Goal: Task Accomplishment & Management: Complete application form

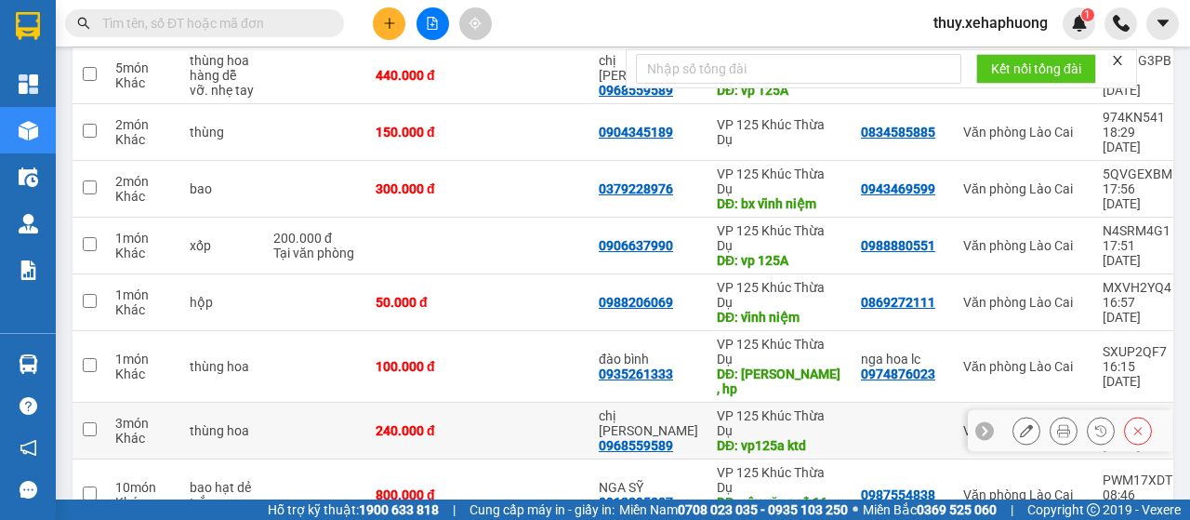
scroll to position [186, 0]
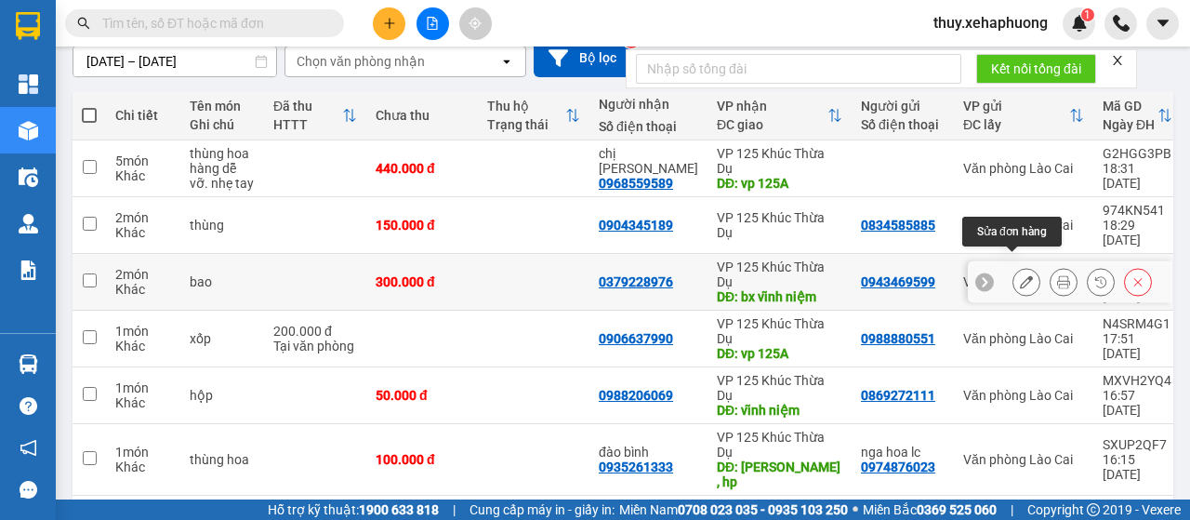
click at [1013, 266] on button at bounding box center [1026, 282] width 26 height 33
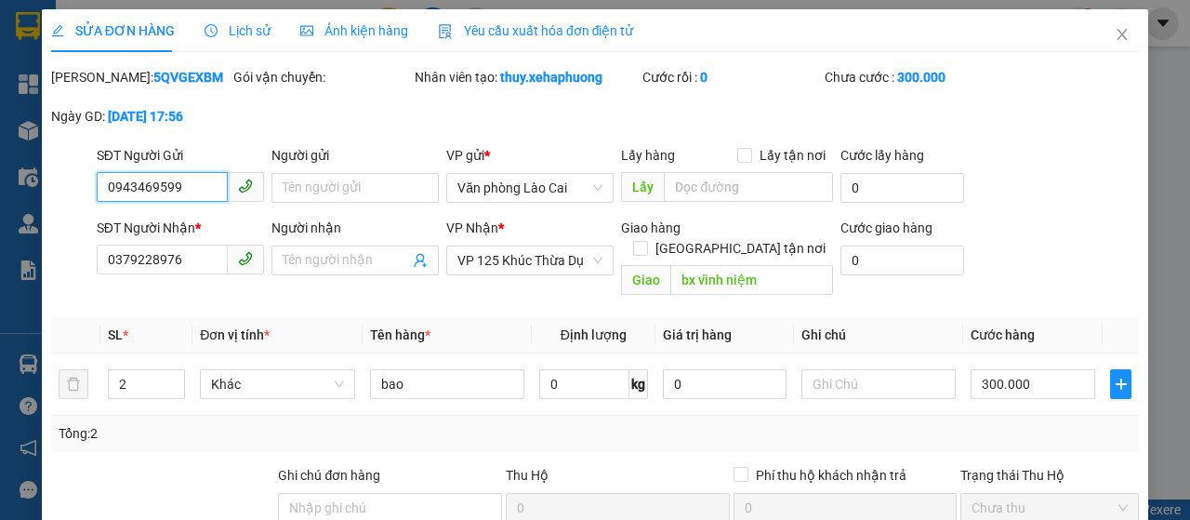
type input "0943469599"
type input "0379228976"
type input "bx vĩnh niệm"
type input "0"
type input "300.000"
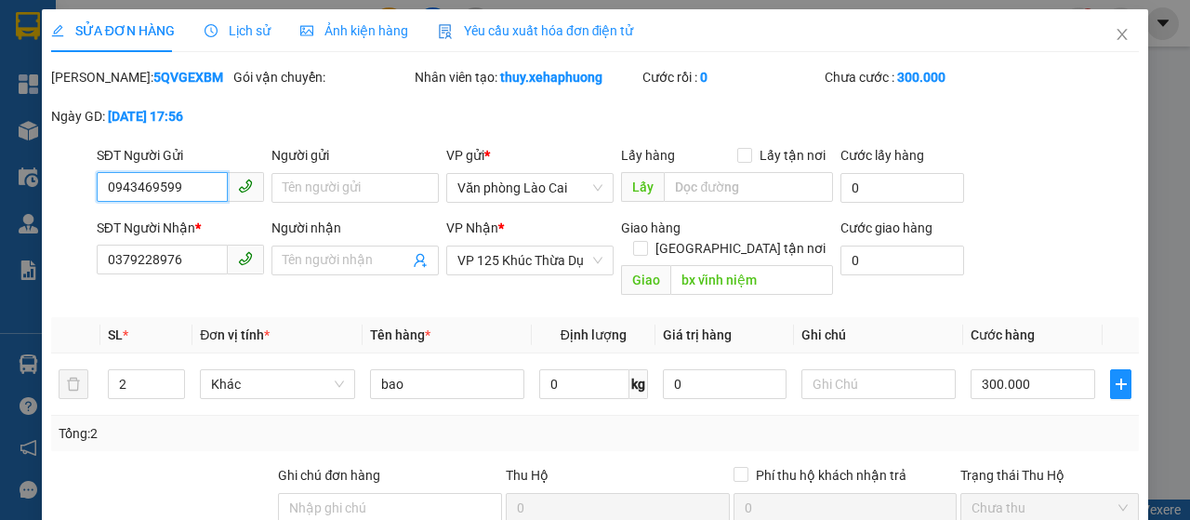
type input "300.000"
drag, startPoint x: 104, startPoint y: 207, endPoint x: 175, endPoint y: 207, distance: 70.7
click at [175, 202] on input "0943469599" at bounding box center [162, 187] width 131 height 30
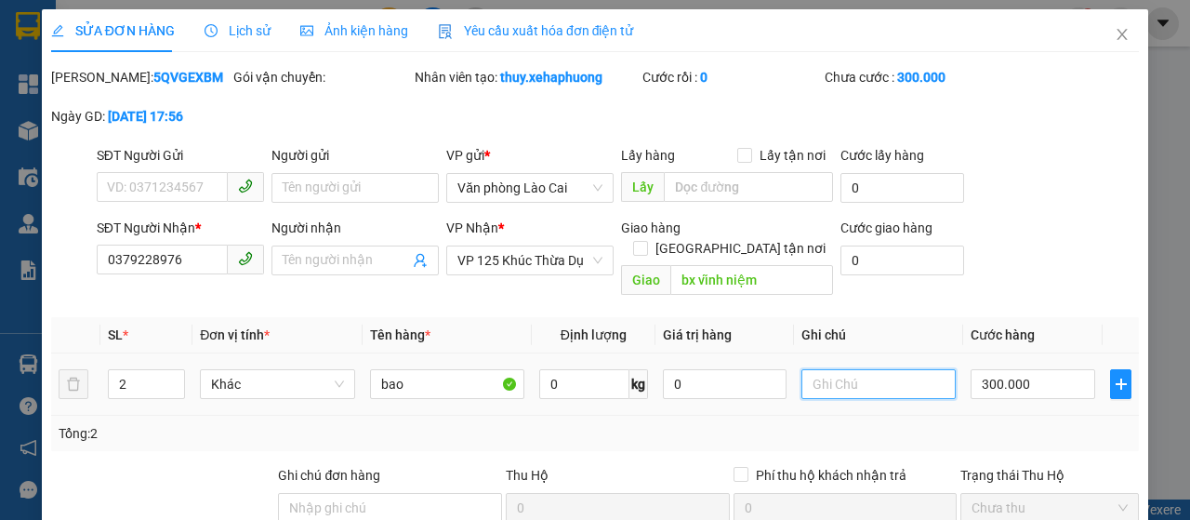
paste input "0943469599"
type input "0943469599"
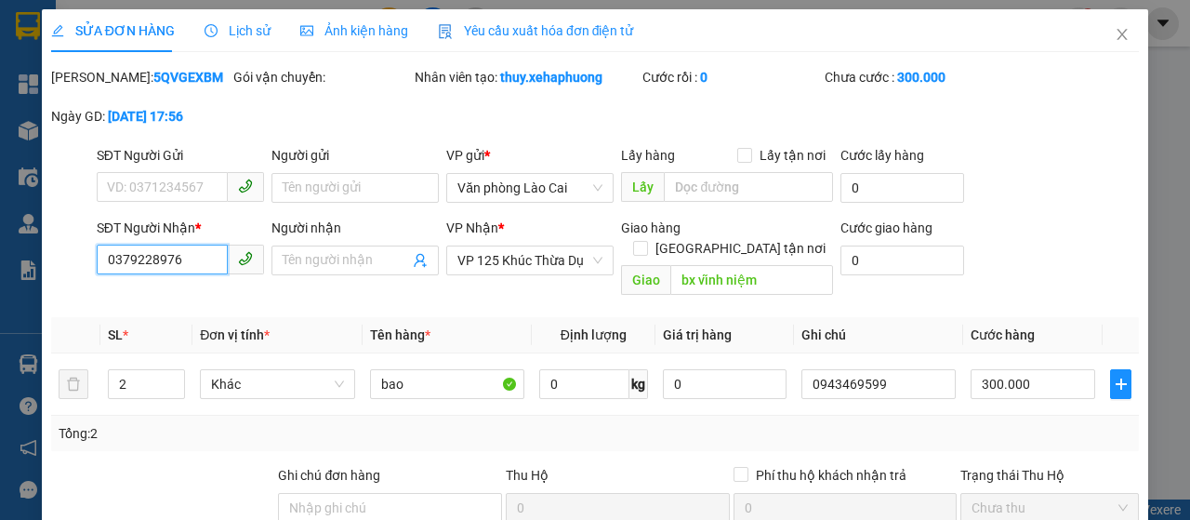
drag, startPoint x: 105, startPoint y: 278, endPoint x: 178, endPoint y: 282, distance: 73.5
click at [178, 274] on input "0379228976" at bounding box center [162, 259] width 131 height 30
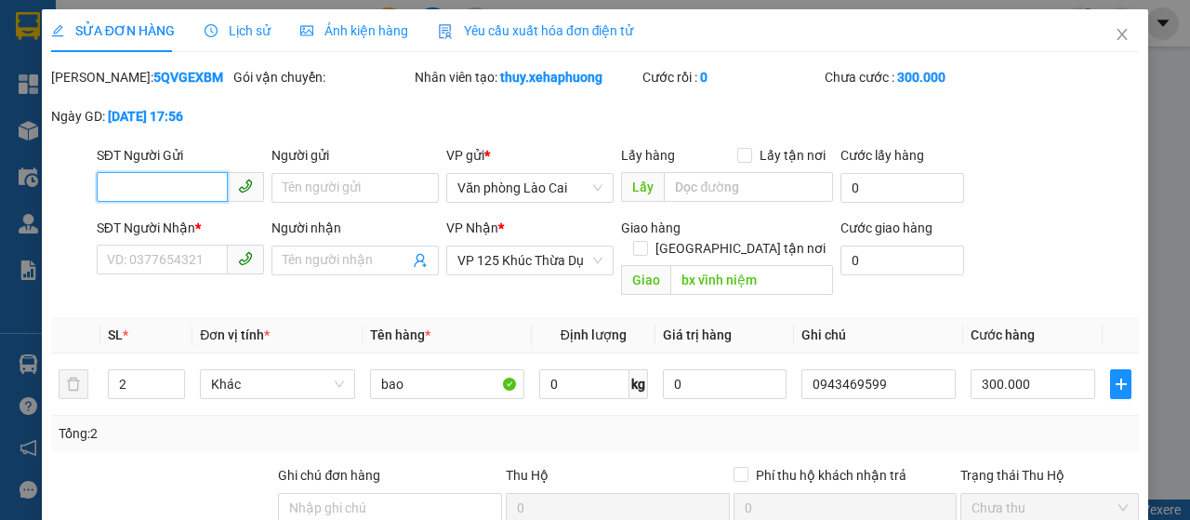
paste input "0379228976"
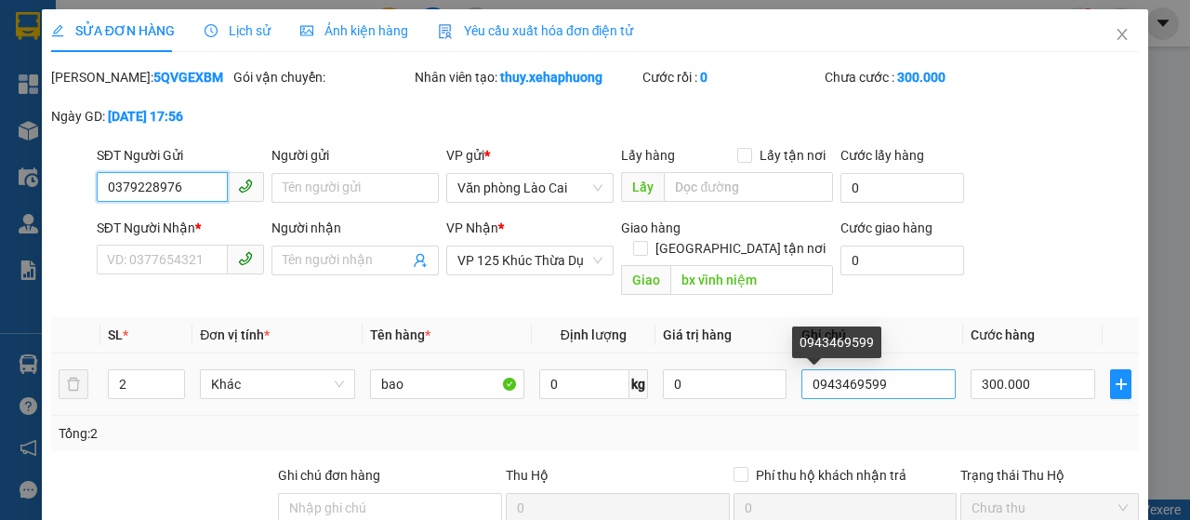
type input "0379228976"
drag, startPoint x: 800, startPoint y: 386, endPoint x: 878, endPoint y: 386, distance: 77.2
click at [878, 386] on input "0943469599" at bounding box center [878, 384] width 154 height 30
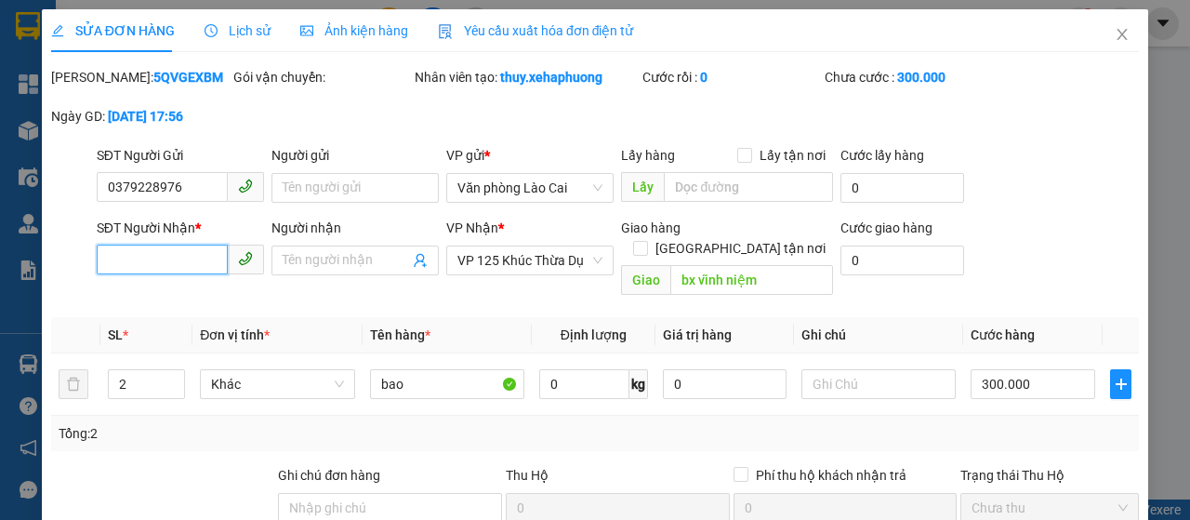
paste input "0943469599"
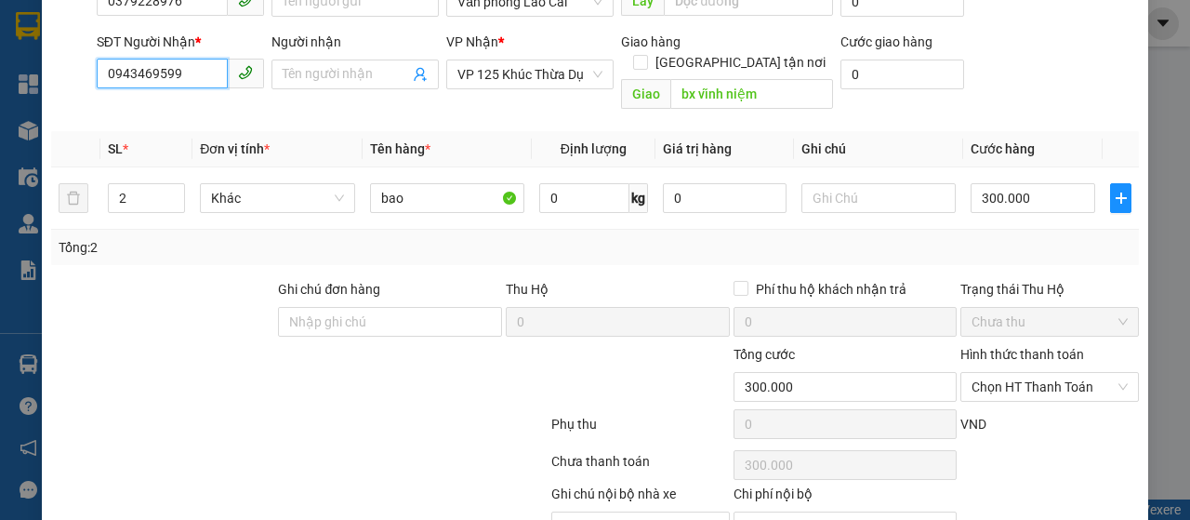
scroll to position [285, 0]
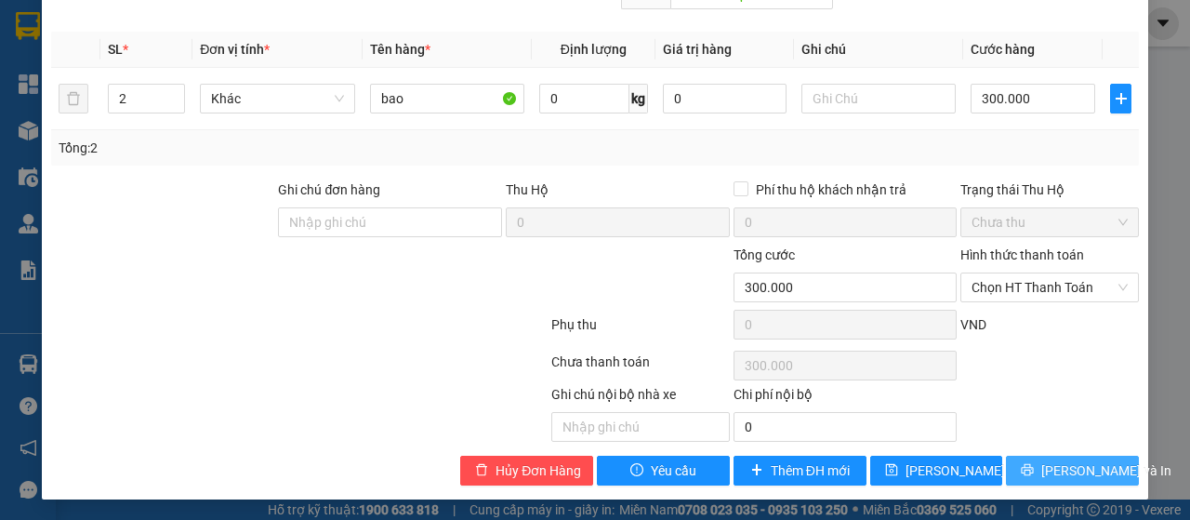
type input "0943469599"
click at [1060, 456] on button "[PERSON_NAME] và In" at bounding box center [1072, 471] width 133 height 30
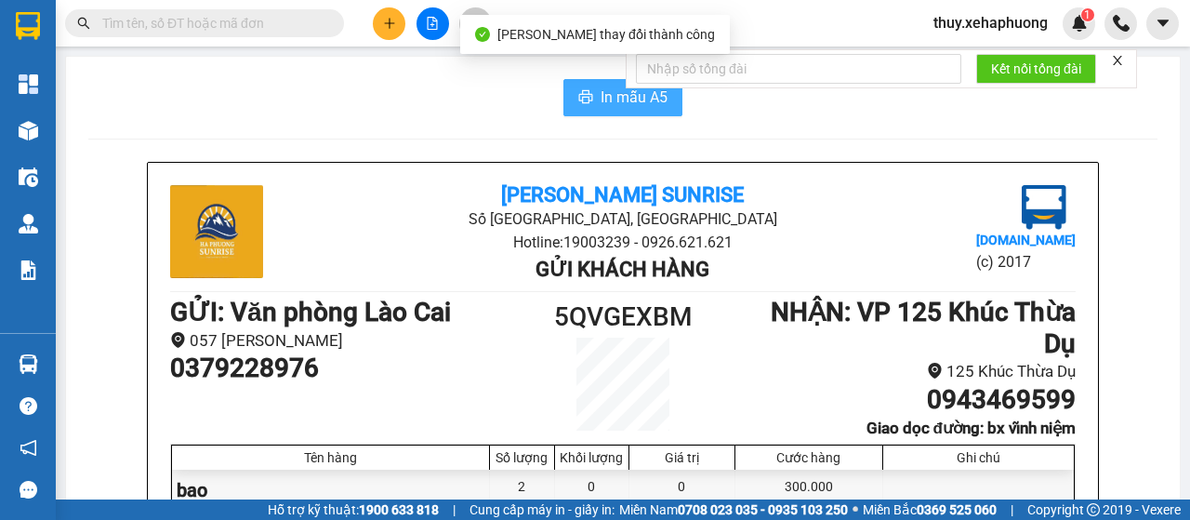
click at [591, 81] on button "In mẫu A5" at bounding box center [622, 97] width 119 height 37
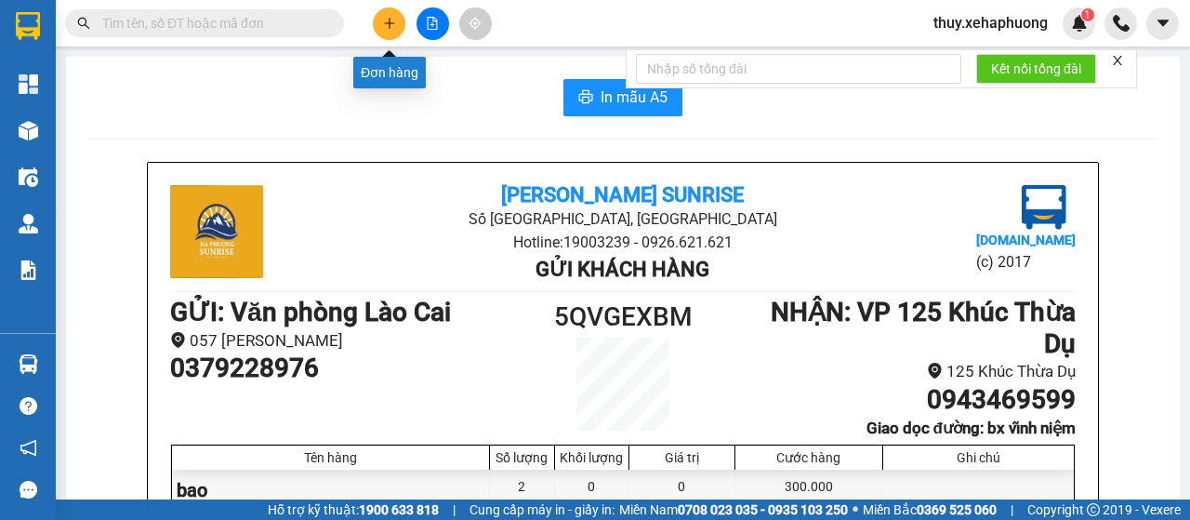
click at [381, 24] on button at bounding box center [389, 23] width 33 height 33
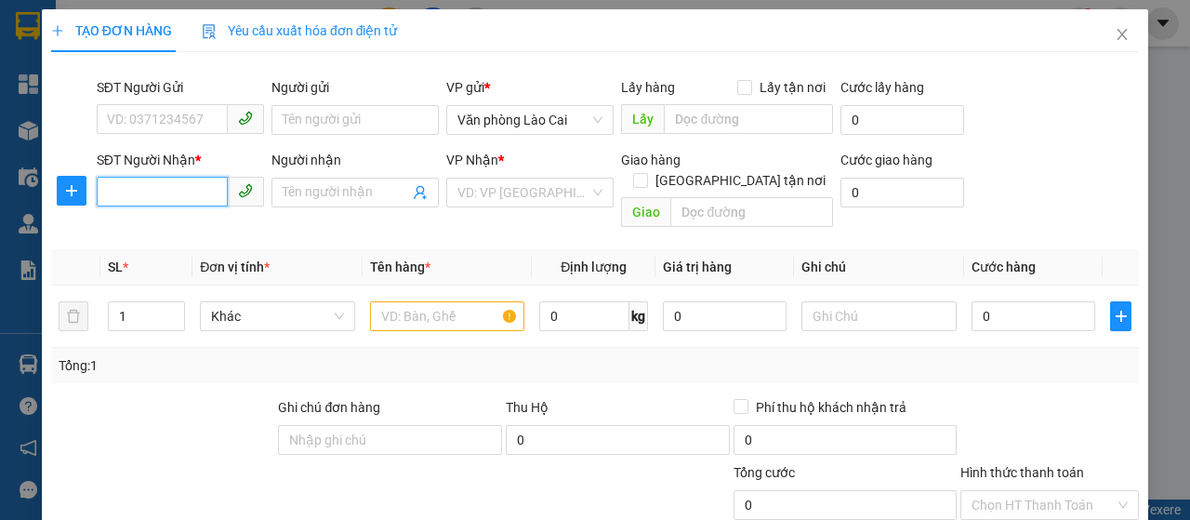
click at [157, 192] on input "SĐT Người Nhận *" at bounding box center [162, 192] width 131 height 30
type input "0965645078"
click at [187, 222] on div "0965645078" at bounding box center [178, 229] width 143 height 20
type input "vĩnh niệm"
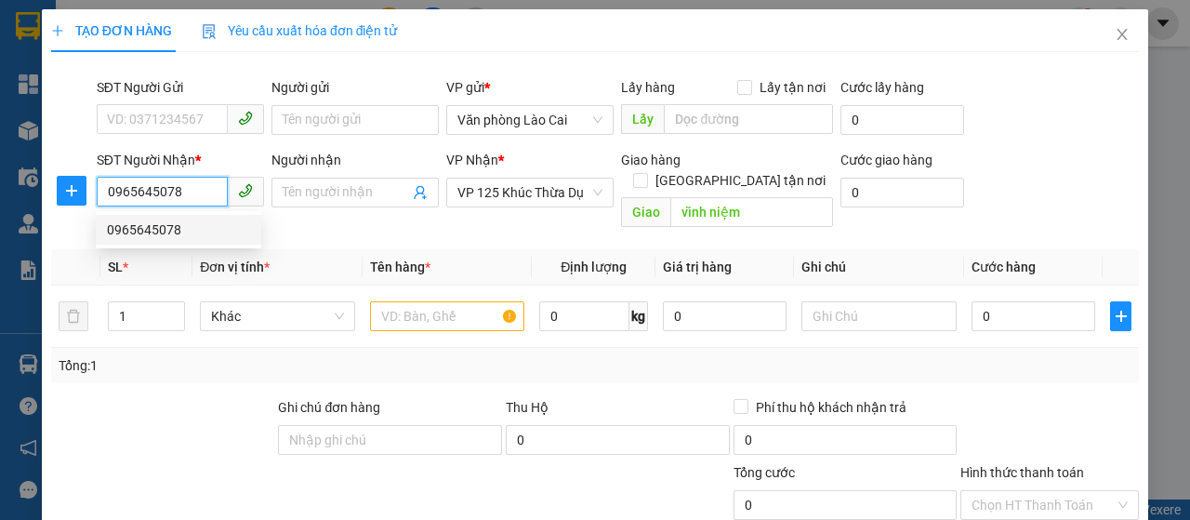
type input "120.000"
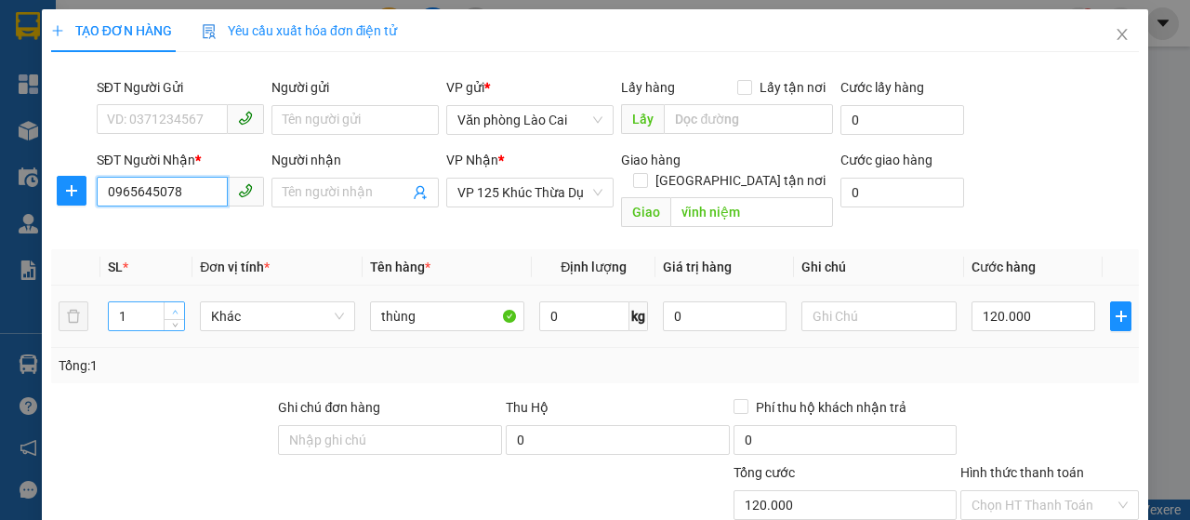
type input "0965645078"
type input "2"
click at [171, 306] on span "up" at bounding box center [174, 311] width 11 height 11
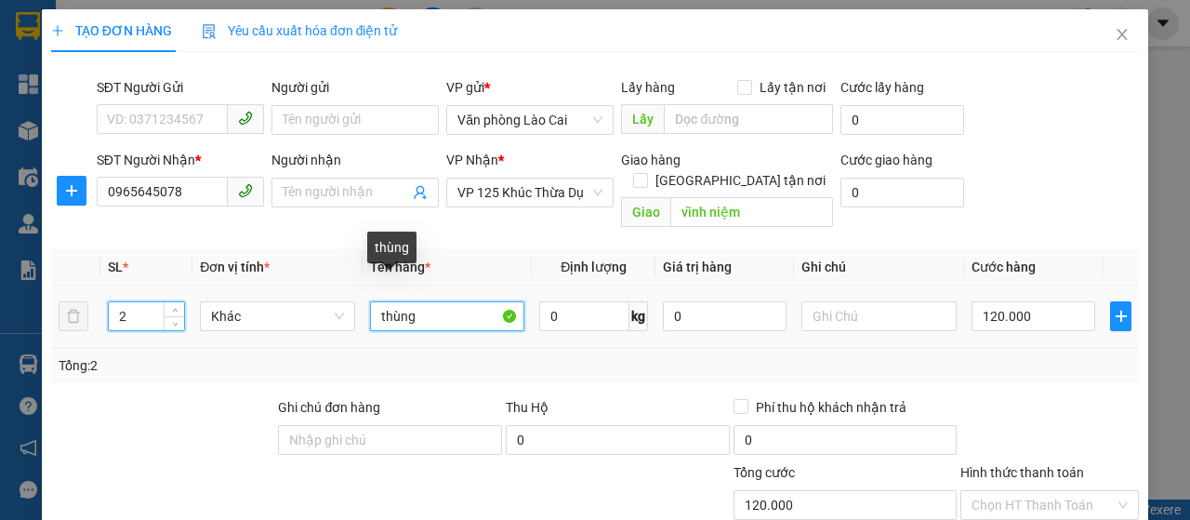
click at [440, 301] on input "thùng" at bounding box center [447, 316] width 155 height 30
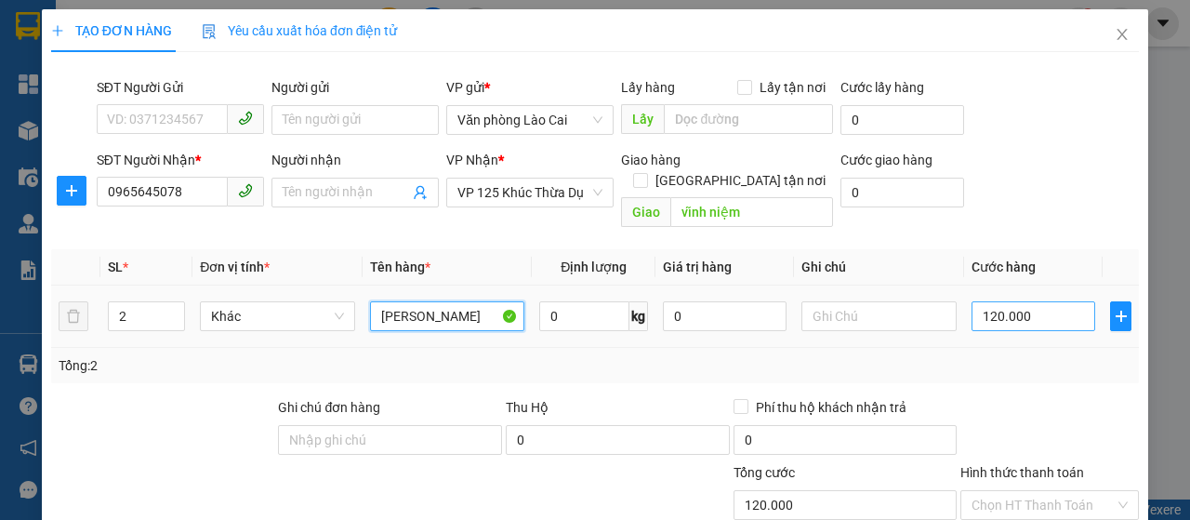
type input "[PERSON_NAME]"
click at [1043, 301] on input "120.000" at bounding box center [1033, 316] width 124 height 30
type input "0"
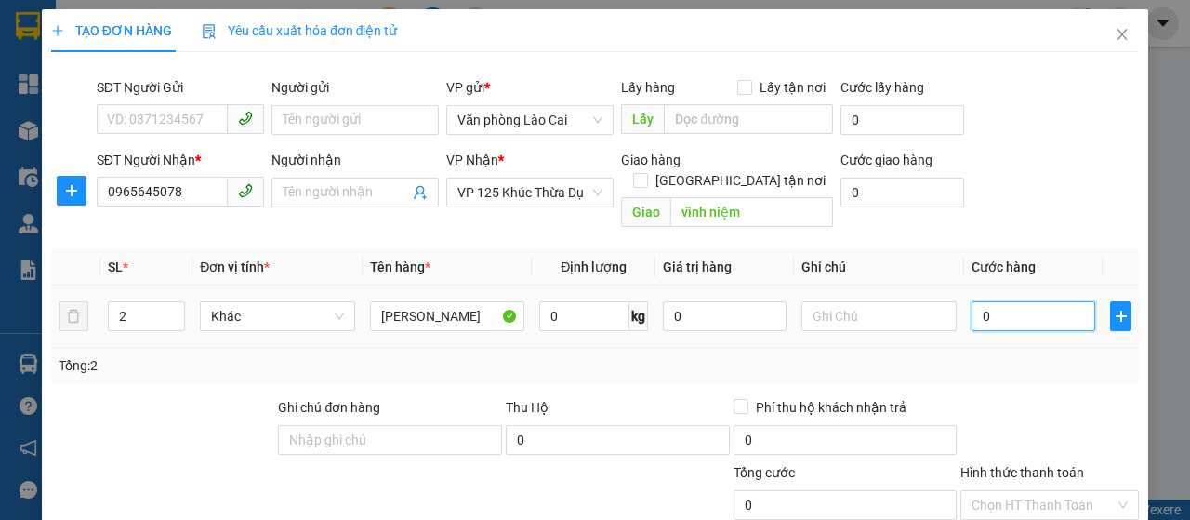
click at [971, 301] on input "0" at bounding box center [1033, 316] width 124 height 30
type input "10"
type input "150"
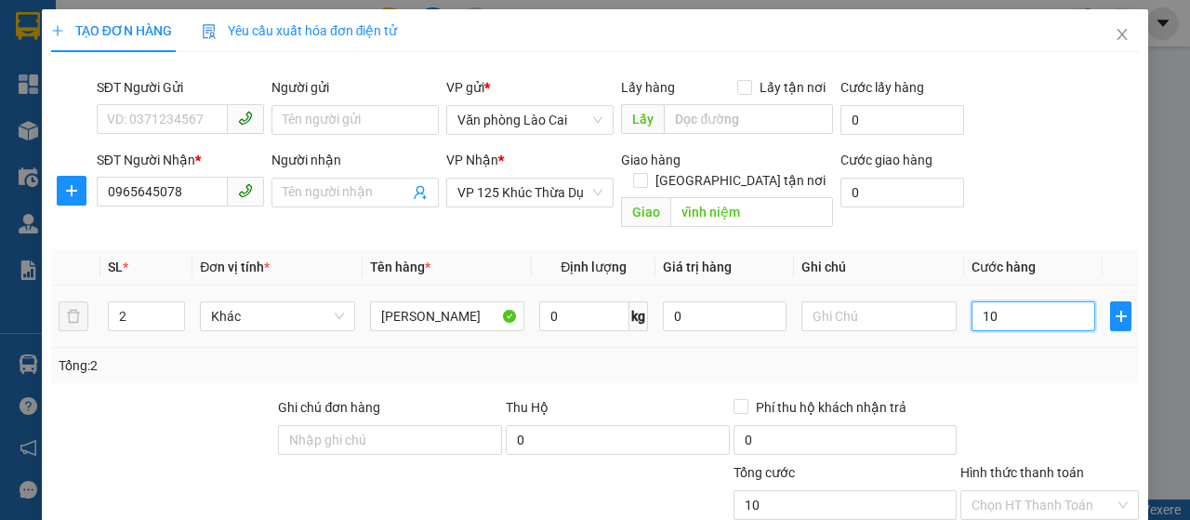
type input "150"
type input "1.500"
type input "15.000"
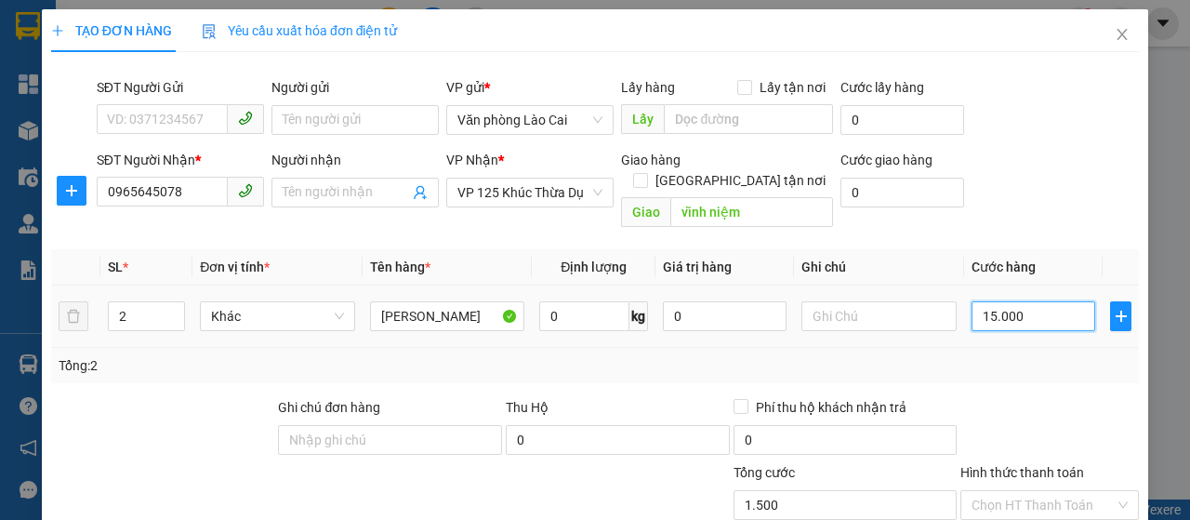
type input "15.000"
type input "150.000"
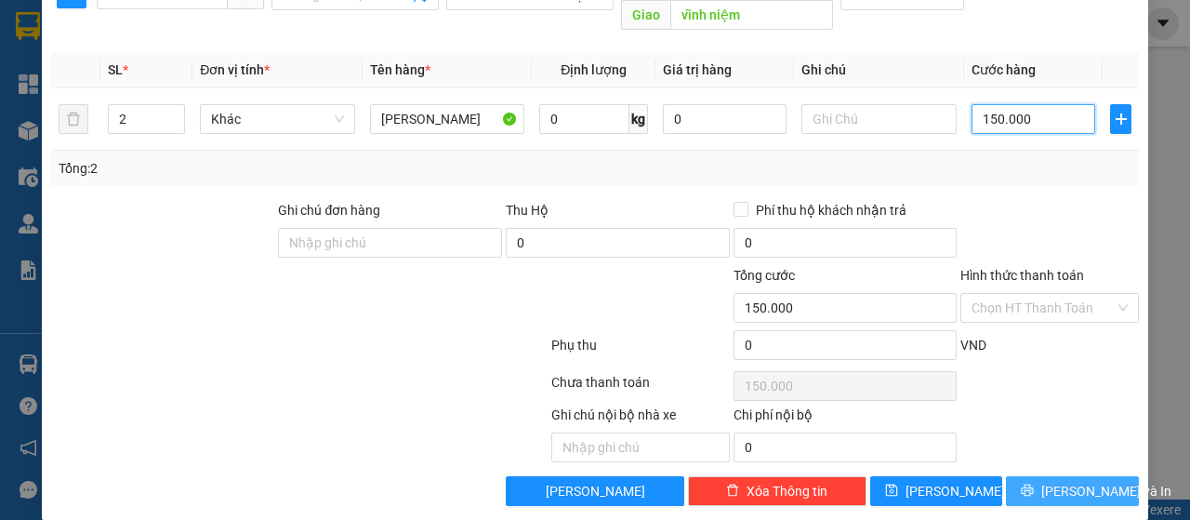
type input "150.000"
click at [1071, 481] on span "[PERSON_NAME] và In" at bounding box center [1106, 491] width 130 height 20
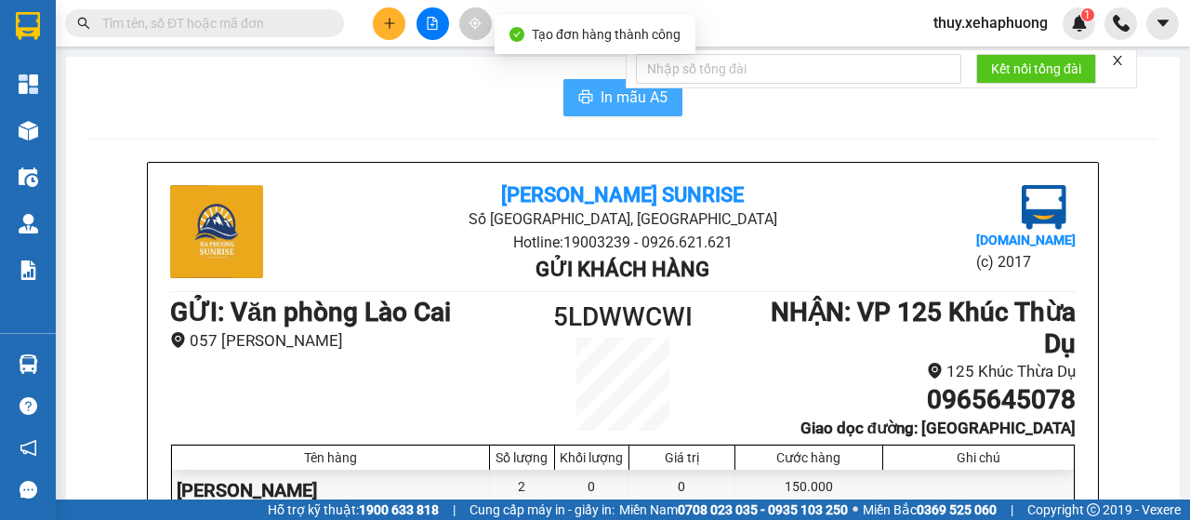
click at [579, 92] on icon "printer" at bounding box center [586, 96] width 14 height 13
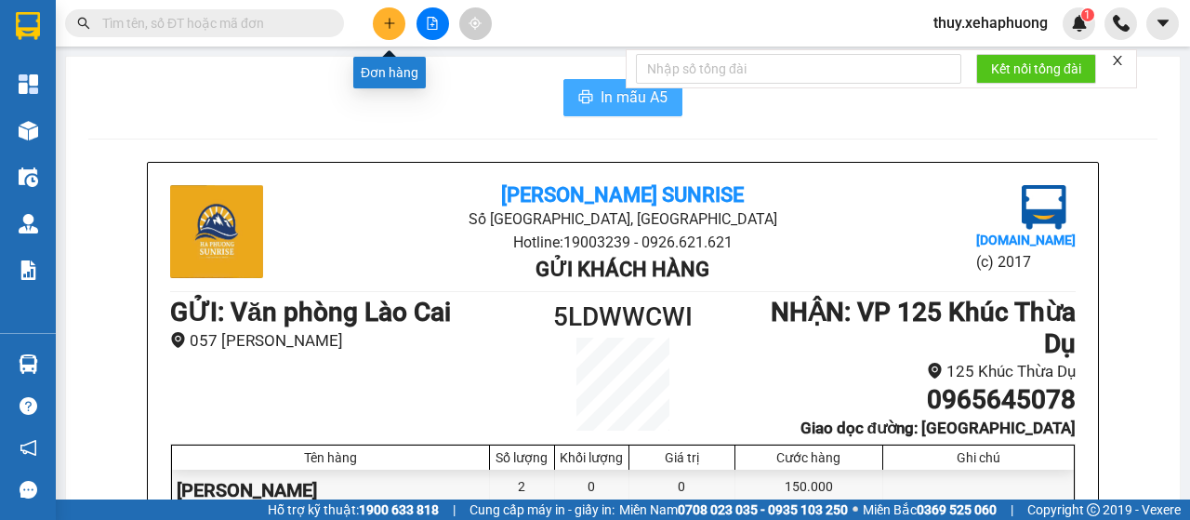
click at [385, 19] on icon "plus" at bounding box center [389, 23] width 13 height 13
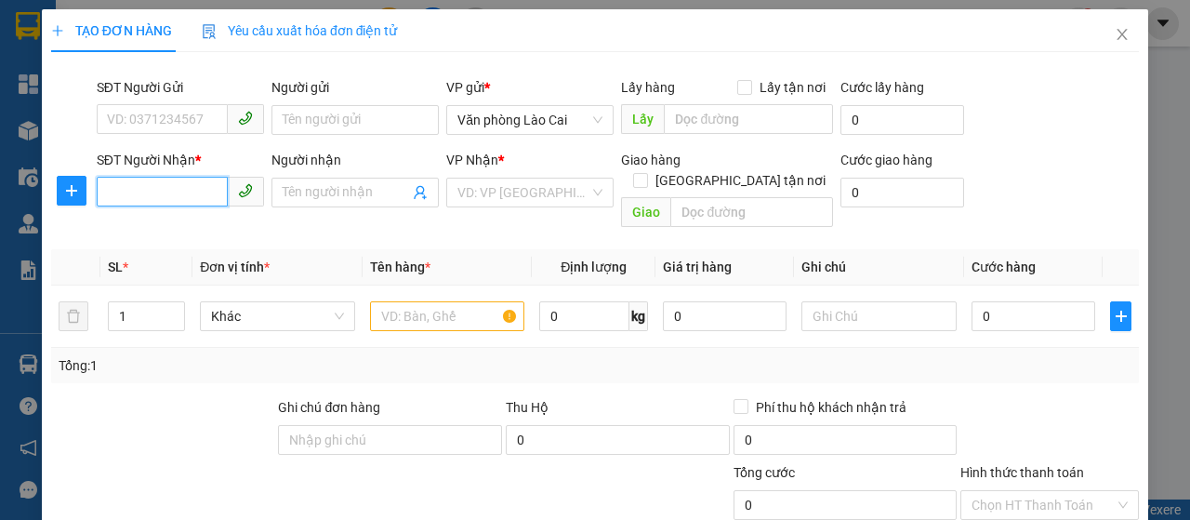
click at [171, 192] on input "SĐT Người Nhận *" at bounding box center [162, 192] width 131 height 30
type input "0799332888"
click at [484, 191] on input "search" at bounding box center [523, 192] width 132 height 28
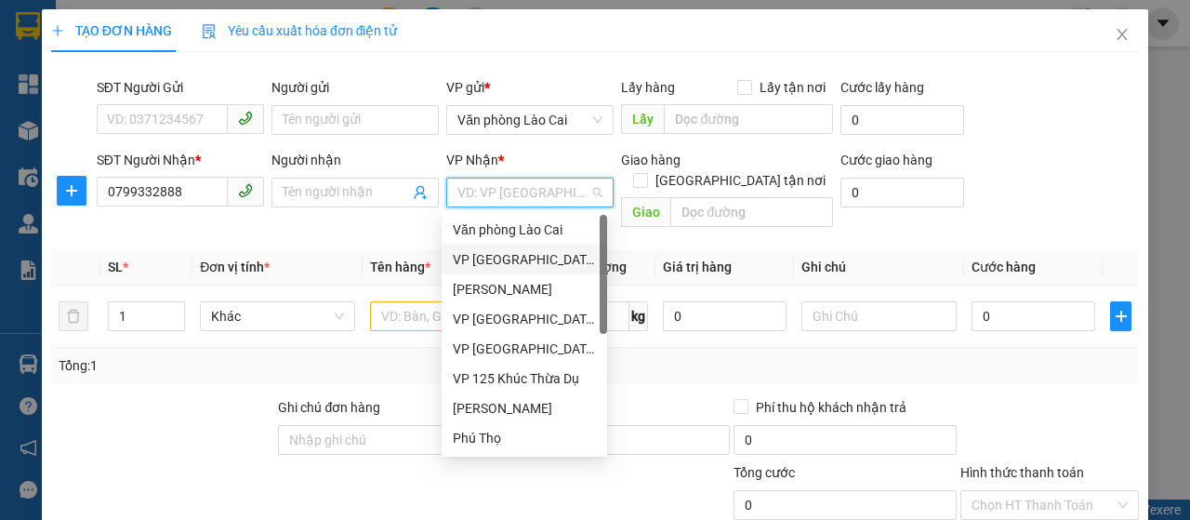
click at [493, 254] on div "VP [GEOGRAPHIC_DATA]" at bounding box center [524, 259] width 143 height 20
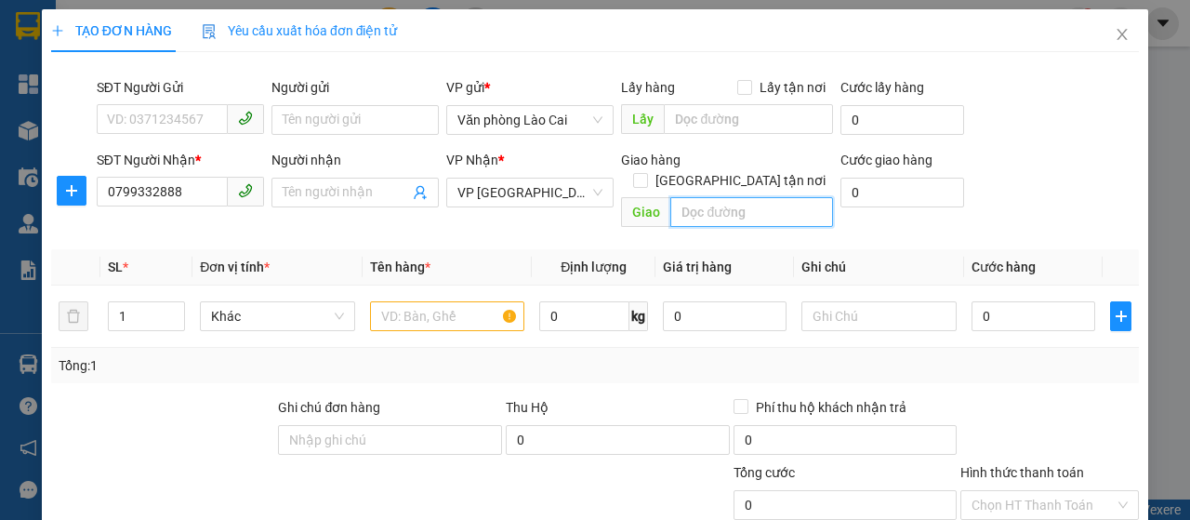
click at [685, 197] on input "text" at bounding box center [751, 212] width 162 height 30
type input "v"
type input "vp 61 hùng vương"
click at [393, 301] on input "text" at bounding box center [447, 316] width 155 height 30
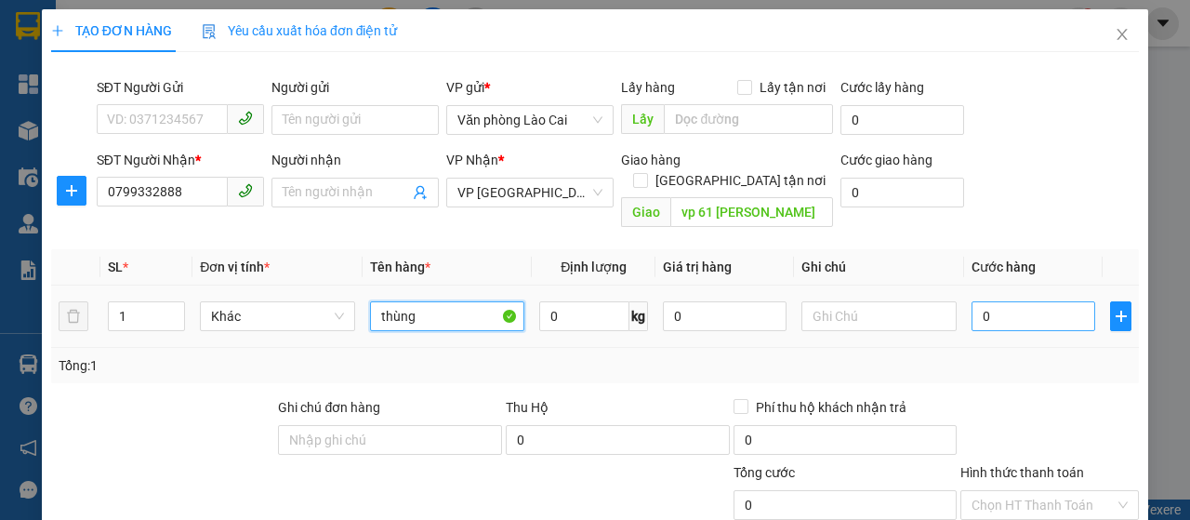
type input "thùng"
click at [971, 301] on input "0" at bounding box center [1033, 316] width 124 height 30
type input "10"
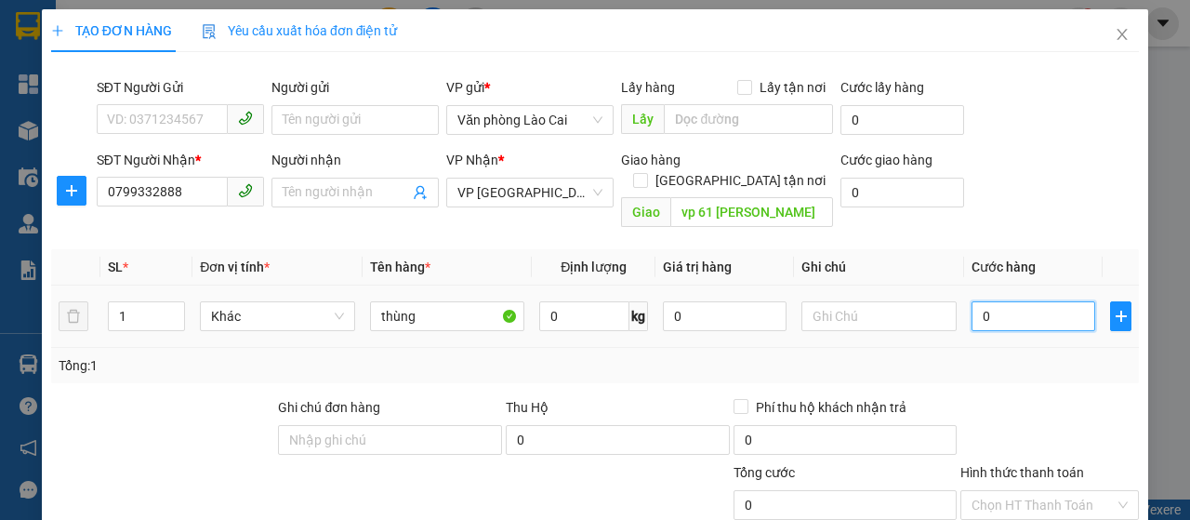
type input "10"
type input "100"
type input "1.000"
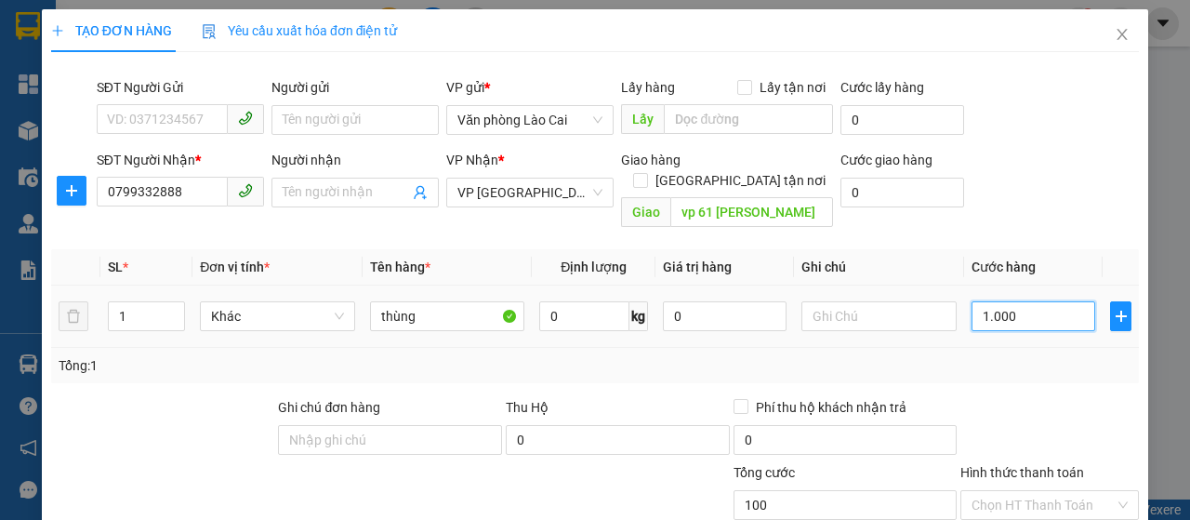
type input "1.000"
type input "10.000"
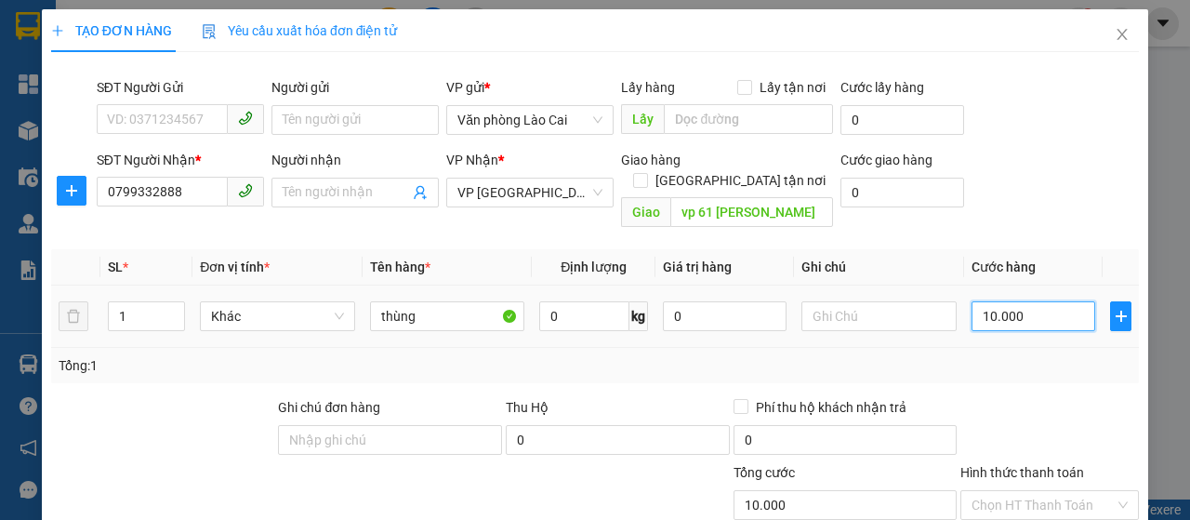
type input "100.000"
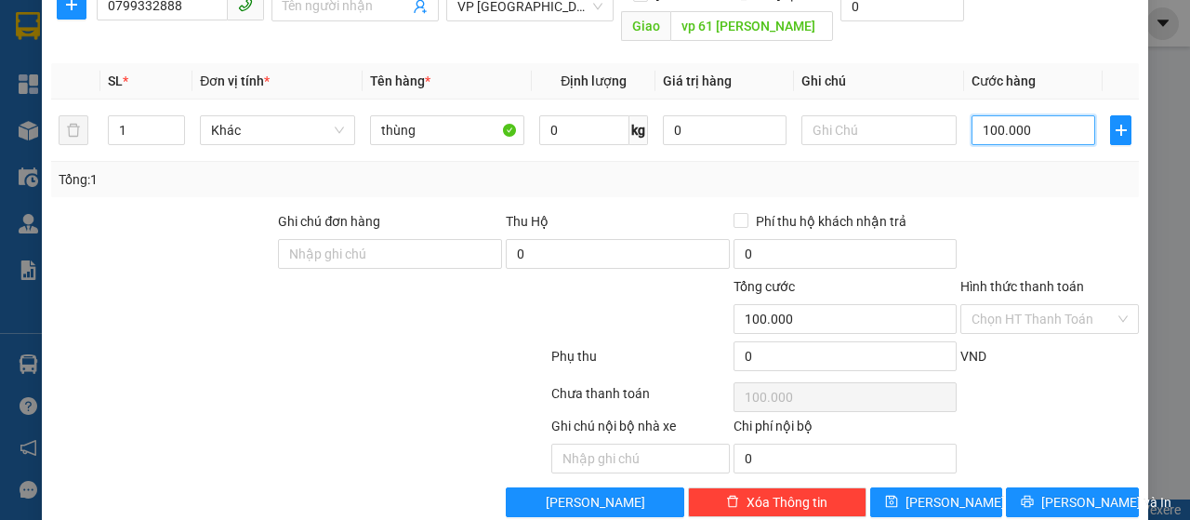
scroll to position [197, 0]
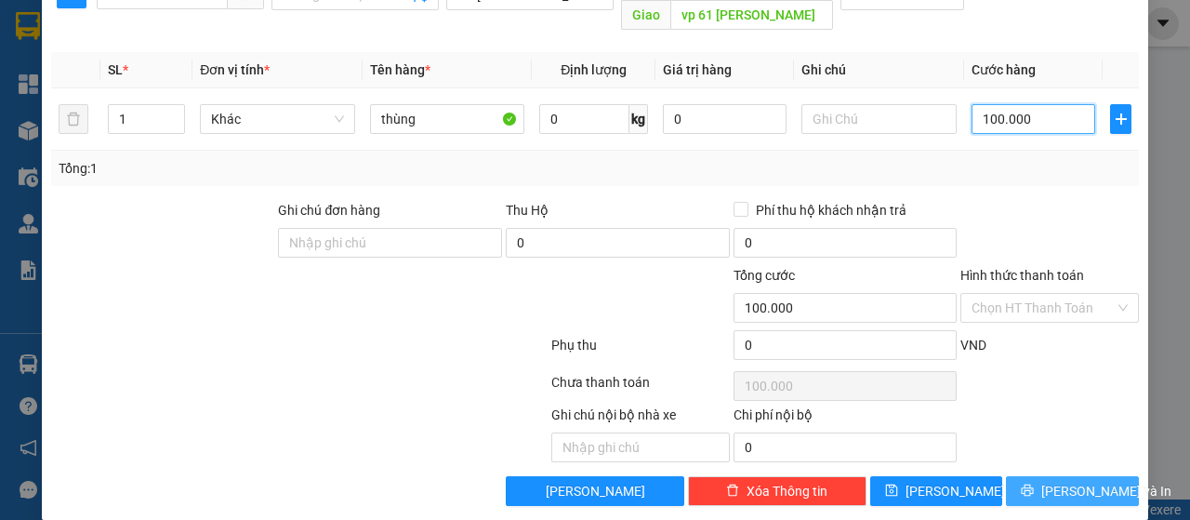
type input "100.000"
click at [1071, 481] on span "Lưu và In" at bounding box center [1106, 491] width 130 height 20
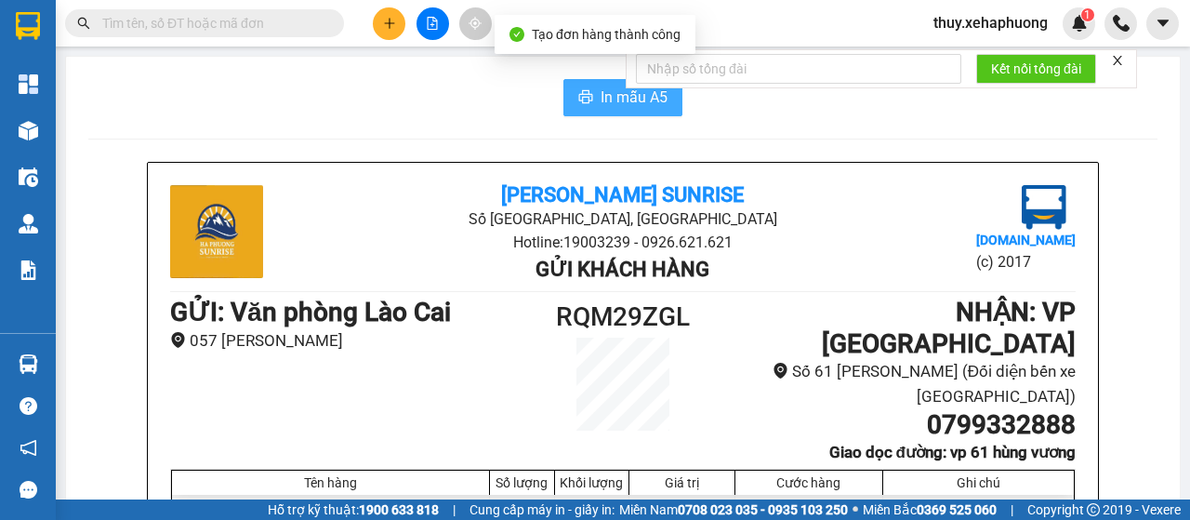
click at [601, 98] on span "In mẫu A5" at bounding box center [634, 97] width 67 height 23
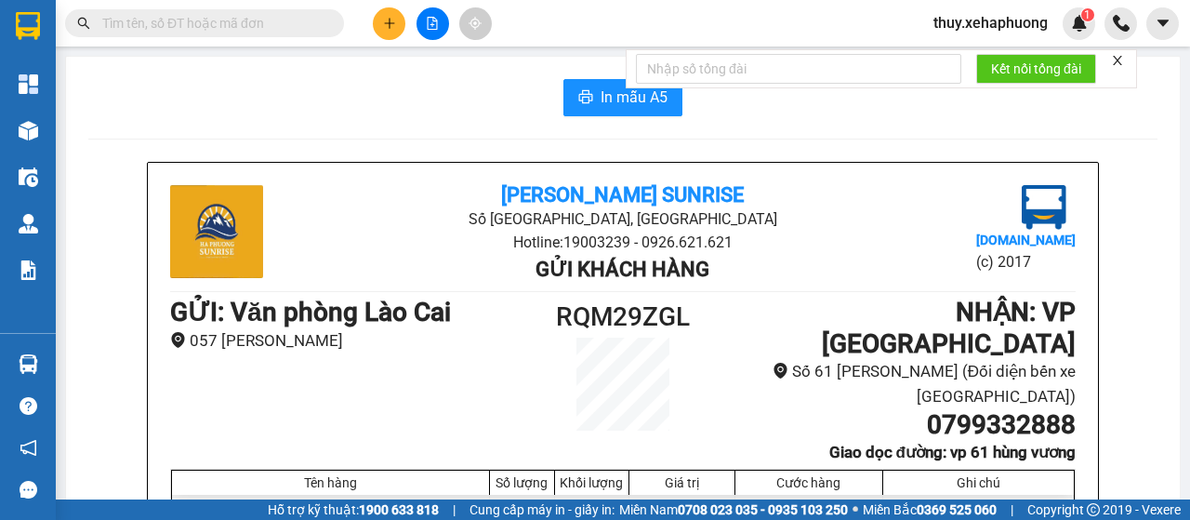
click at [383, 20] on icon "plus" at bounding box center [389, 23] width 13 height 13
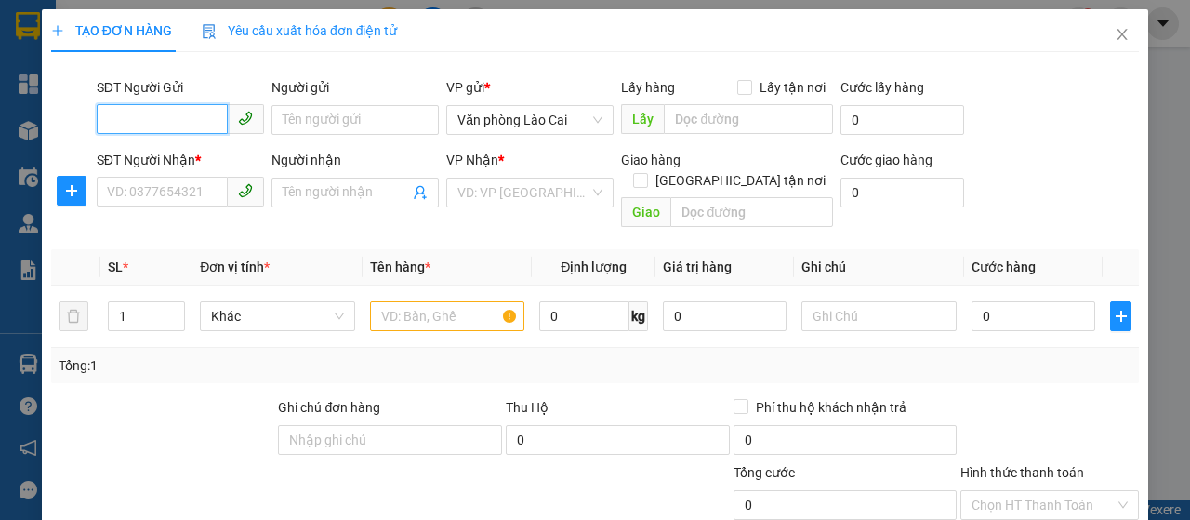
click at [151, 111] on input "SĐT Người Gửi" at bounding box center [162, 119] width 131 height 30
click at [152, 115] on input "SĐT Người Gửi" at bounding box center [162, 119] width 131 height 30
type input "0981161901"
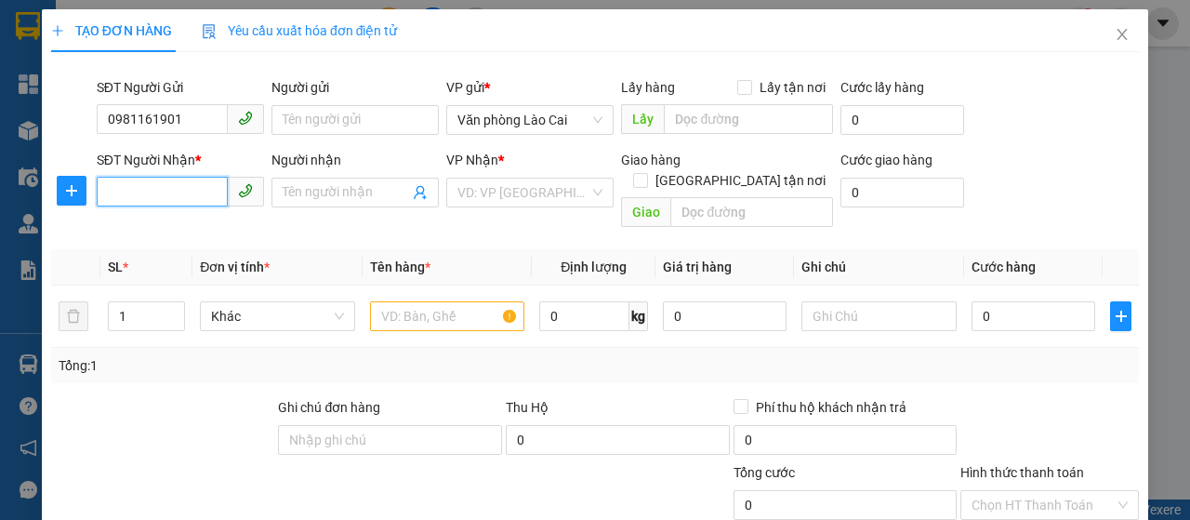
click at [188, 190] on input "SĐT Người Nhận *" at bounding box center [162, 192] width 131 height 30
click at [184, 185] on input "SĐT Người Nhận *" at bounding box center [162, 192] width 131 height 30
type input "0979666431"
click at [183, 223] on div "0979666431" at bounding box center [178, 229] width 143 height 20
type input "vĩnh niệm"
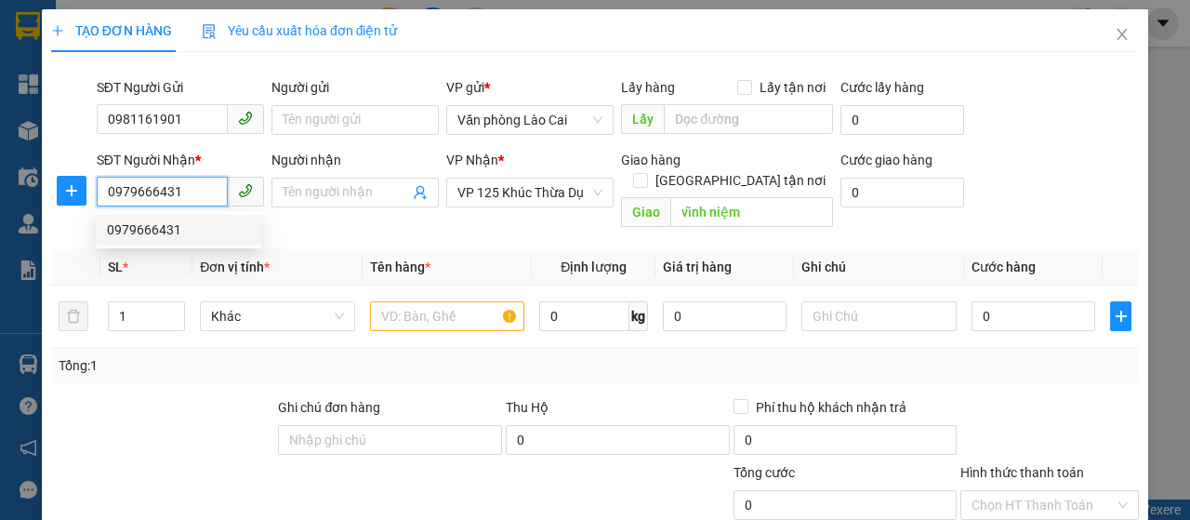
type input "70.000"
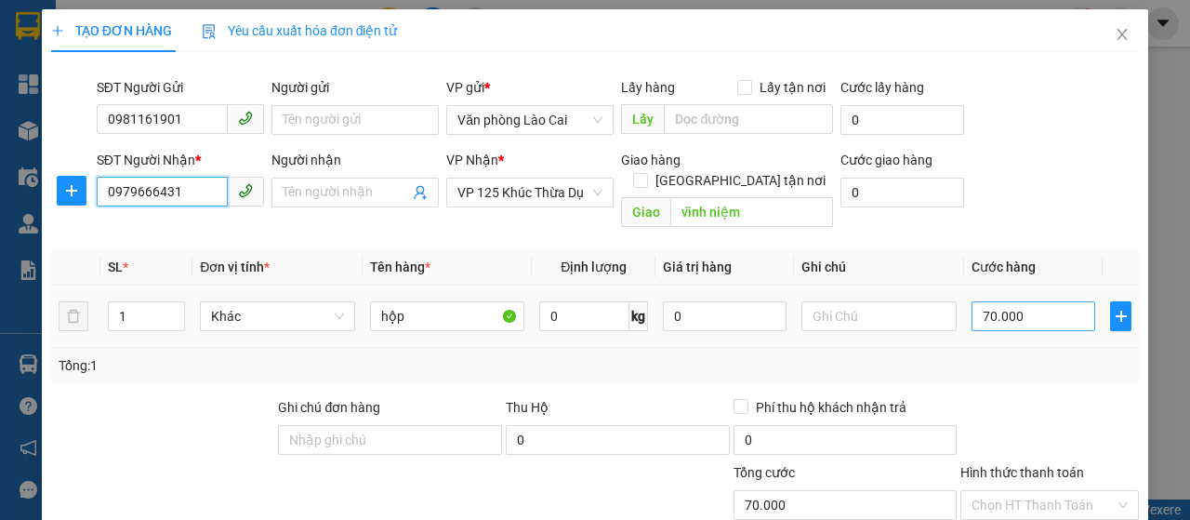
type input "0979666431"
click at [1031, 301] on input "70.000" at bounding box center [1033, 316] width 124 height 30
type input "0"
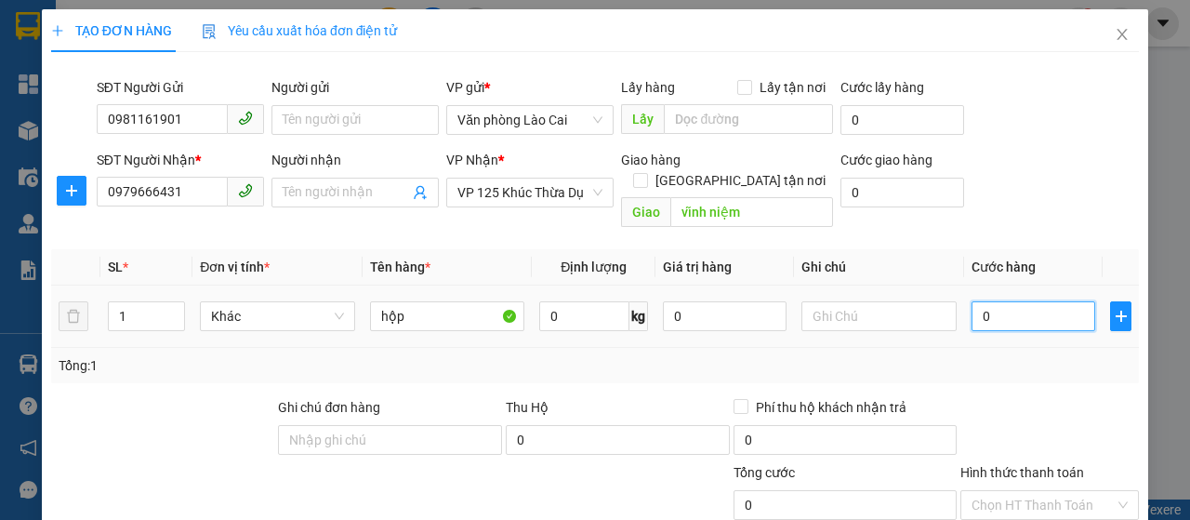
click at [971, 301] on input "0" at bounding box center [1033, 316] width 124 height 30
type input "80"
type input "800"
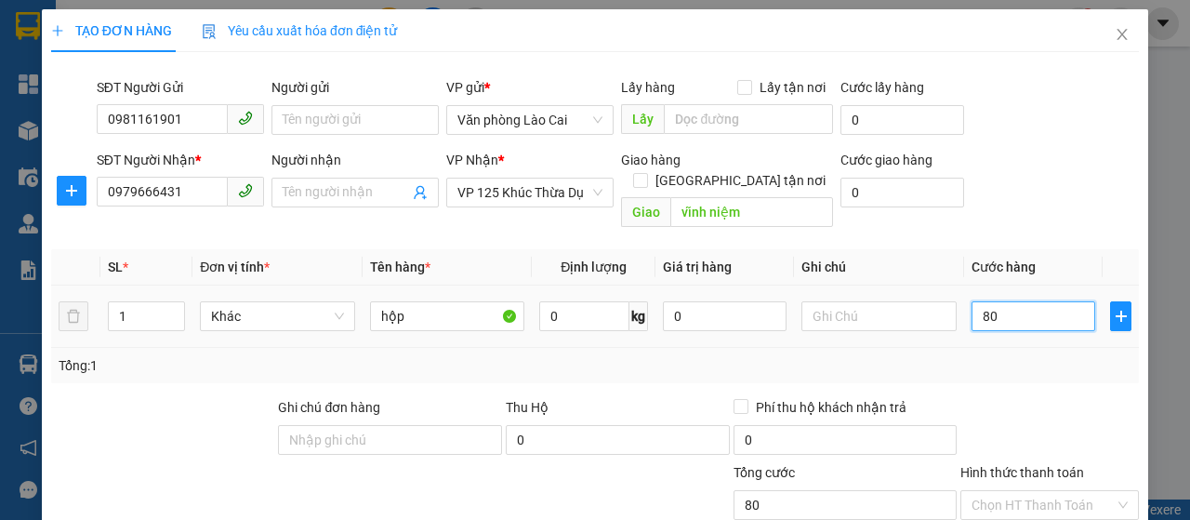
type input "800"
type input "8.000"
type input "80.000"
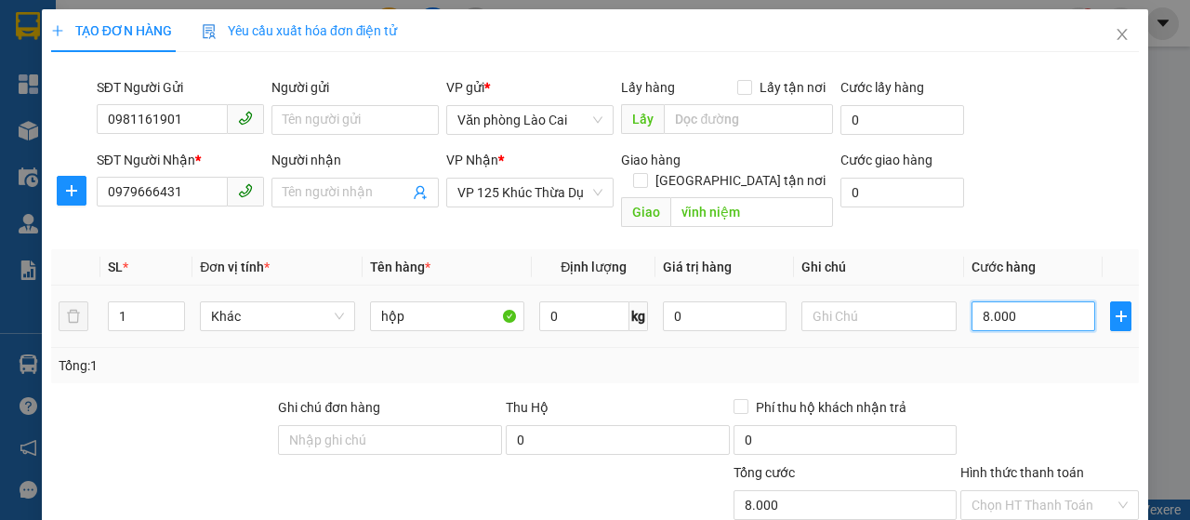
type input "80.000"
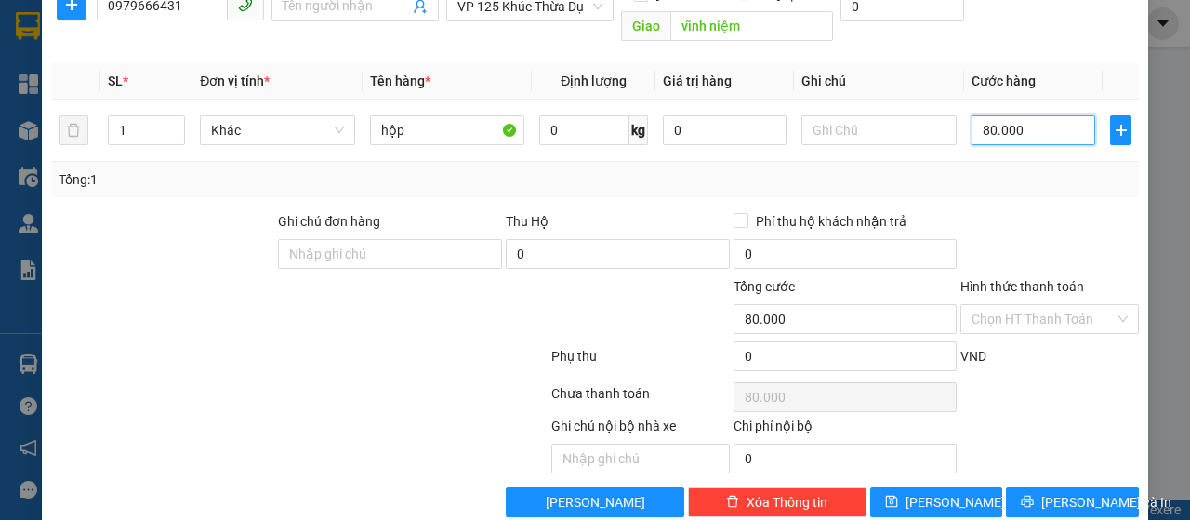
scroll to position [197, 0]
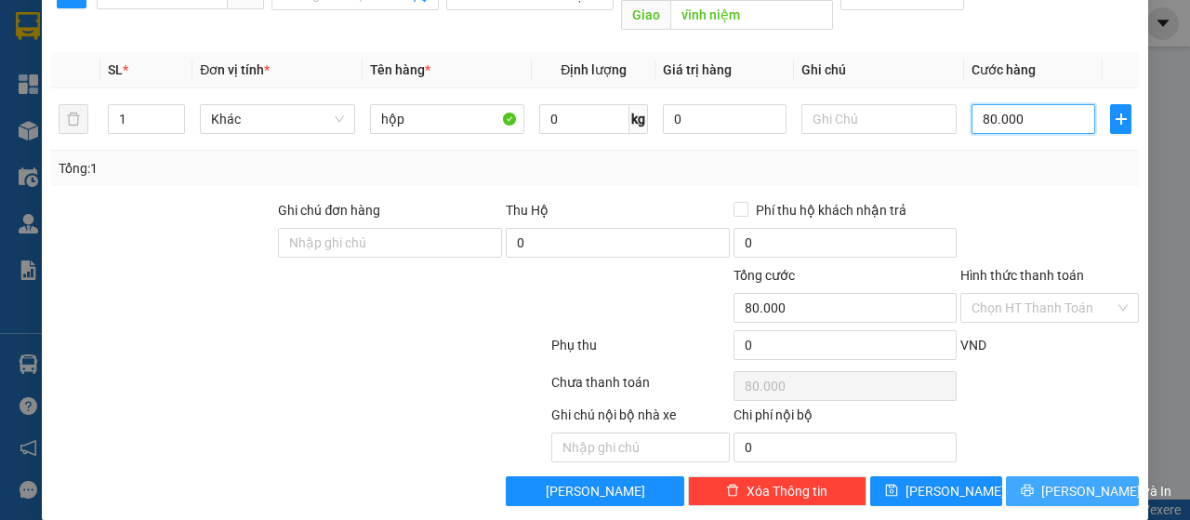
type input "80.000"
click at [1072, 481] on span "Lưu và In" at bounding box center [1106, 491] width 130 height 20
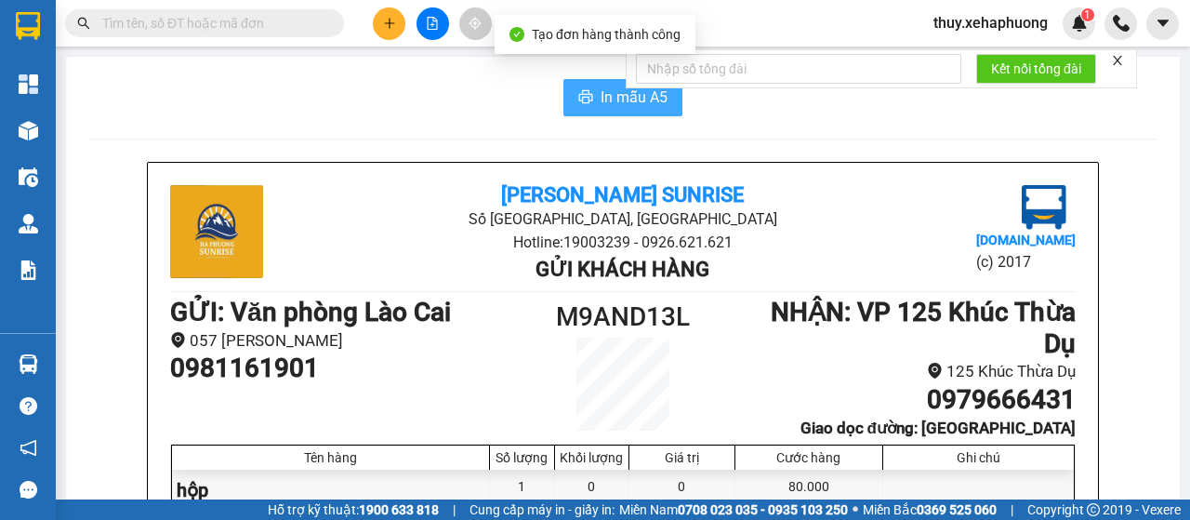
click at [578, 90] on icon "printer" at bounding box center [585, 96] width 15 height 15
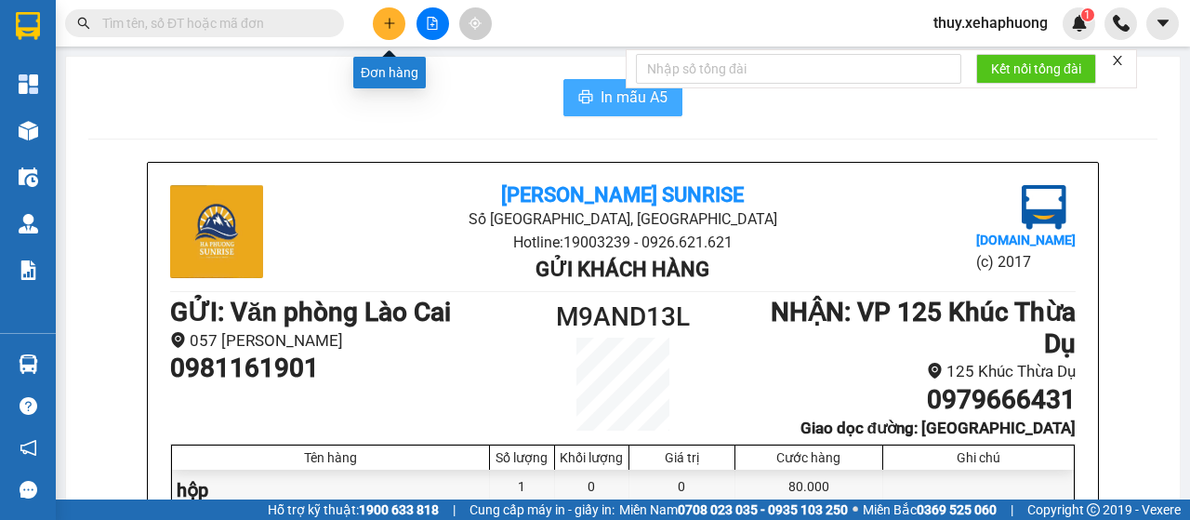
click at [380, 20] on button at bounding box center [389, 23] width 33 height 33
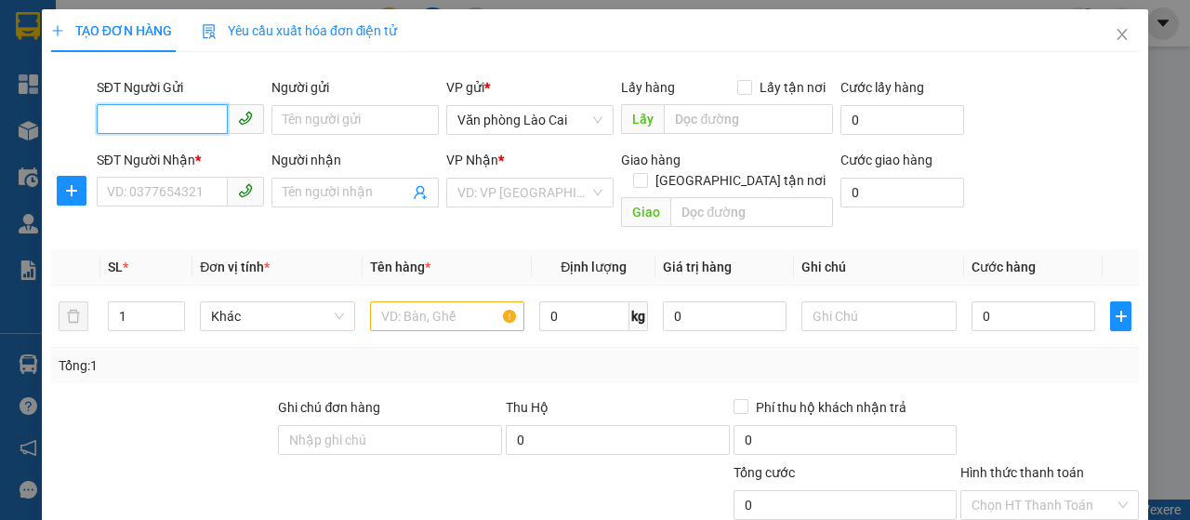
click at [182, 117] on input "SĐT Người Gửi" at bounding box center [162, 119] width 131 height 30
type input "0984699612"
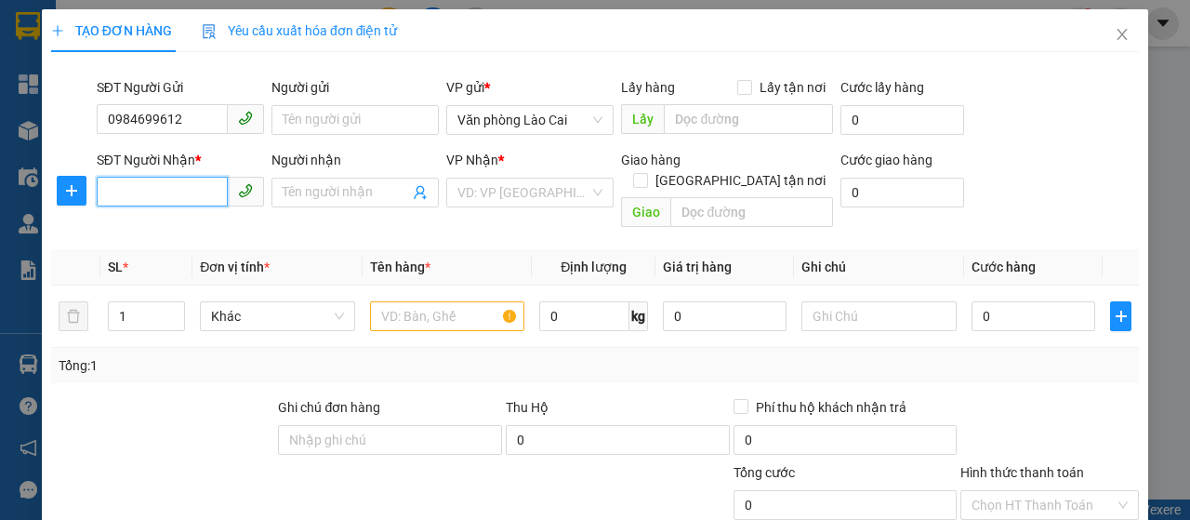
click at [171, 184] on input "SĐT Người Nhận *" at bounding box center [162, 192] width 131 height 30
type input "0906001232"
click at [405, 301] on input "text" at bounding box center [447, 316] width 155 height 30
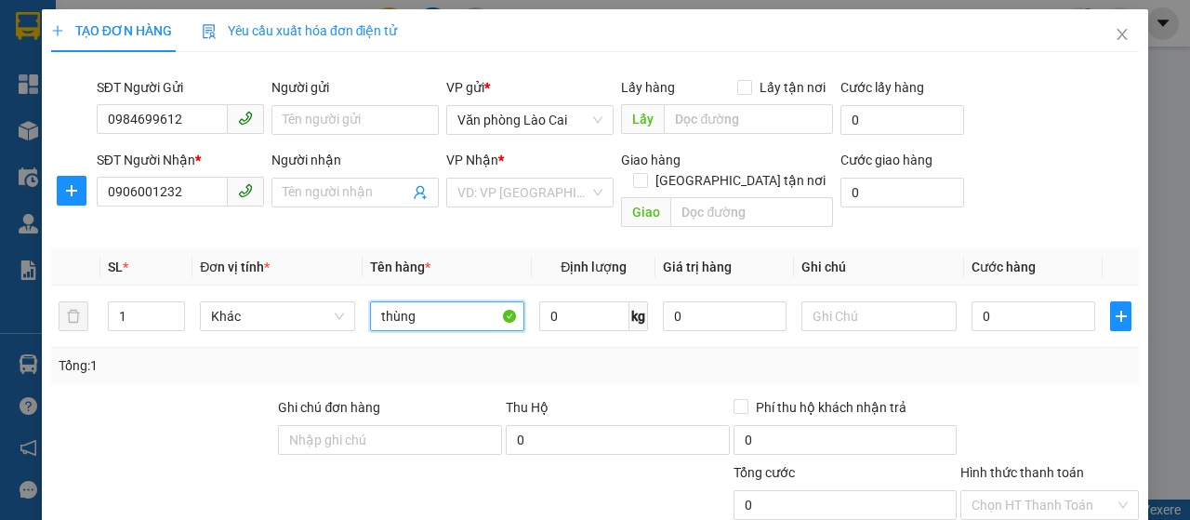
type input "thùng"
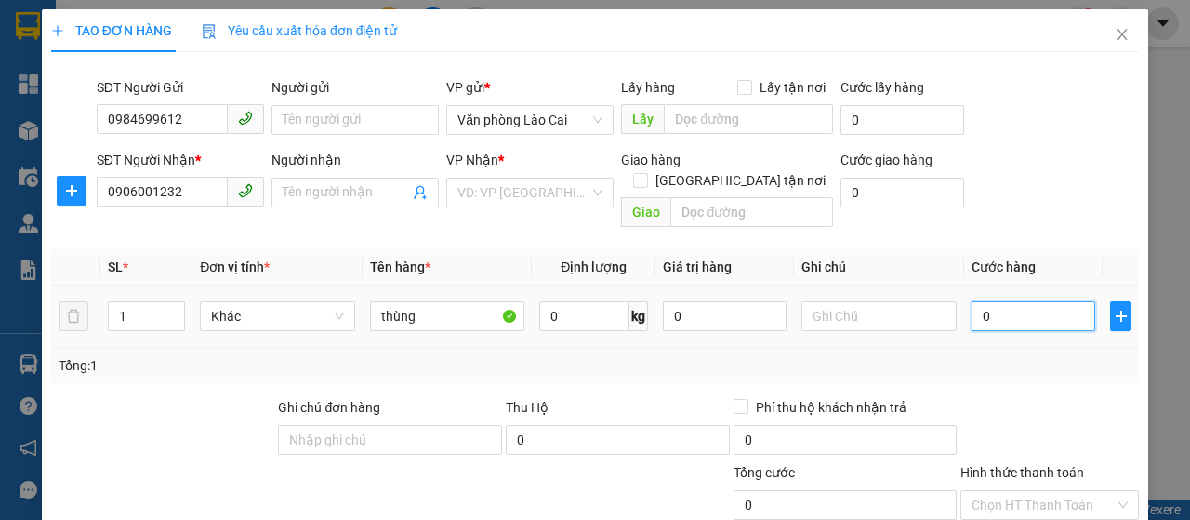
click at [971, 301] on input "0" at bounding box center [1033, 316] width 124 height 30
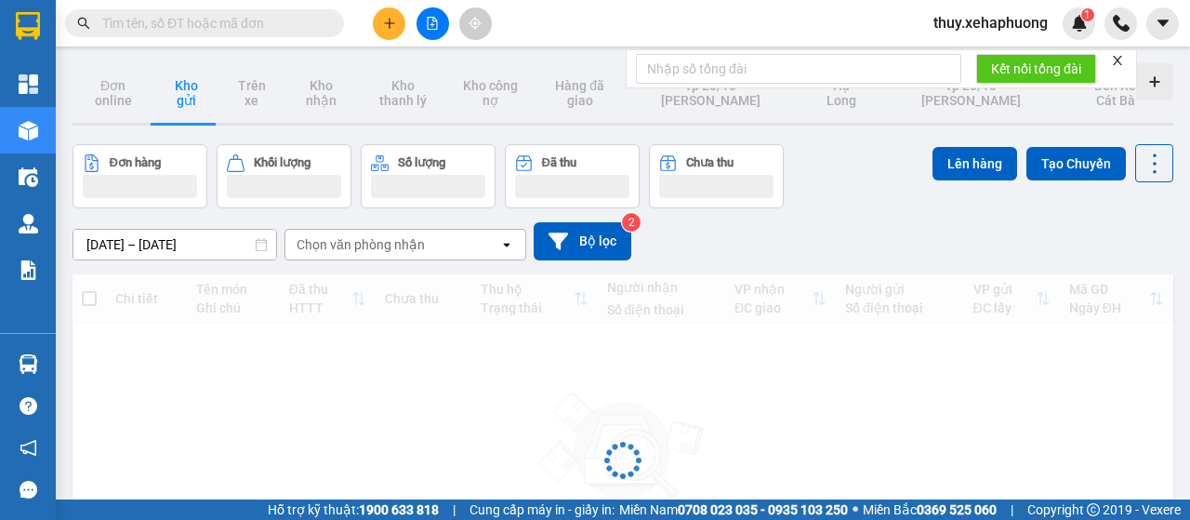
click at [390, 26] on icon "plus" at bounding box center [389, 23] width 13 height 13
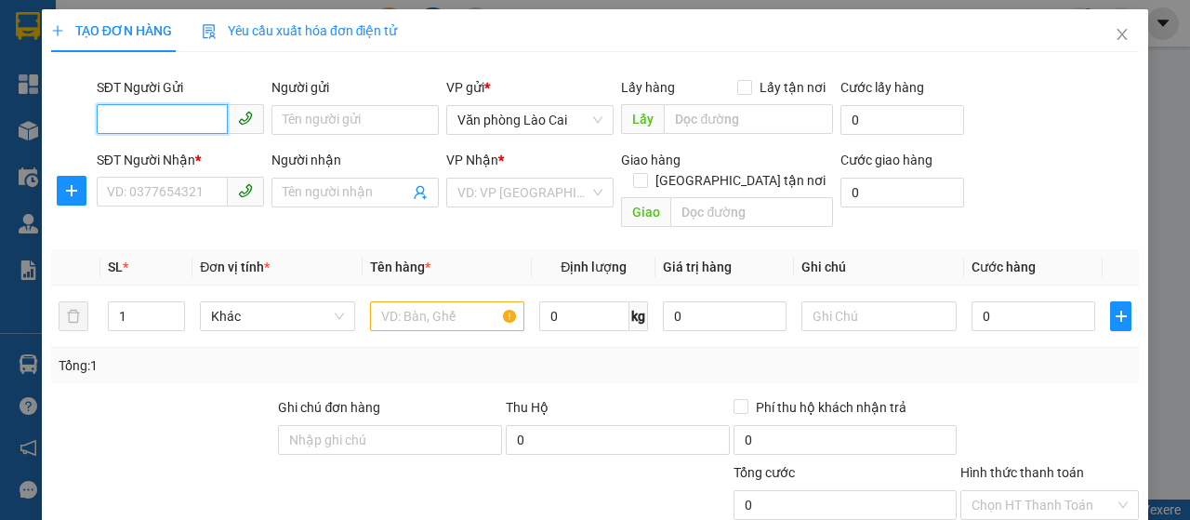
click at [171, 125] on input "SĐT Người Gửi" at bounding box center [162, 119] width 131 height 30
type input "0985012553"
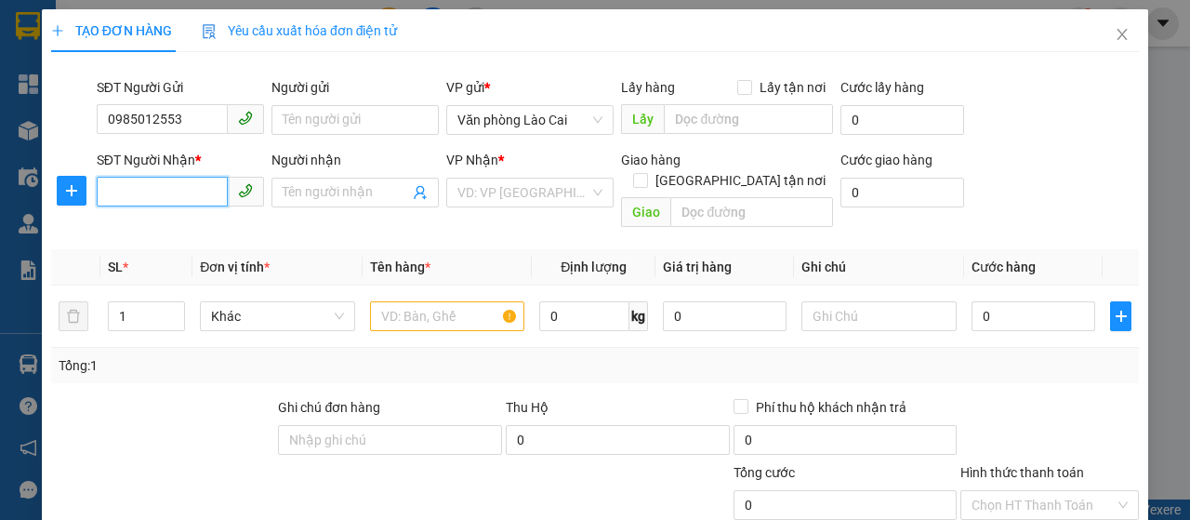
click at [152, 196] on input "SĐT Người Nhận *" at bounding box center [162, 192] width 131 height 30
type input "0333609152"
click at [422, 301] on input "text" at bounding box center [447, 316] width 155 height 30
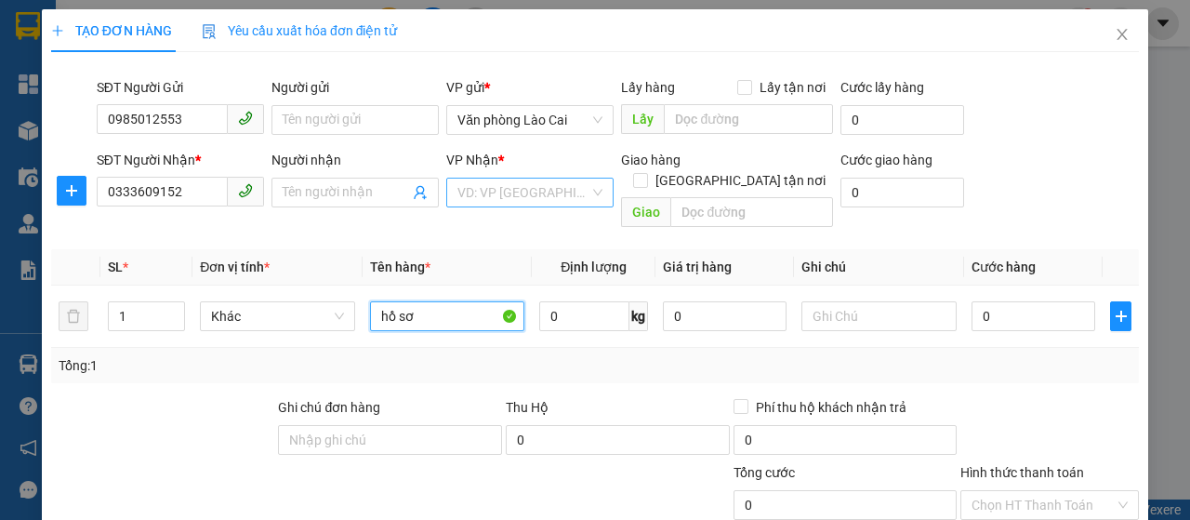
type input "hồ sơ"
click at [568, 187] on input "search" at bounding box center [523, 192] width 132 height 28
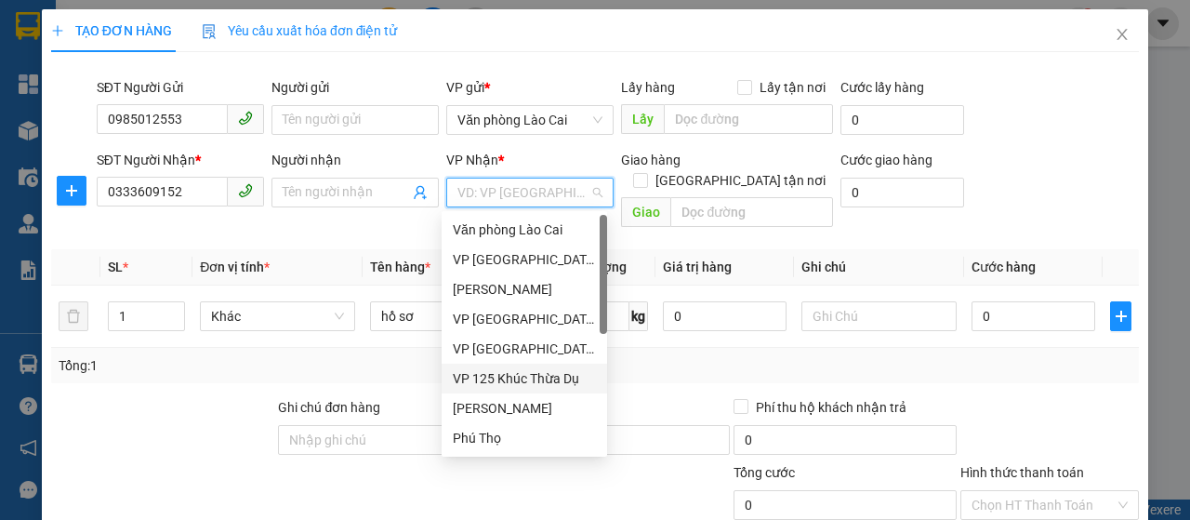
click at [547, 371] on div "VP 125 Khúc Thừa Dụ" at bounding box center [524, 378] width 143 height 20
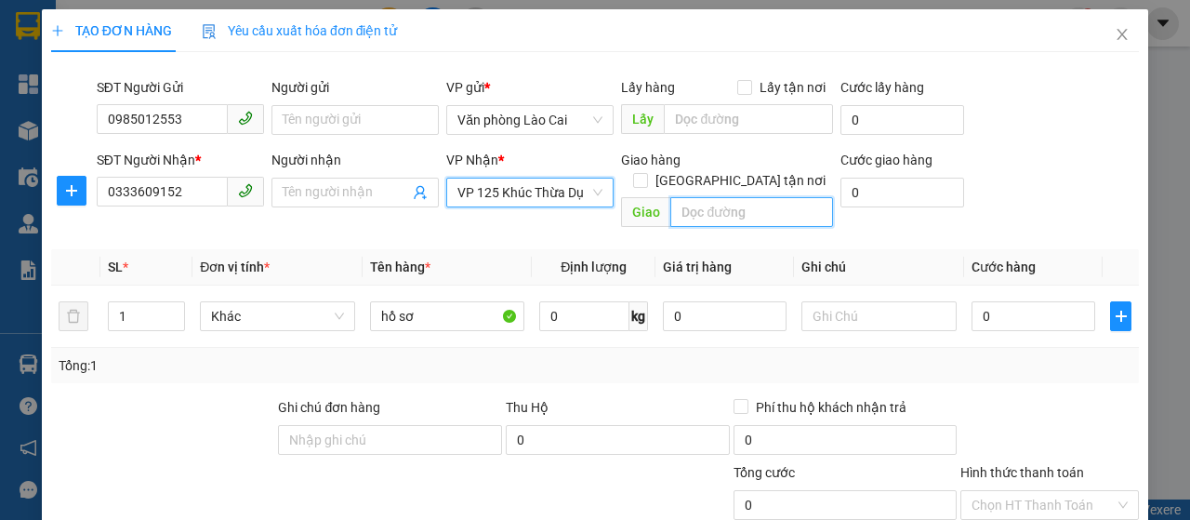
click at [721, 197] on input "text" at bounding box center [751, 212] width 162 height 30
type input "d"
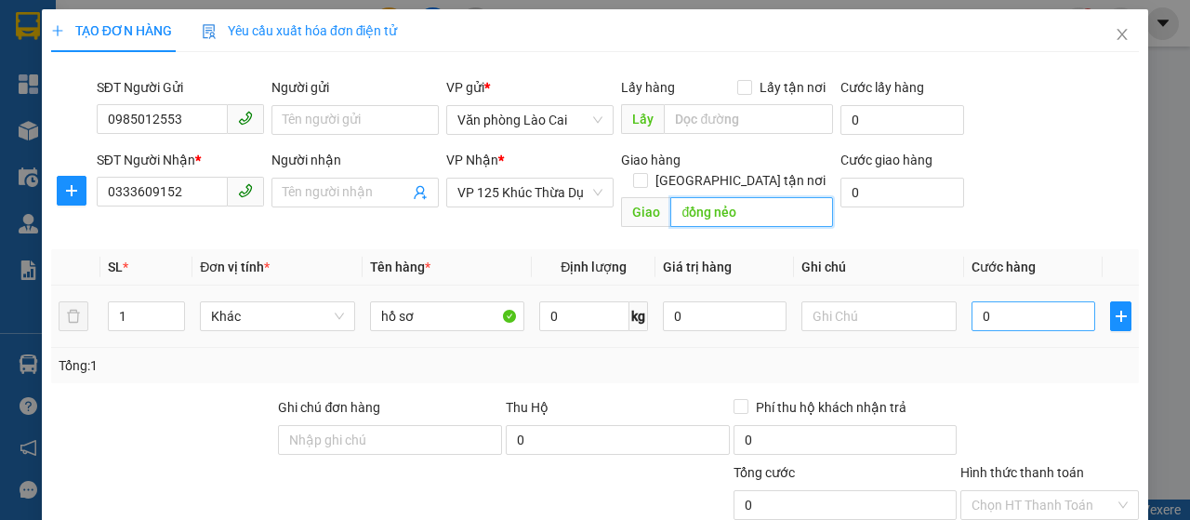
type input "đồng nẻo"
click at [971, 301] on input "0" at bounding box center [1033, 316] width 124 height 30
type input "60"
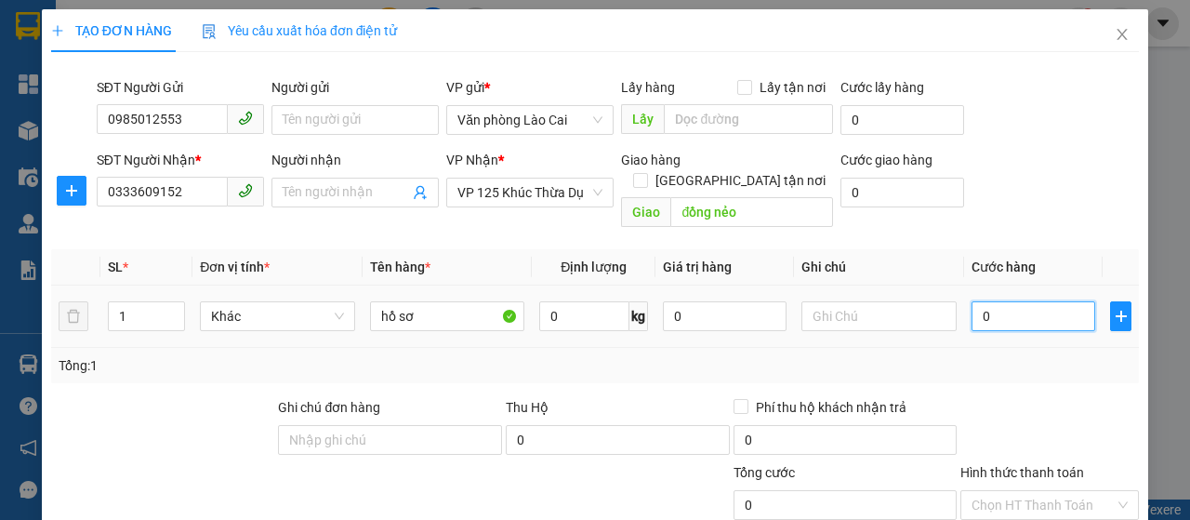
type input "60"
type input "600"
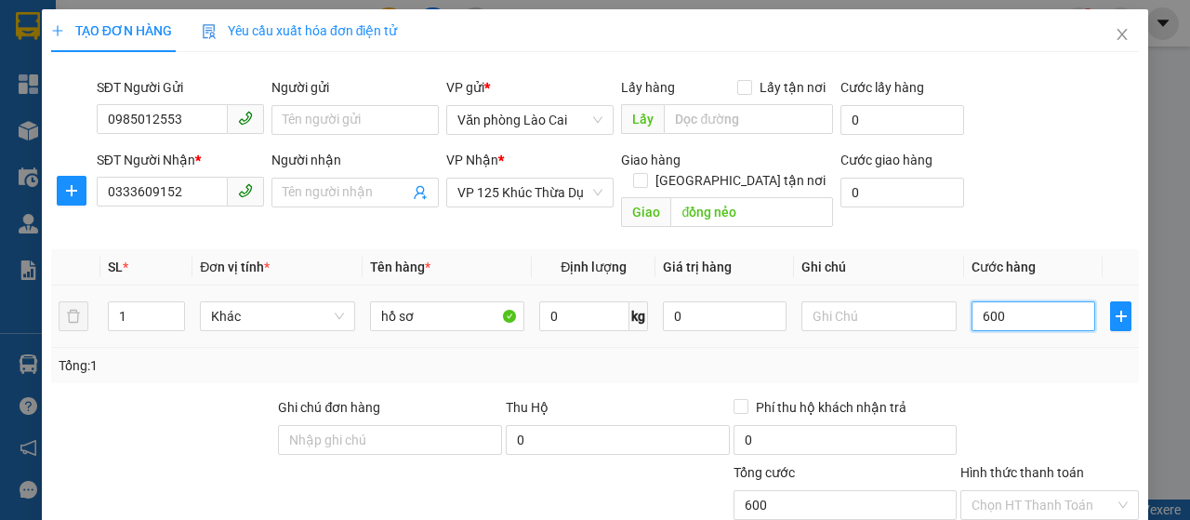
type input "6.000"
type input "60.000"
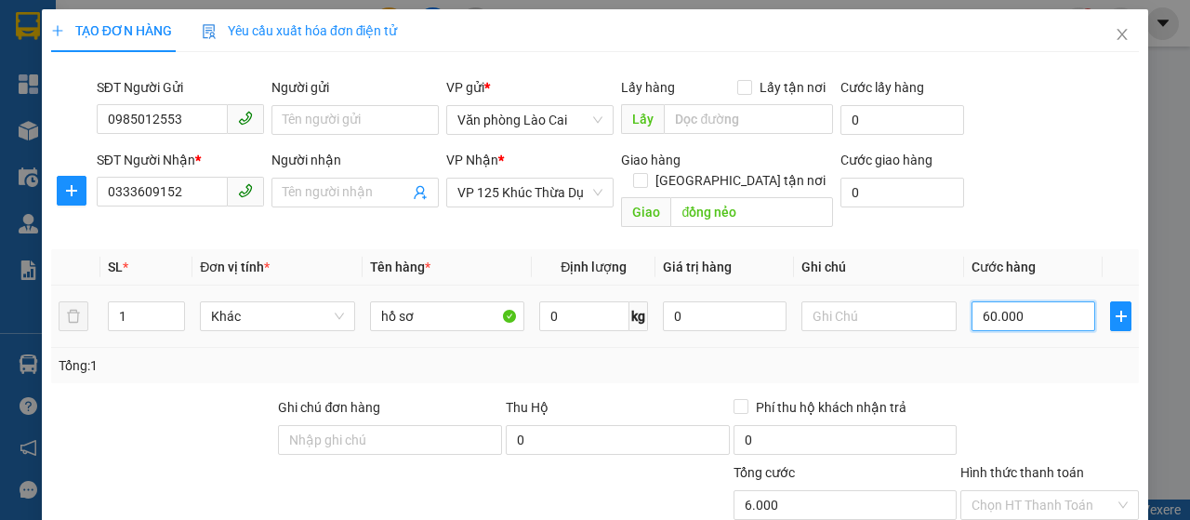
type input "60.000"
type input "6.000"
type input "600"
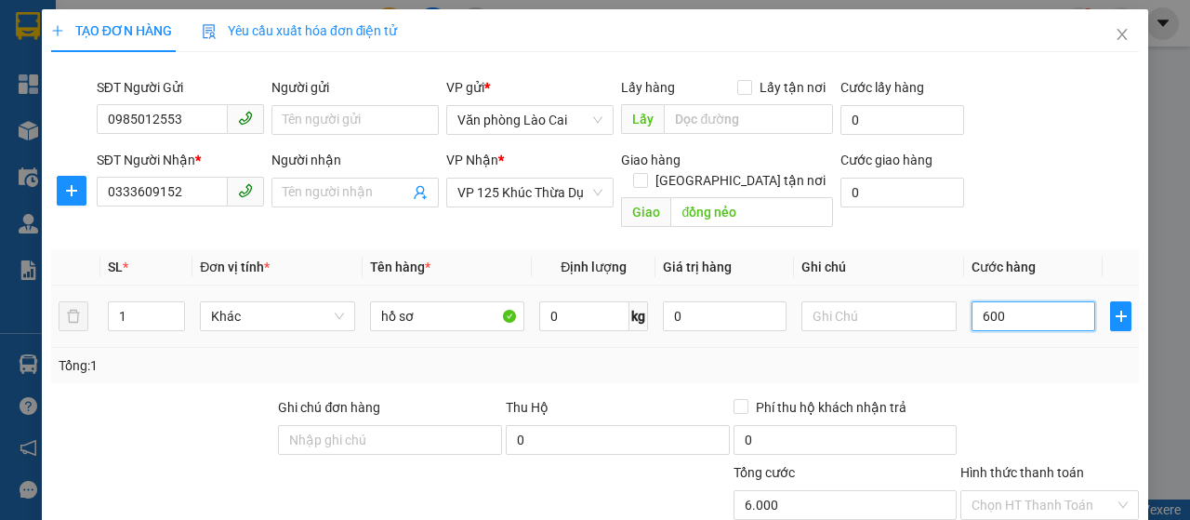
type input "600"
type input "60"
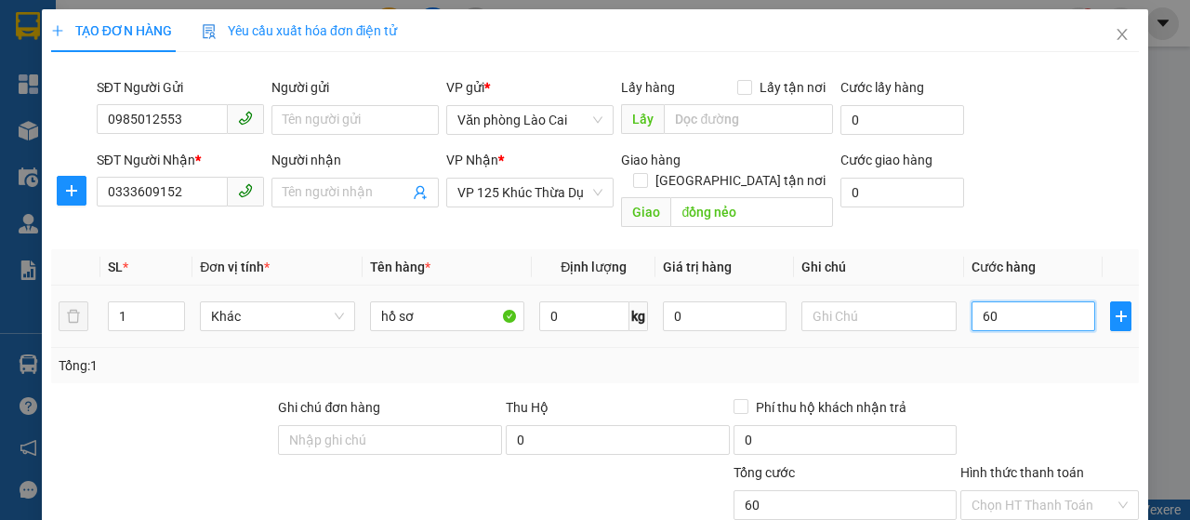
type input "6"
type input "0"
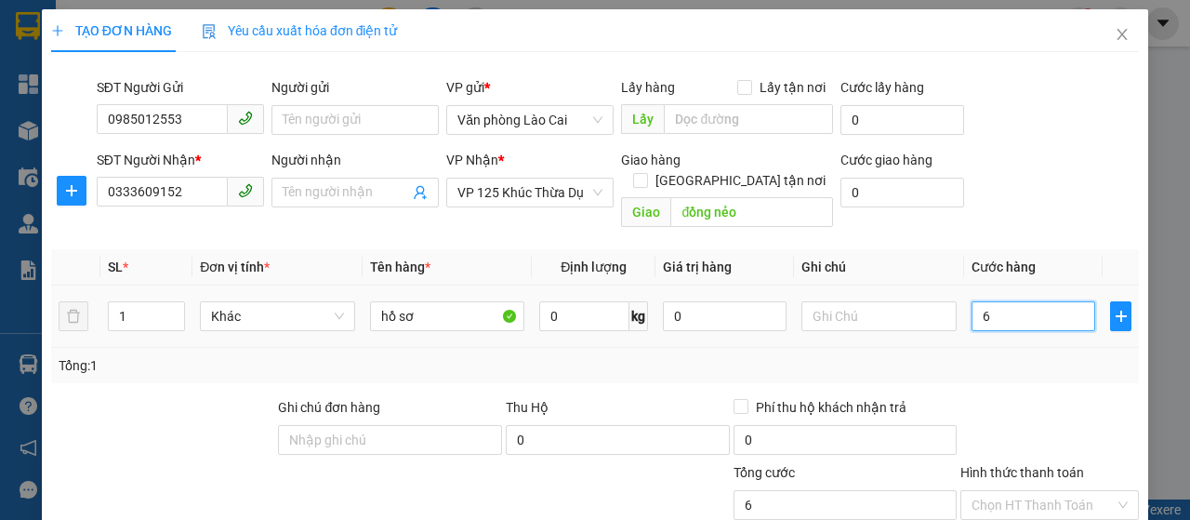
type input "0"
click at [971, 301] on input "0" at bounding box center [1033, 316] width 124 height 30
type input "70"
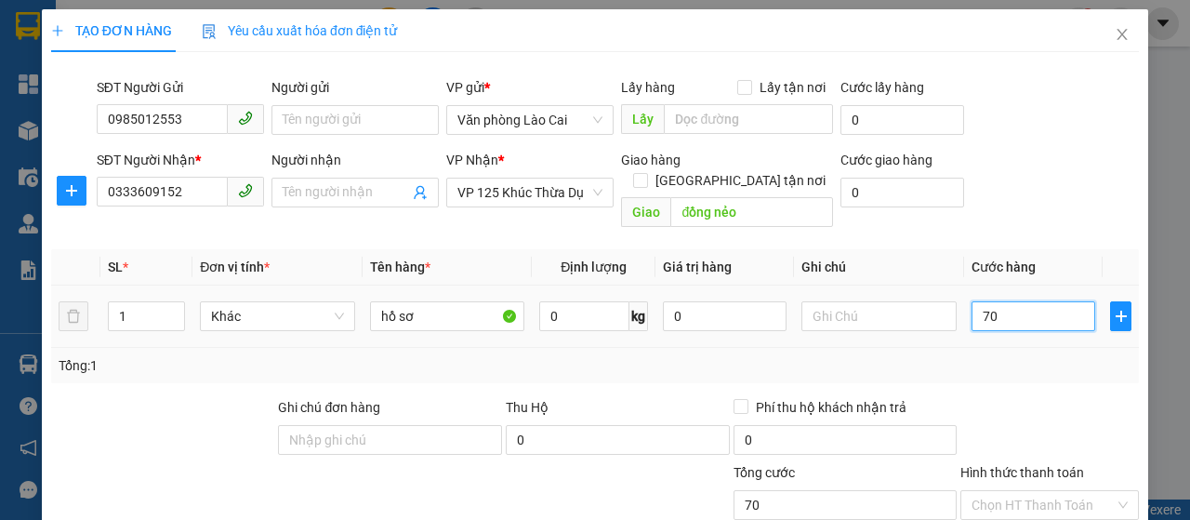
type input "700"
type input "7.000"
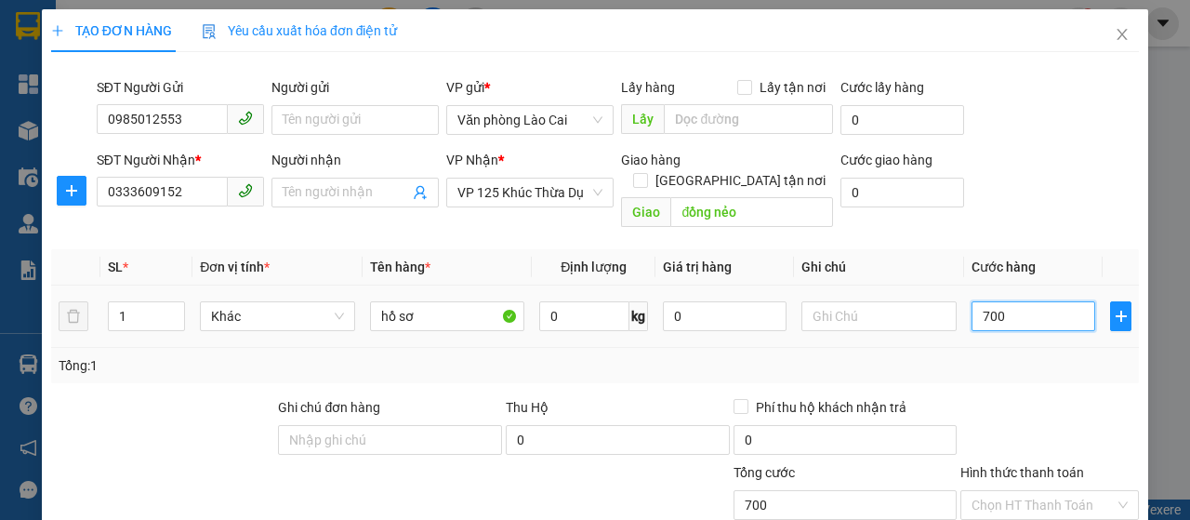
type input "7.000"
type input "70.000"
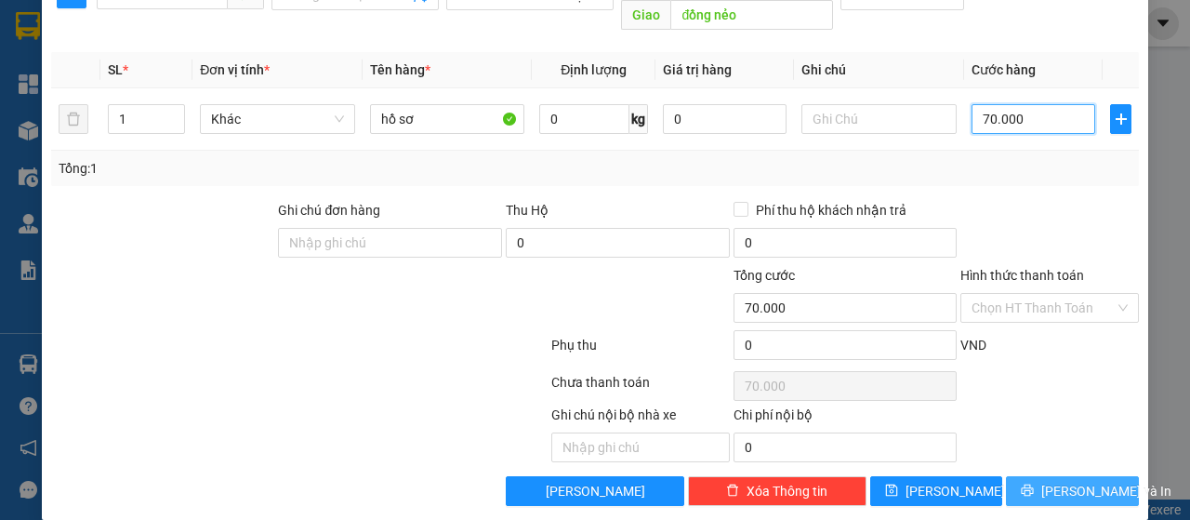
type input "70.000"
click at [1064, 481] on span "[PERSON_NAME] và In" at bounding box center [1106, 491] width 130 height 20
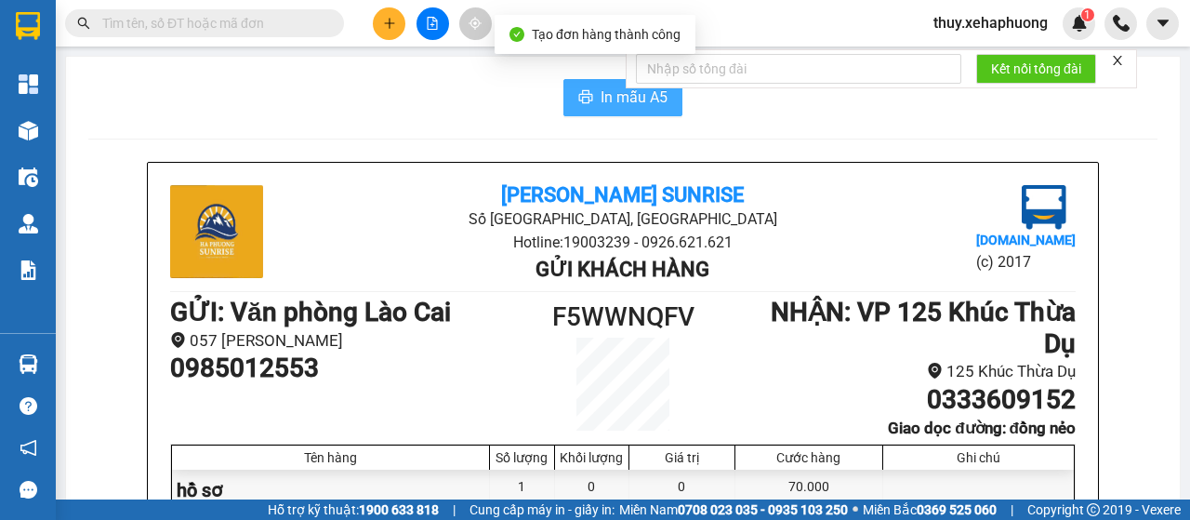
click at [588, 92] on button "In mẫu A5" at bounding box center [622, 97] width 119 height 37
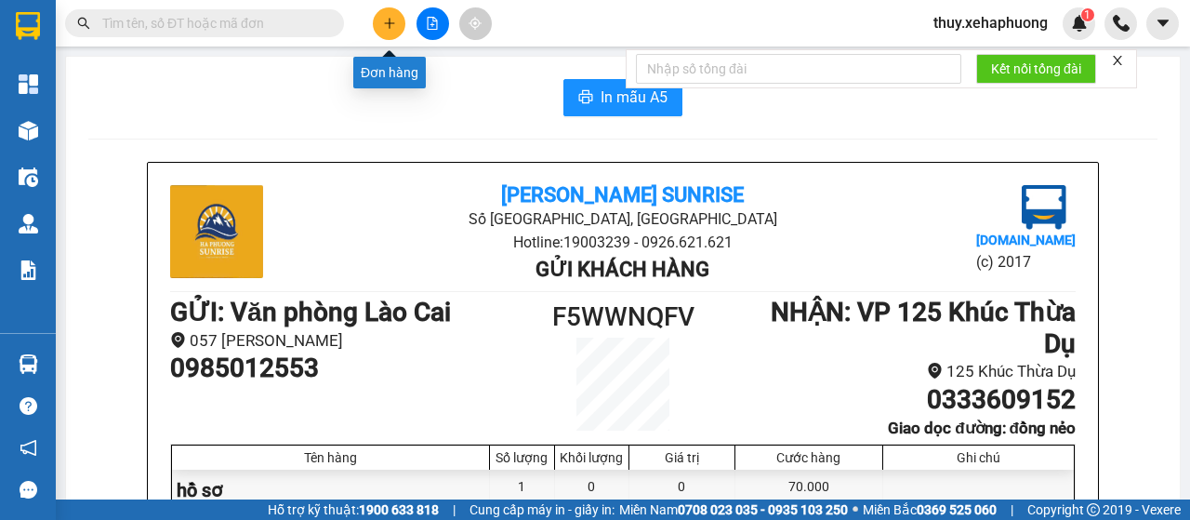
click at [390, 20] on icon "plus" at bounding box center [389, 23] width 1 height 10
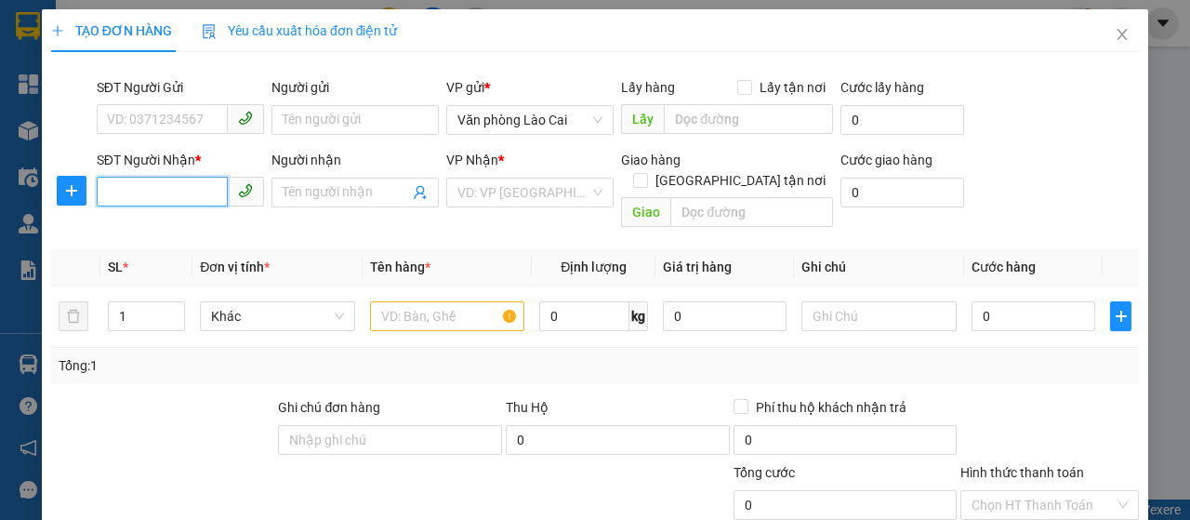
click at [182, 188] on input "SĐT Người Nhận *" at bounding box center [162, 192] width 131 height 30
type input "0833906544"
click at [390, 301] on input "text" at bounding box center [447, 316] width 155 height 30
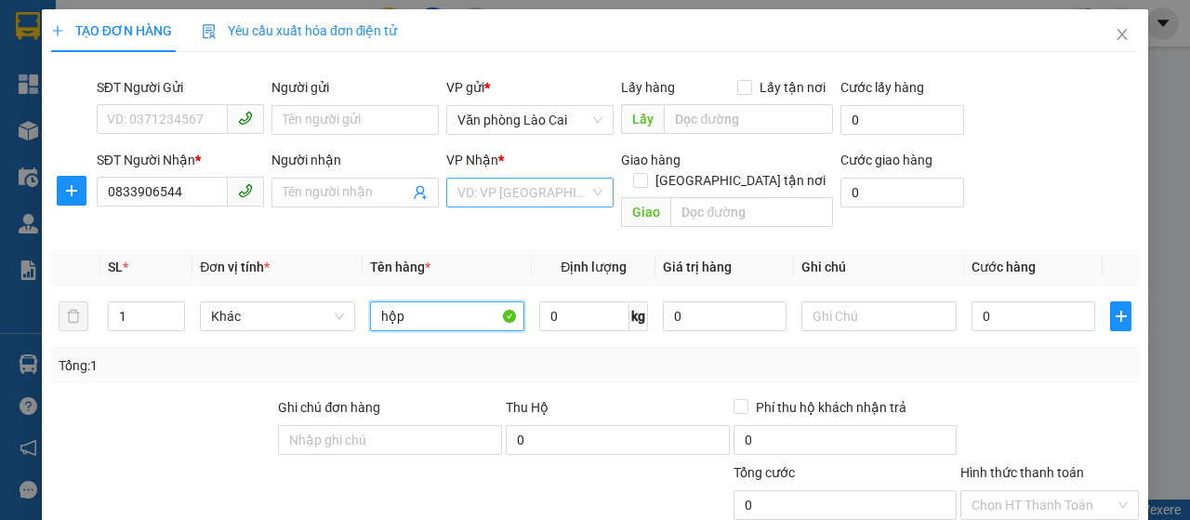
type input "hộp"
click at [494, 190] on input "search" at bounding box center [523, 192] width 132 height 28
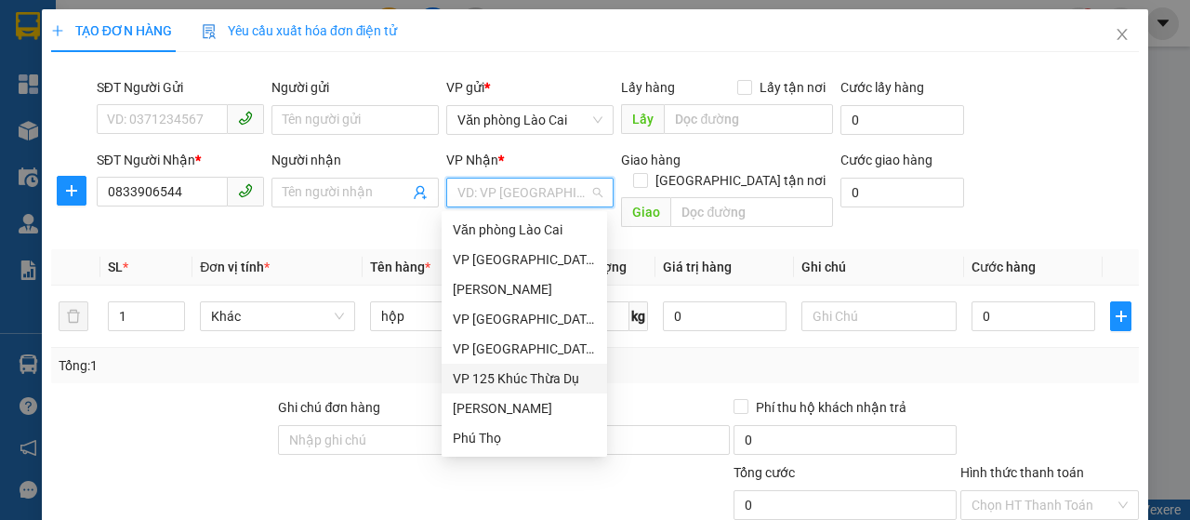
click at [554, 369] on div "VP 125 Khúc Thừa Dụ" at bounding box center [524, 378] width 143 height 20
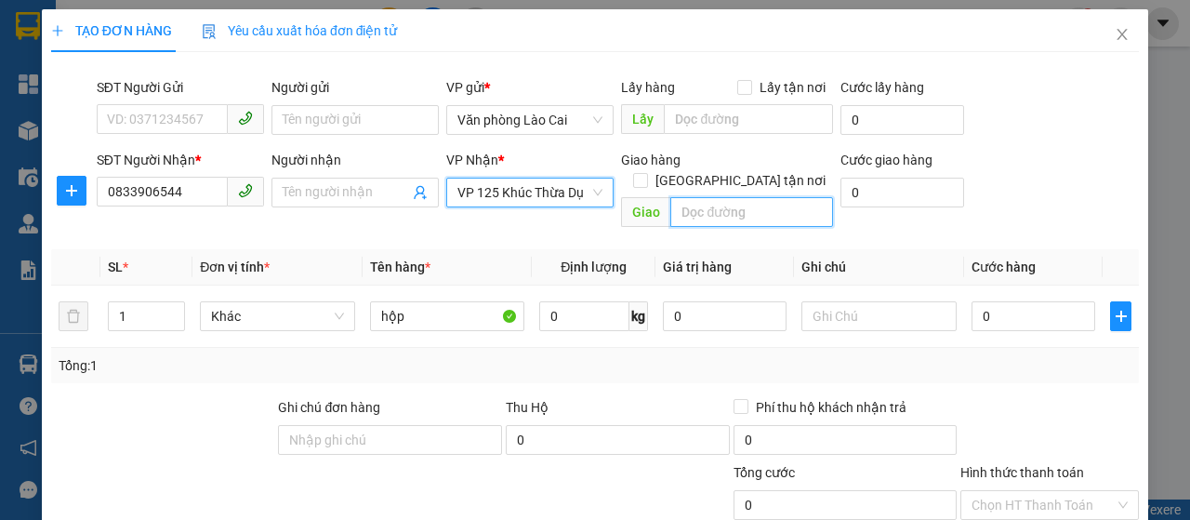
click at [704, 198] on input "text" at bounding box center [751, 212] width 162 height 30
type input "d"
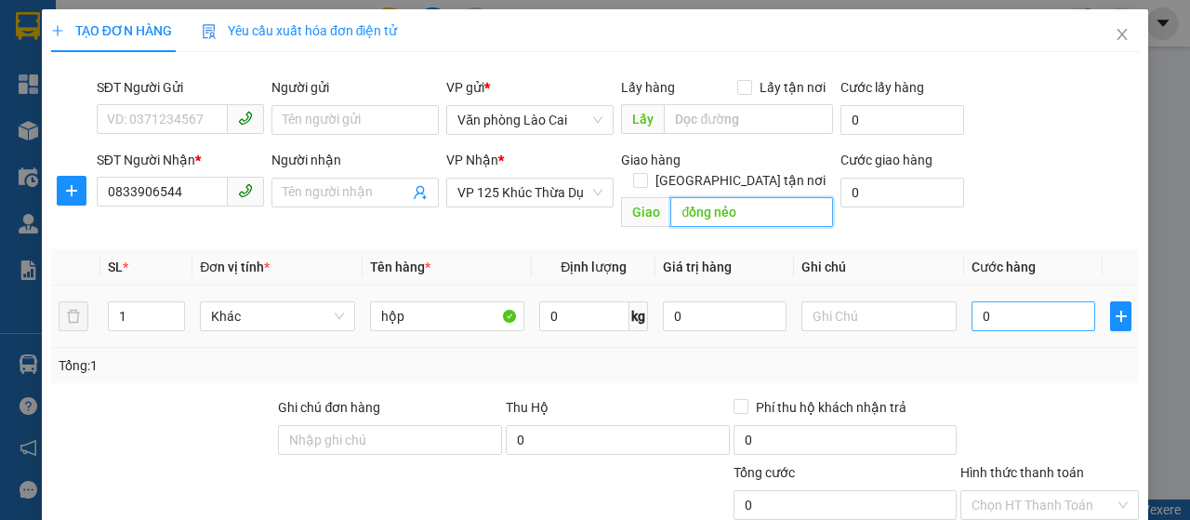
type input "đồng nẻo"
click at [971, 301] on input "0" at bounding box center [1033, 316] width 124 height 30
type input "50"
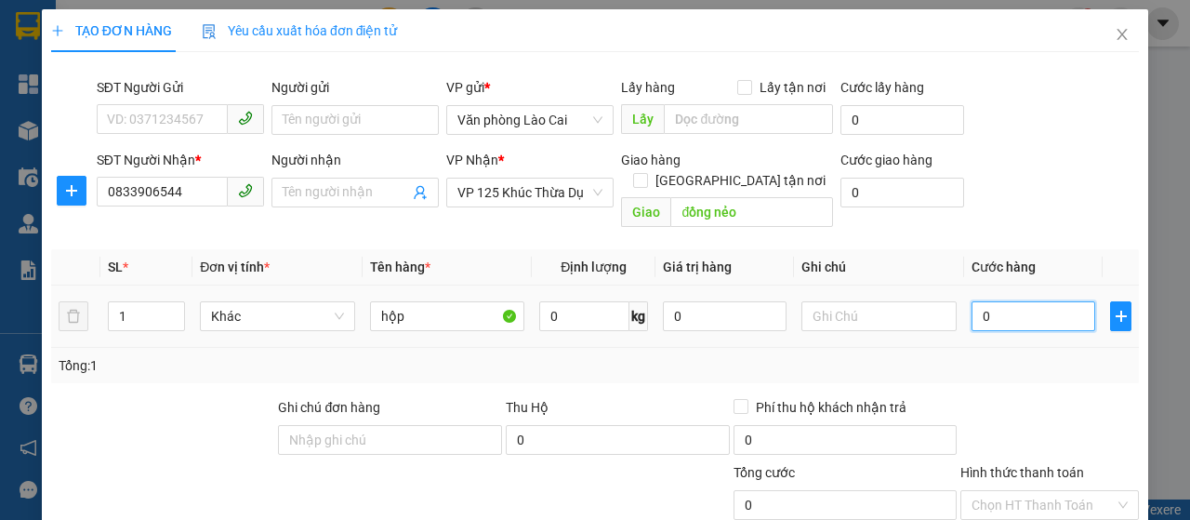
type input "50"
type input "500"
type input "5.000"
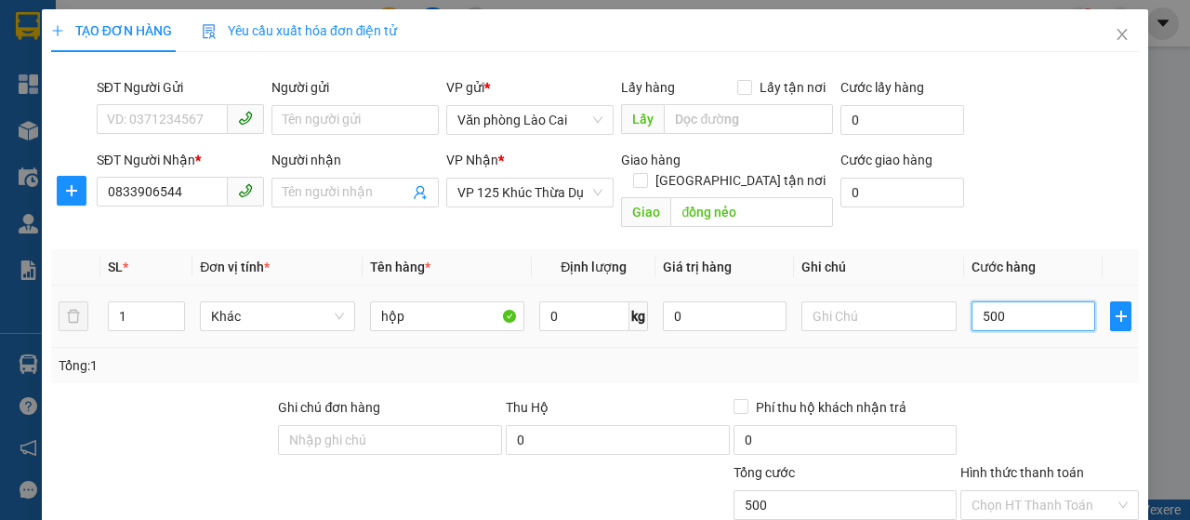
type input "5.000"
type input "50.000"
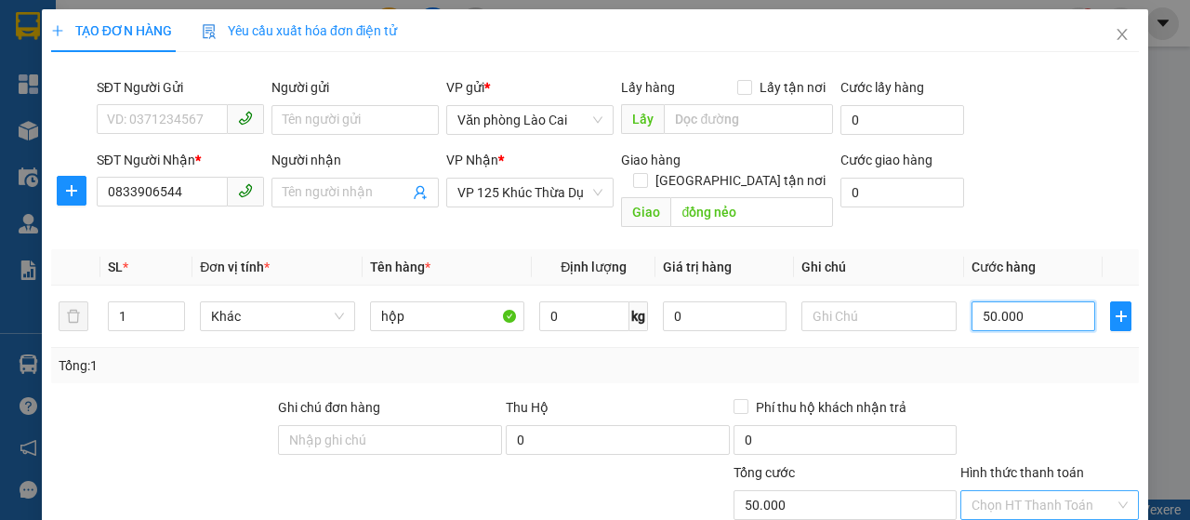
scroll to position [186, 0]
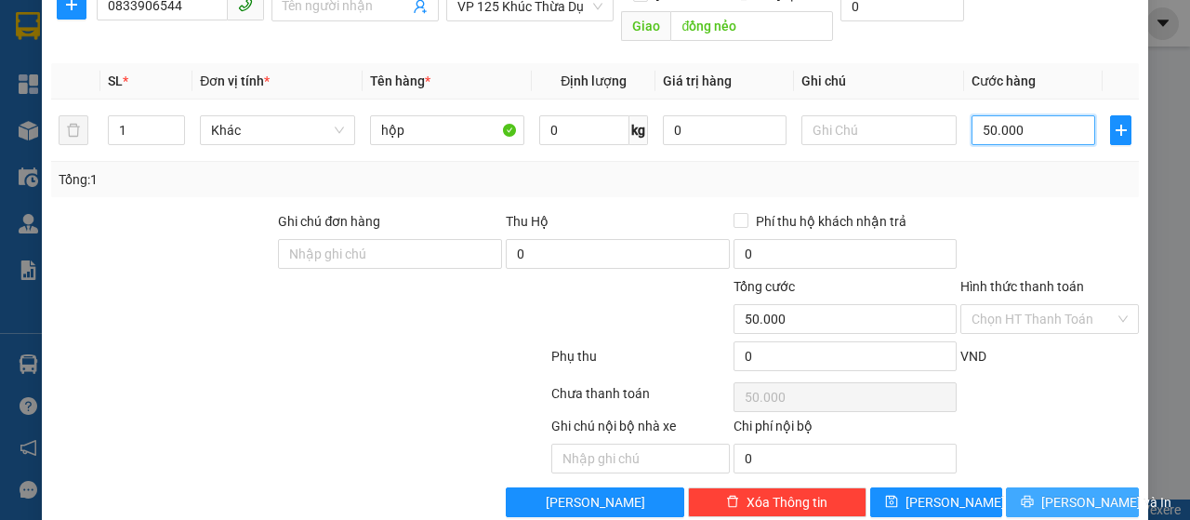
type input "50.000"
click at [1078, 492] on span "[PERSON_NAME] và In" at bounding box center [1106, 502] width 130 height 20
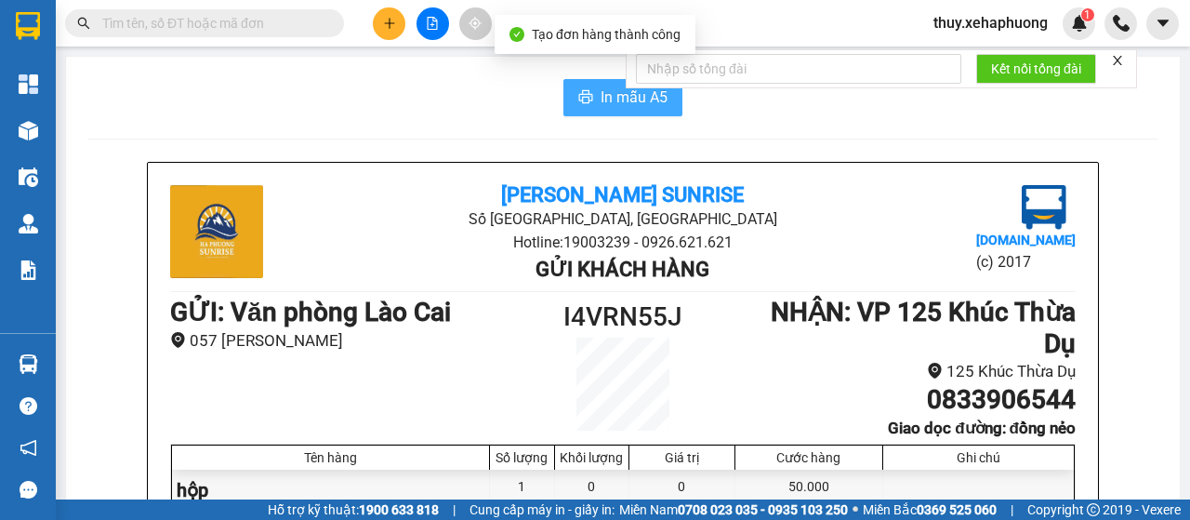
click at [637, 97] on span "In mẫu A5" at bounding box center [634, 97] width 67 height 23
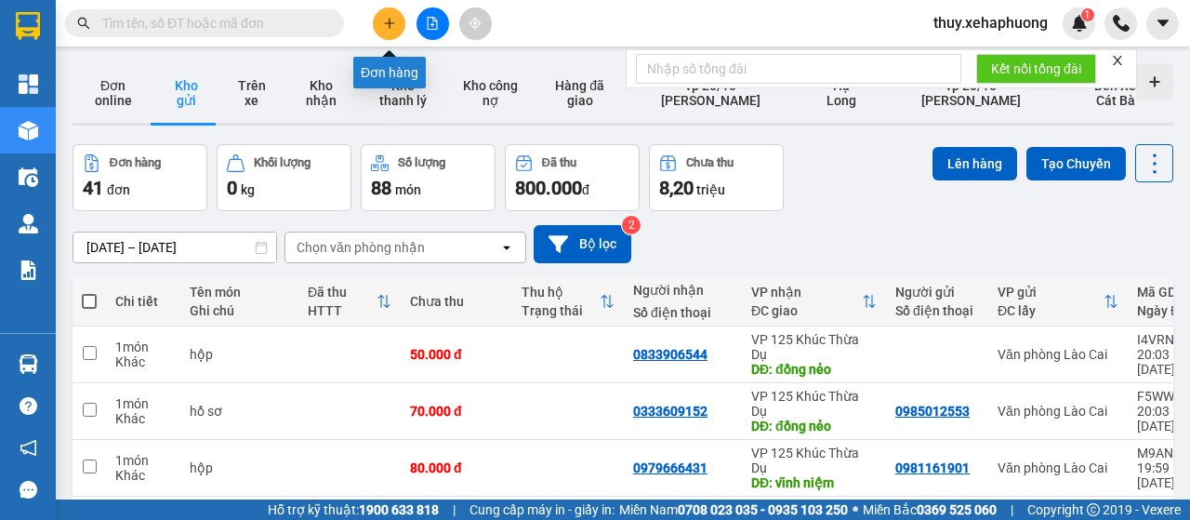
click at [385, 20] on icon "plus" at bounding box center [389, 23] width 13 height 13
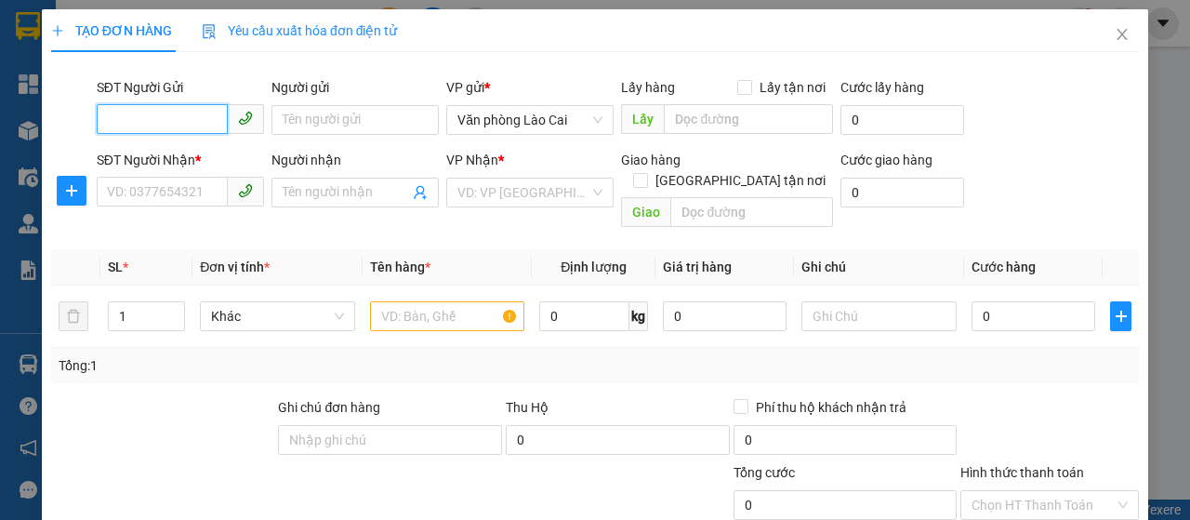
click at [135, 126] on input "SĐT Người Gửi" at bounding box center [162, 119] width 131 height 30
type input "0839294995"
click at [178, 155] on div "0839294995" at bounding box center [178, 157] width 143 height 20
type input "0364681596"
type input "chị lan Gạo"
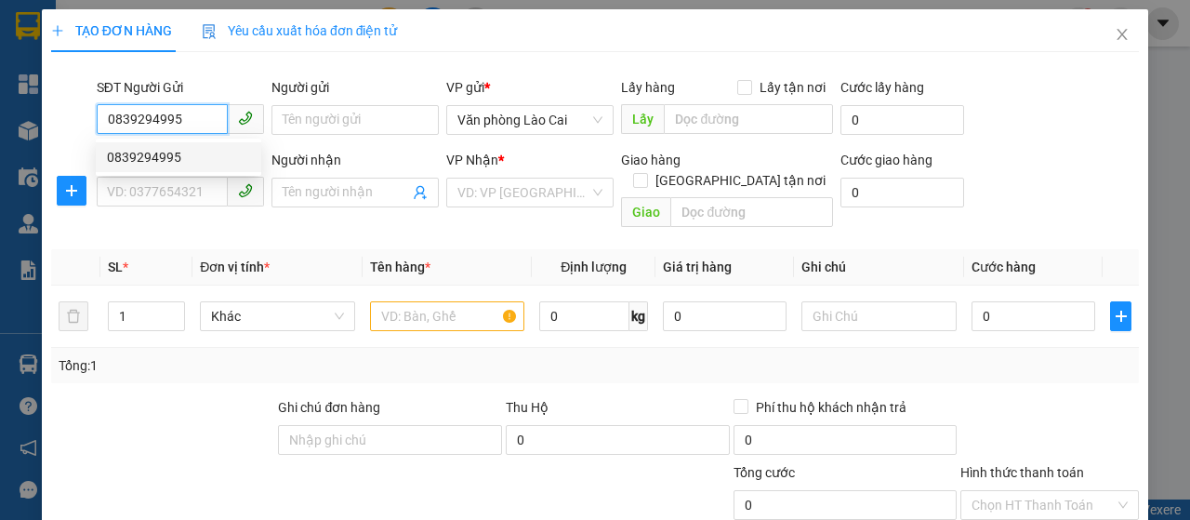
type input "bx vĩnh niệm"
type input "200.000"
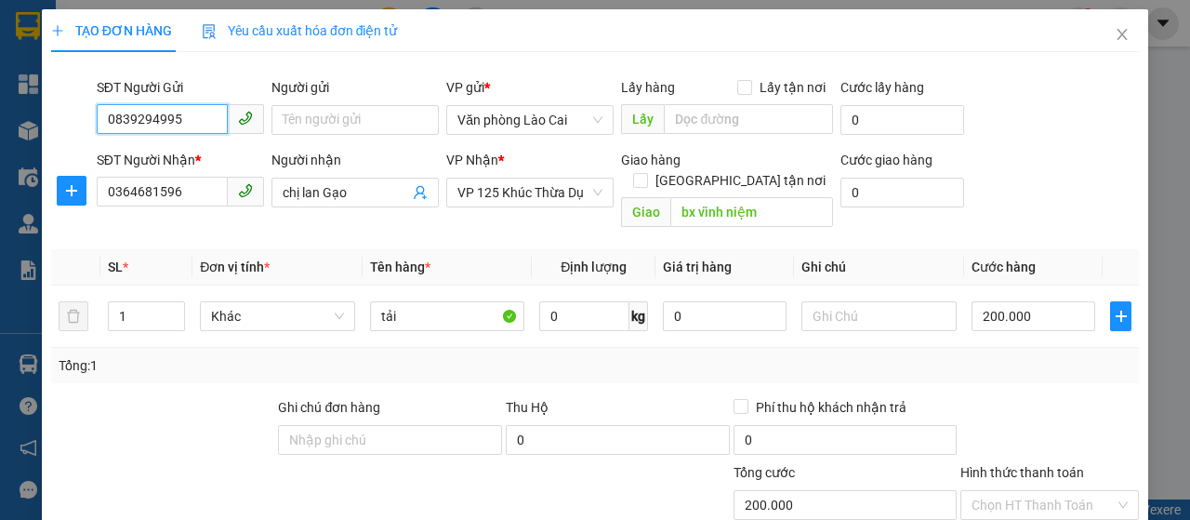
type input "0839294995"
click at [1030, 301] on input "200.000" at bounding box center [1033, 316] width 124 height 30
type input "0"
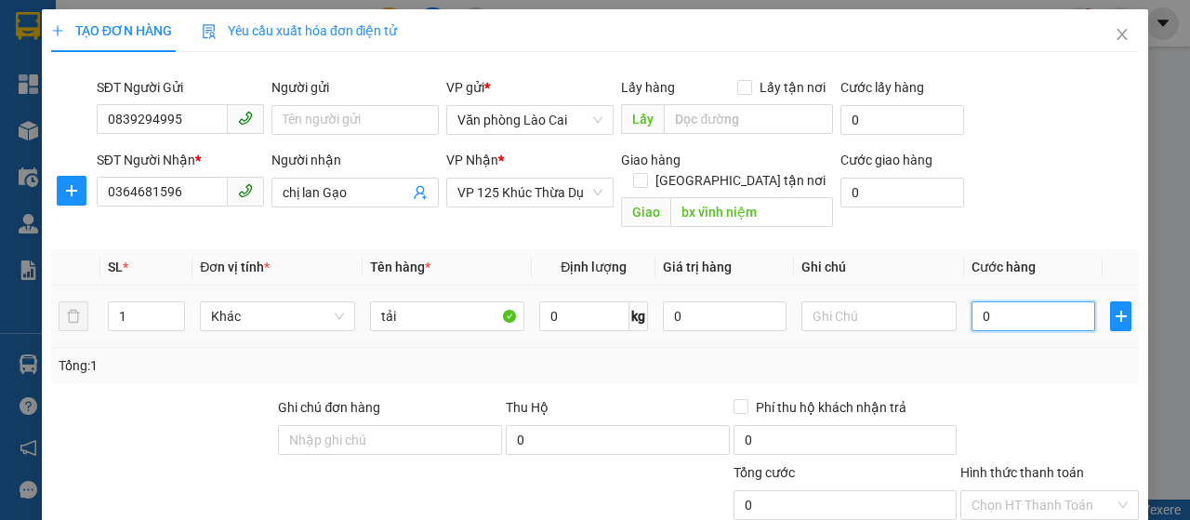
click at [971, 301] on input "0" at bounding box center [1033, 316] width 124 height 30
type input "0"
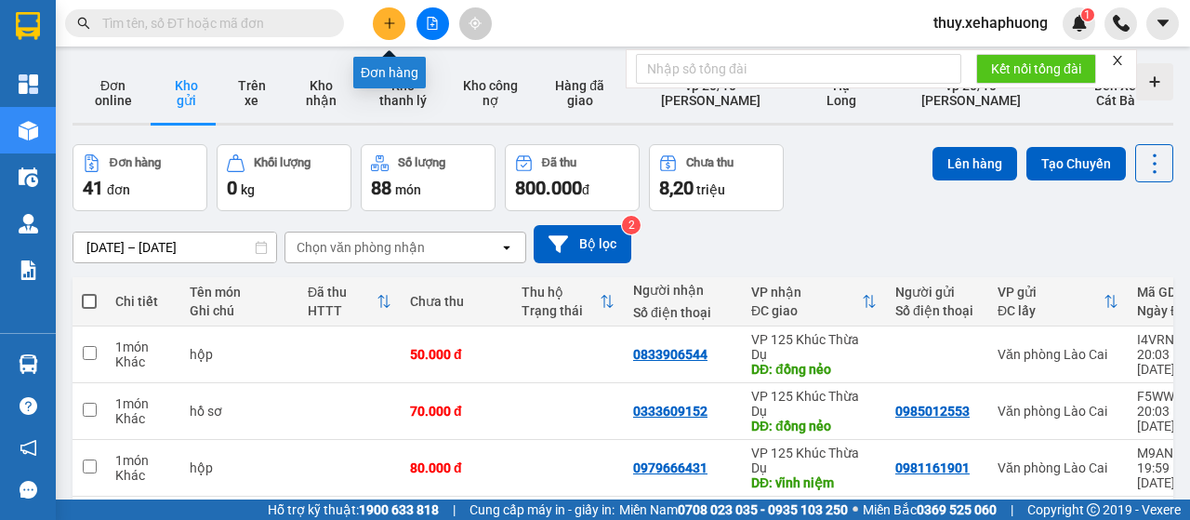
click at [386, 24] on icon "plus" at bounding box center [389, 23] width 13 height 13
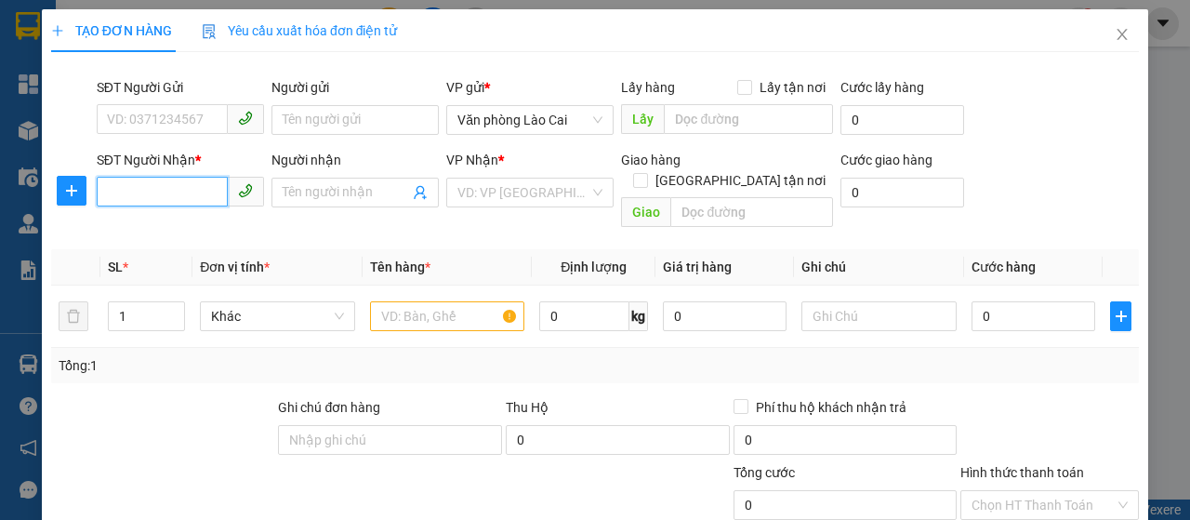
click at [192, 181] on input "SĐT Người Nhận *" at bounding box center [162, 192] width 131 height 30
type input "0332045415"
click at [430, 301] on input "text" at bounding box center [447, 316] width 155 height 30
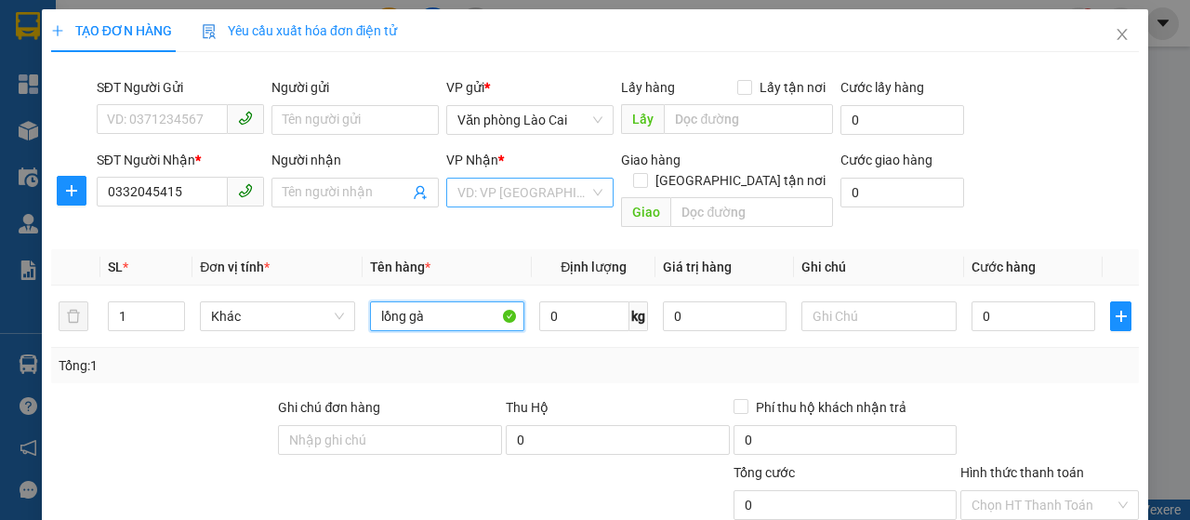
type input "lồng gà"
click at [559, 192] on input "search" at bounding box center [523, 192] width 132 height 28
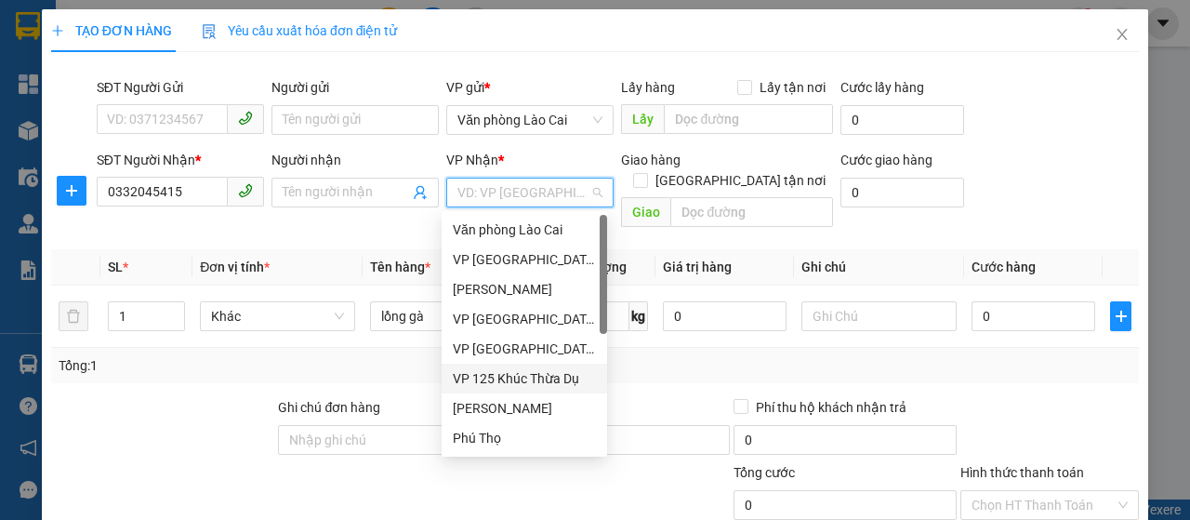
click at [547, 386] on div "VP 125 Khúc Thừa Dụ" at bounding box center [524, 378] width 143 height 20
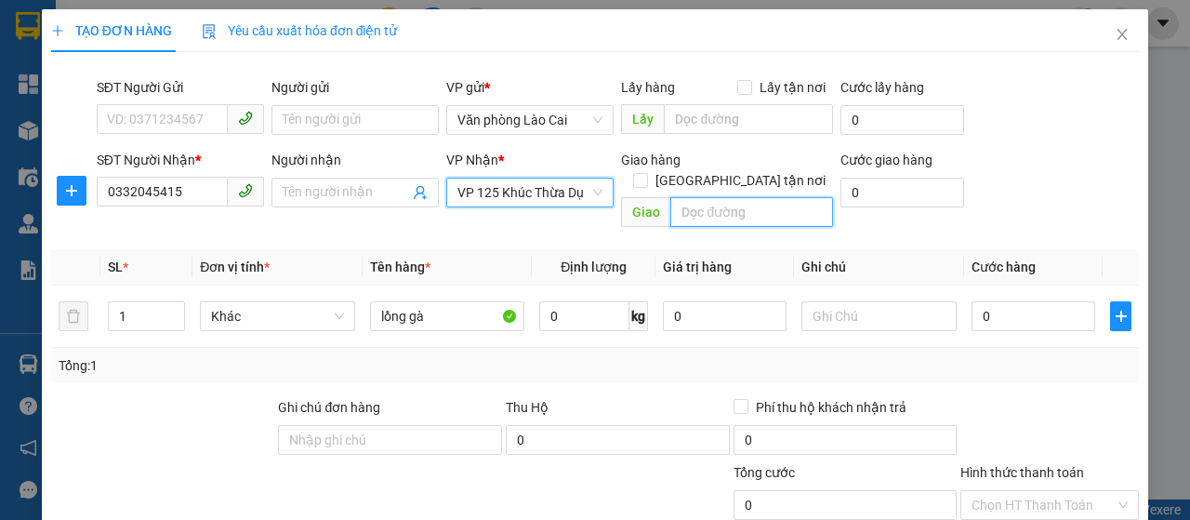
click at [686, 197] on input "text" at bounding box center [751, 212] width 162 height 30
type input "d"
type input "đồng nẻo"
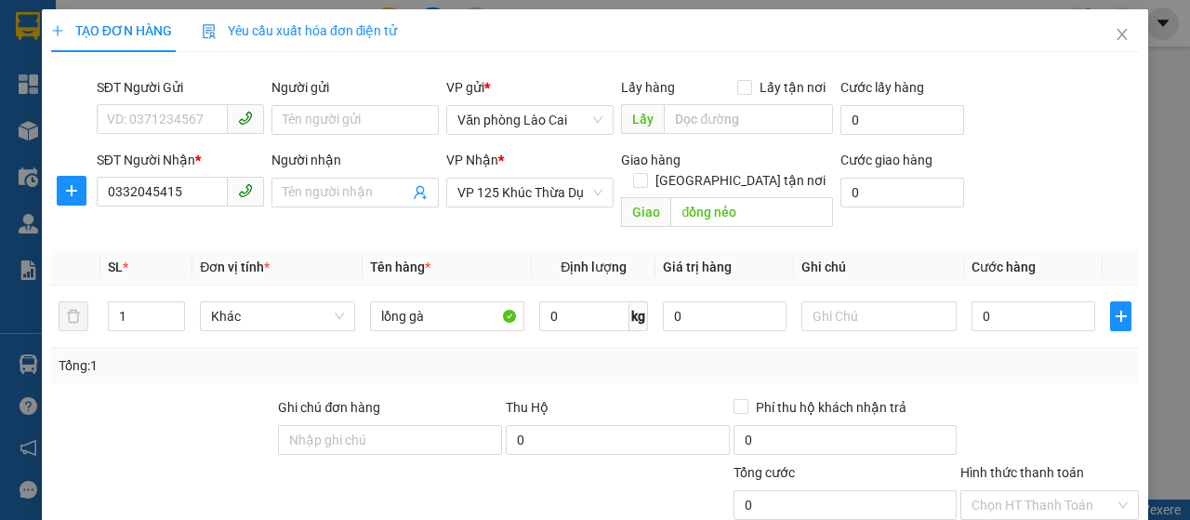
click at [1015, 176] on div "SĐT Người Nhận * 0332045415 Người nhận Tên người nhận VP Nhận * VP 125 Khúc Thừ…" at bounding box center [618, 193] width 1050 height 86
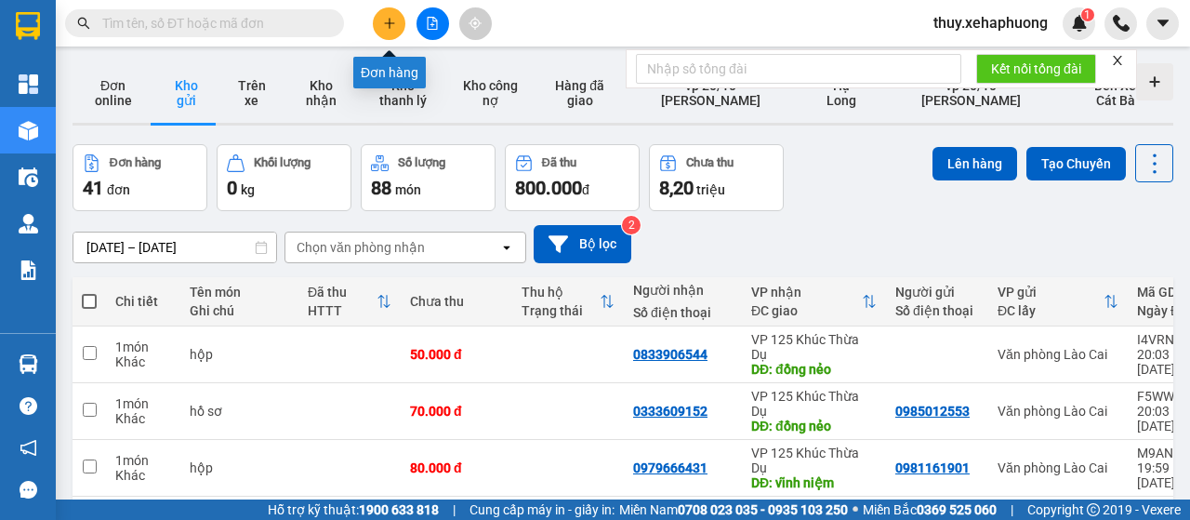
click at [390, 20] on icon "plus" at bounding box center [389, 23] width 13 height 13
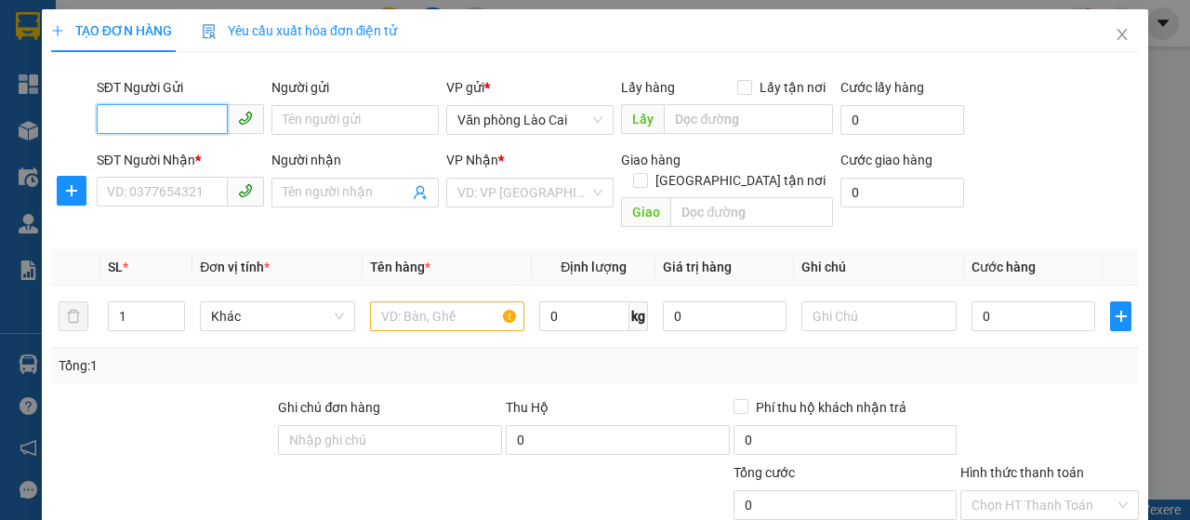
click at [176, 112] on input "SĐT Người Gửi" at bounding box center [162, 119] width 131 height 30
type input "0982899015"
click at [185, 158] on div "0982899015" at bounding box center [178, 157] width 143 height 20
type input "0796687989"
type input "HP"
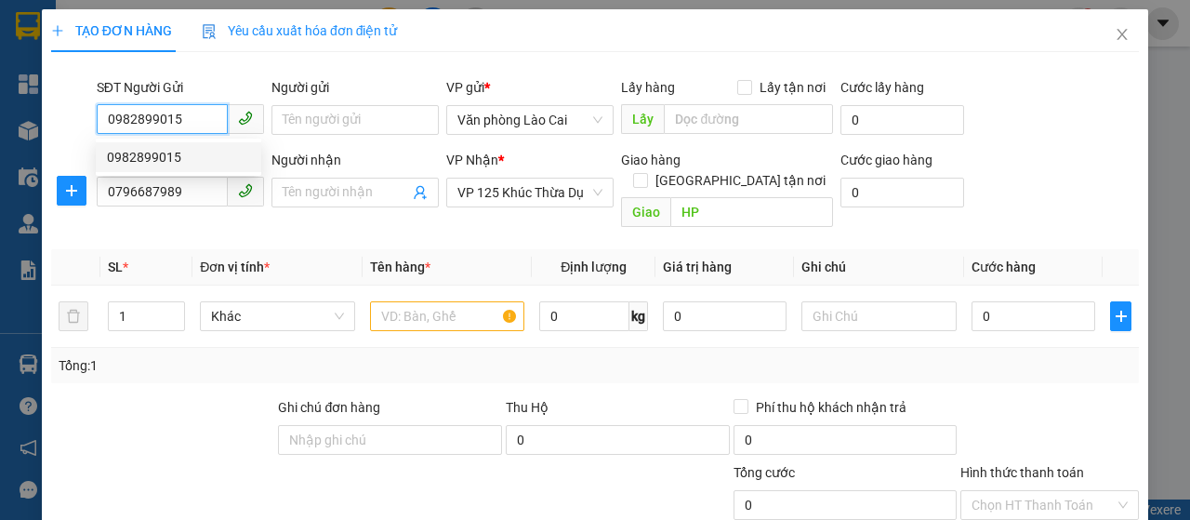
type input "1.000.000"
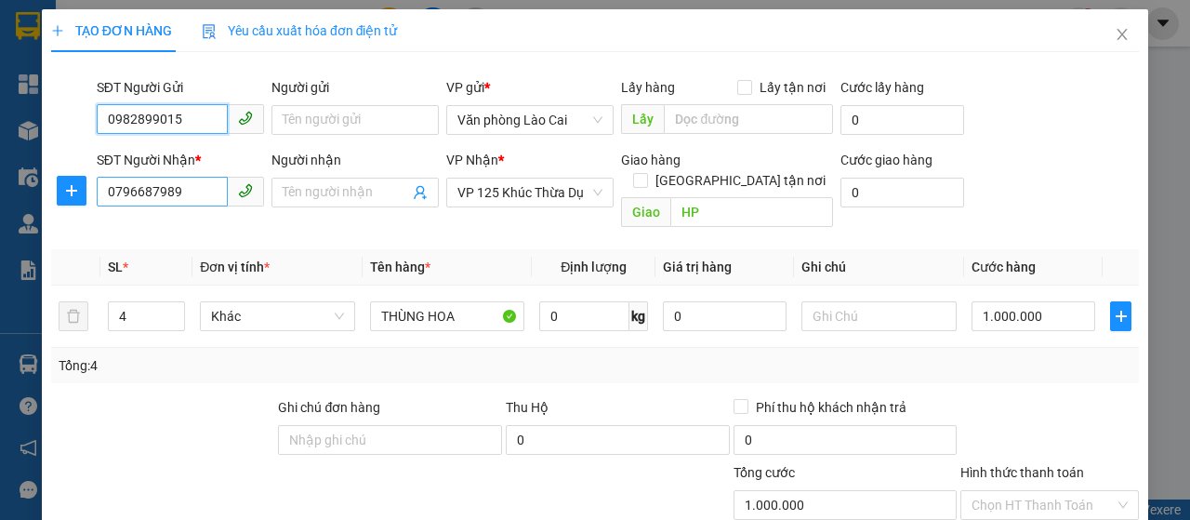
type input "0982899015"
click at [200, 199] on input "0796687989" at bounding box center [162, 192] width 131 height 30
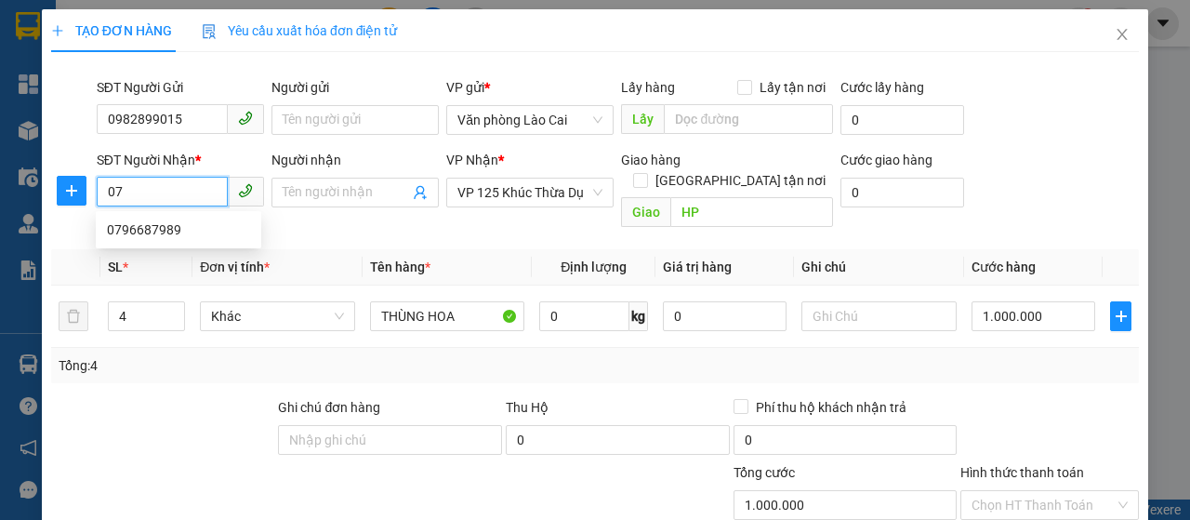
type input "0"
type input "0941111402"
click at [823, 285] on td at bounding box center [879, 316] width 170 height 62
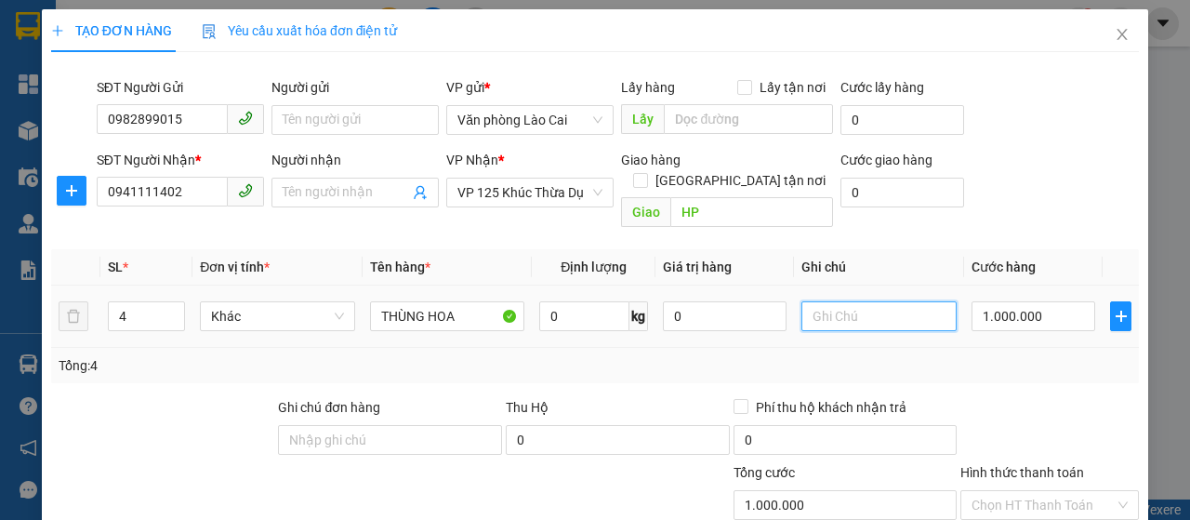
click at [822, 301] on input "text" at bounding box center [878, 316] width 155 height 30
type input "h"
type input "HOA TƯƠI XIN NHẸ TAY"
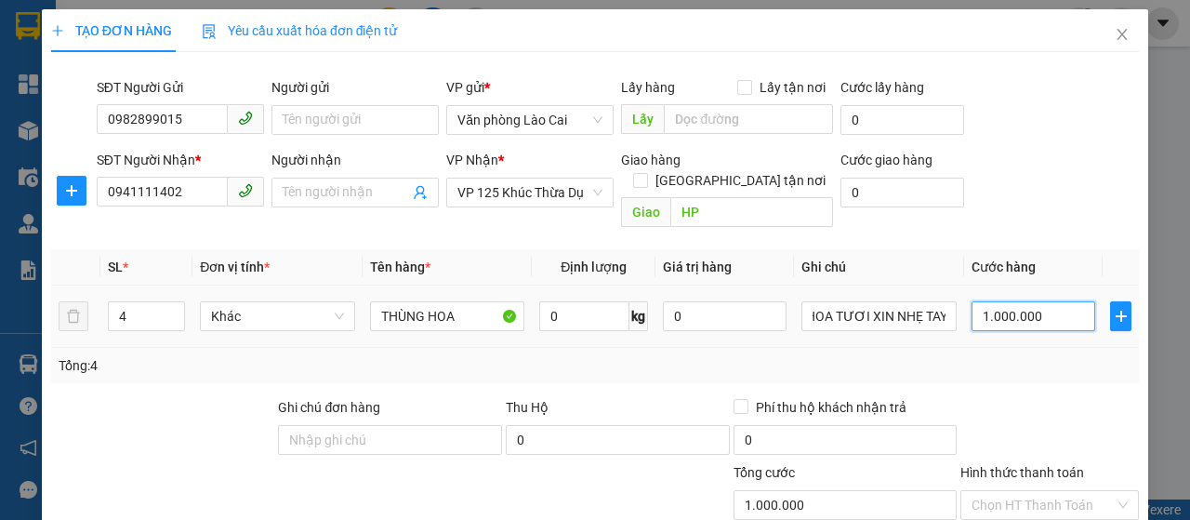
click at [1037, 301] on input "1.000.000" at bounding box center [1033, 316] width 124 height 30
type input "0"
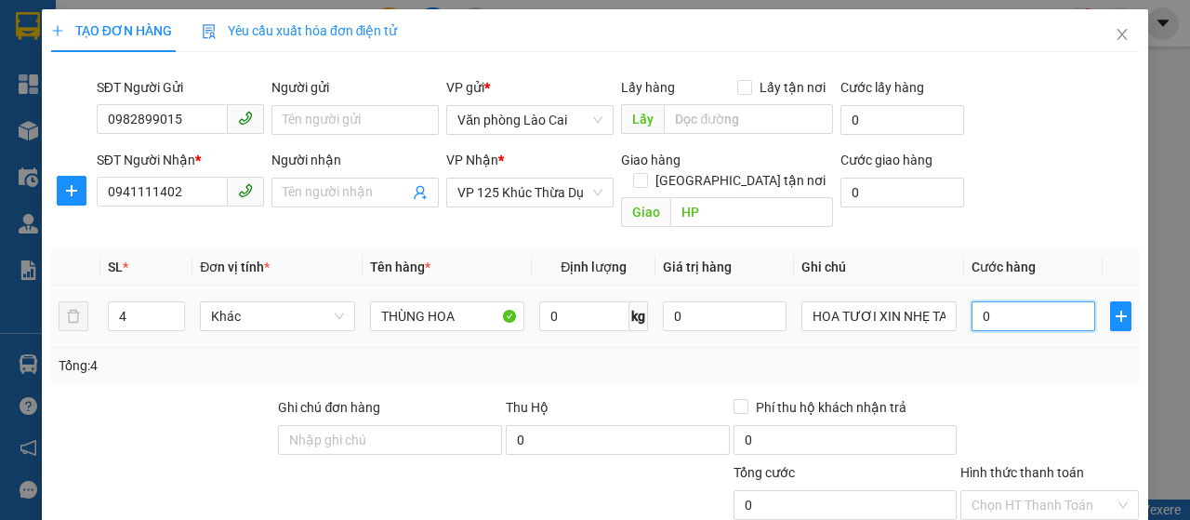
click at [971, 301] on input "0" at bounding box center [1033, 316] width 124 height 30
type input "10"
type input "160"
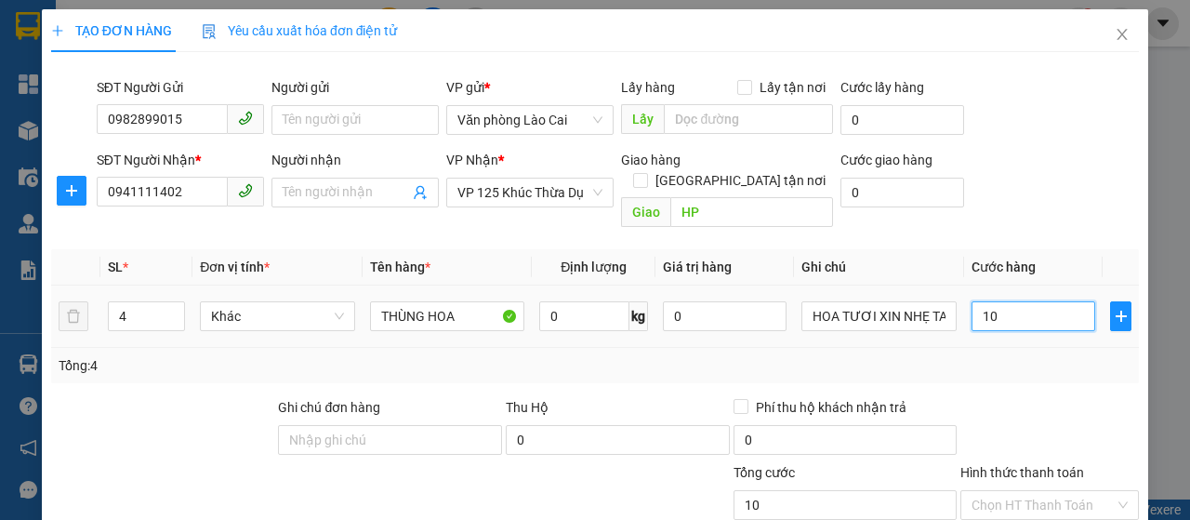
type input "160"
type input "1.600"
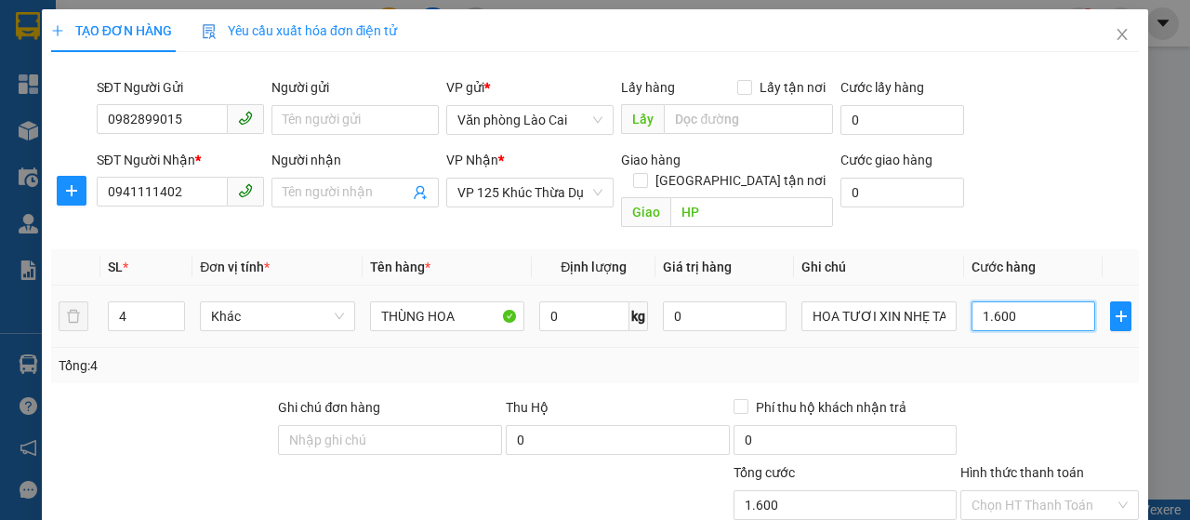
type input "16.000"
type input "160.000"
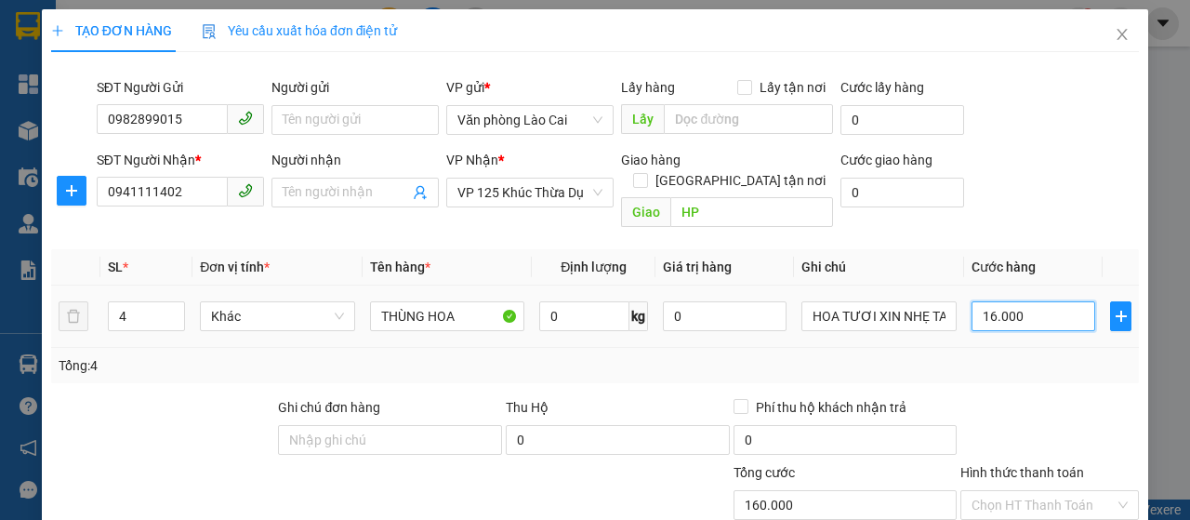
type input "160.000"
type input "1.600.000"
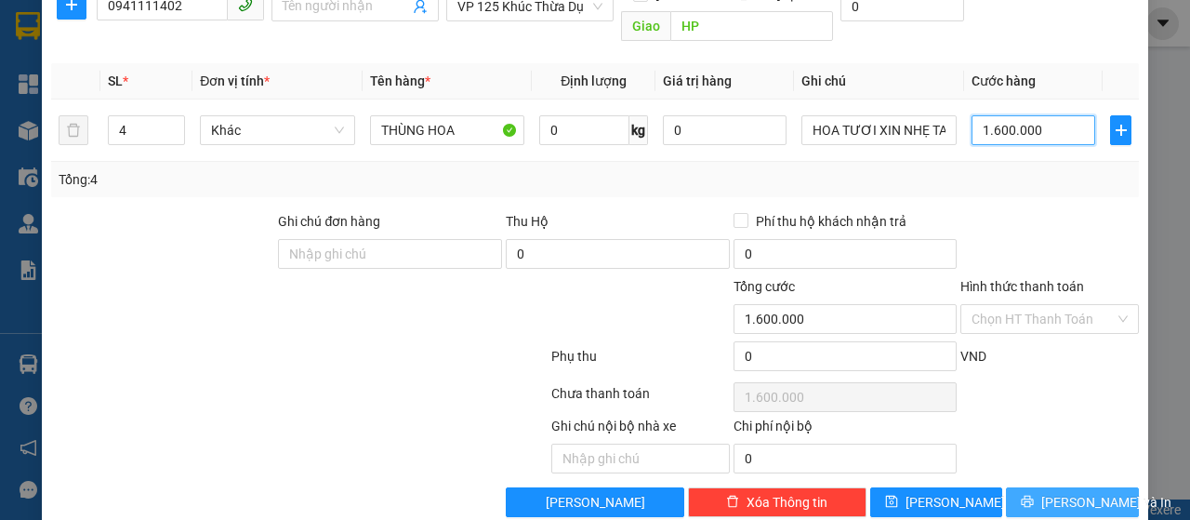
scroll to position [197, 0]
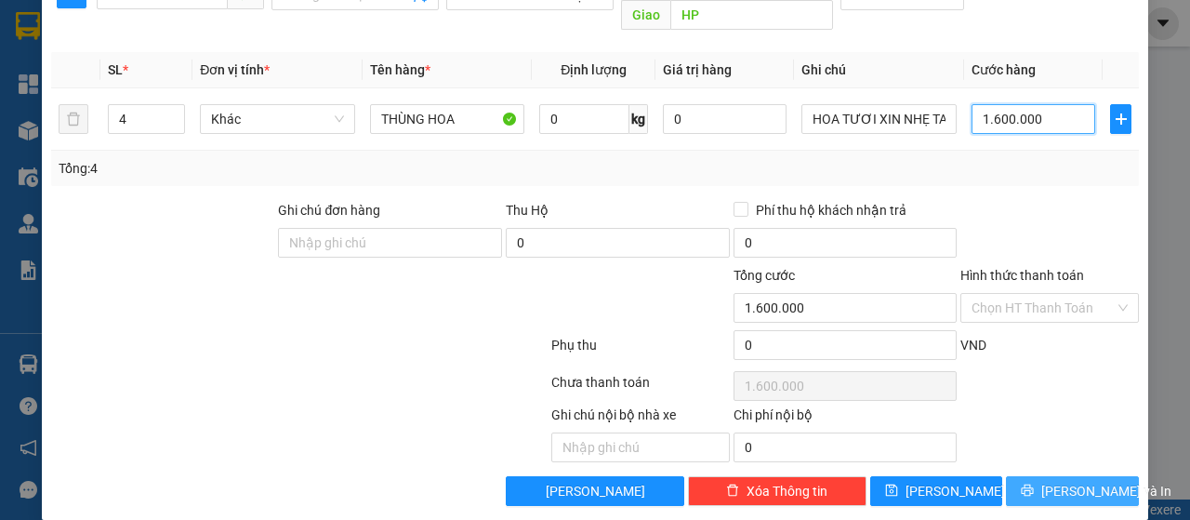
type input "1.600.000"
click at [1062, 481] on span "[PERSON_NAME] và In" at bounding box center [1106, 491] width 130 height 20
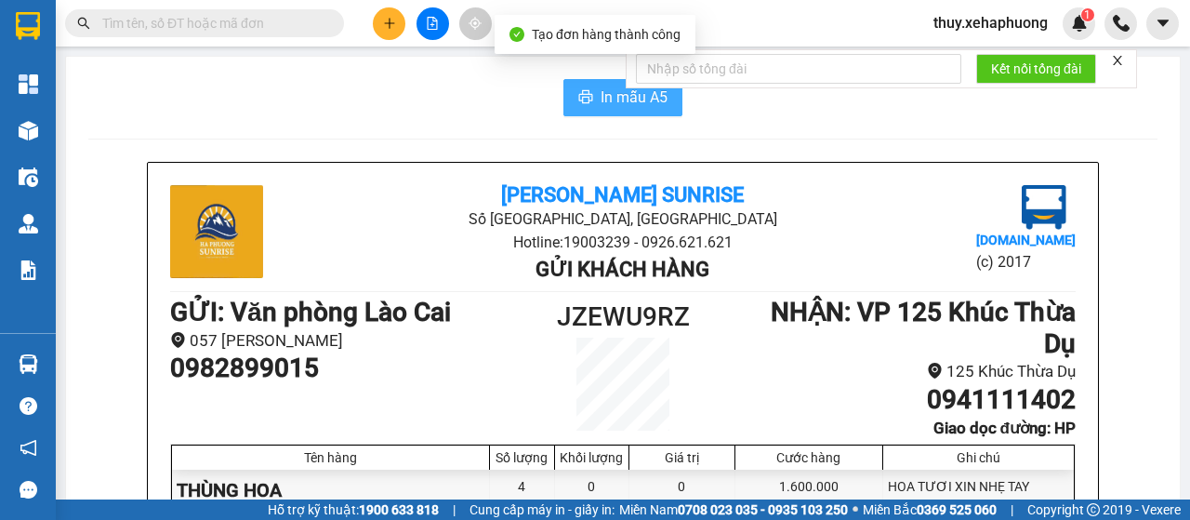
click at [609, 95] on span "In mẫu A5" at bounding box center [634, 97] width 67 height 23
click at [601, 96] on span "In mẫu A5" at bounding box center [634, 97] width 67 height 23
click at [601, 89] on span "In mẫu A5" at bounding box center [634, 97] width 67 height 23
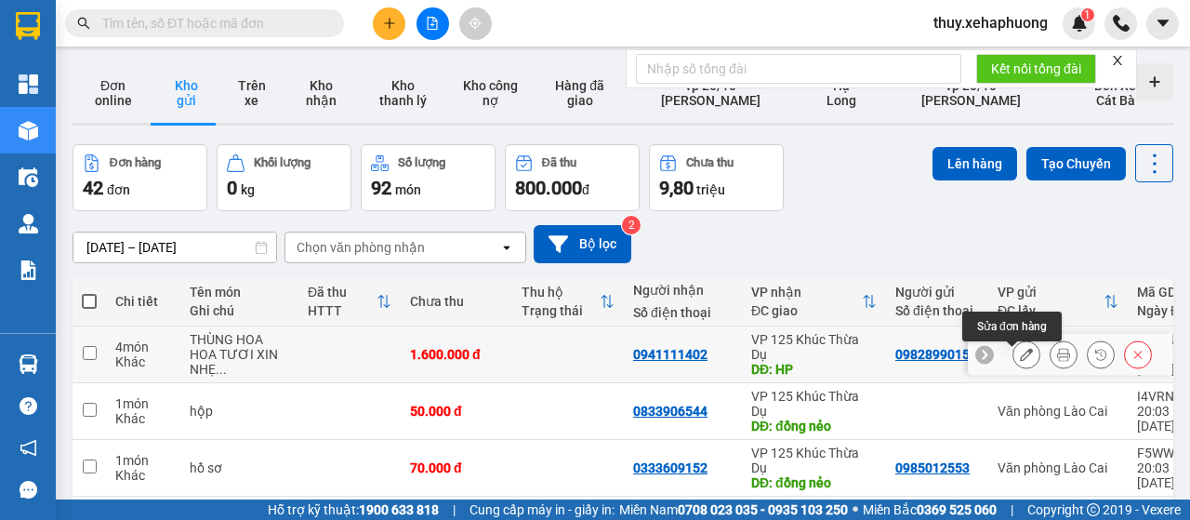
click at [1020, 360] on icon at bounding box center [1026, 354] width 13 height 13
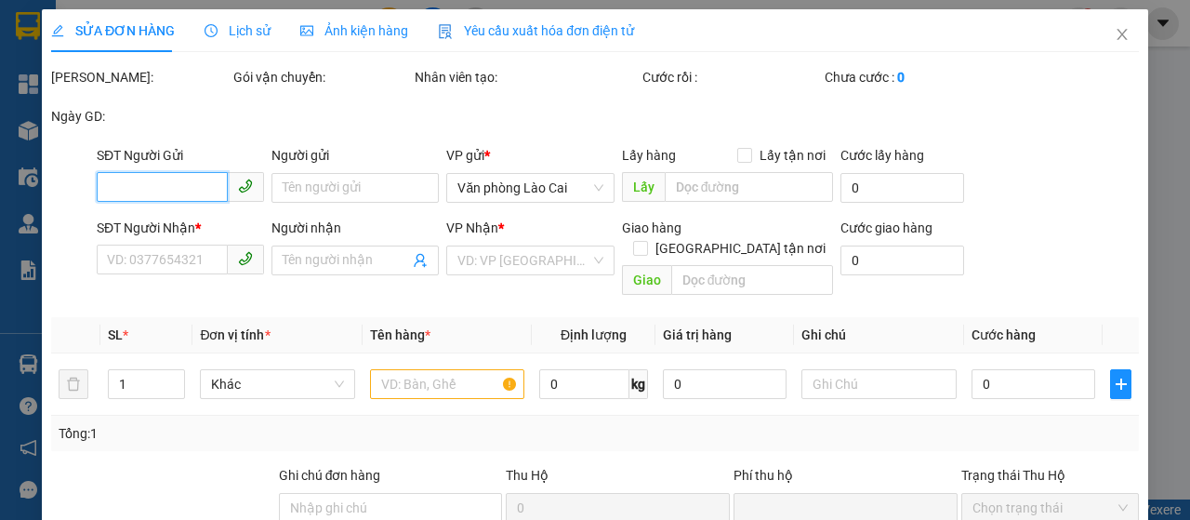
type input "0982899015"
type input "0941111402"
type input "HP"
type input "0"
type input "1.600.000"
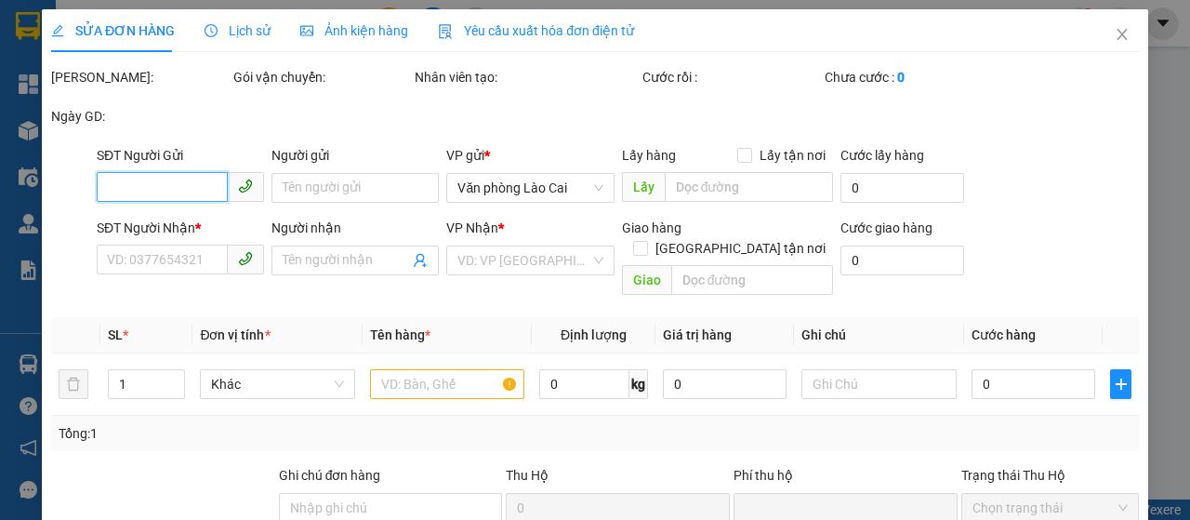
type input "1.600.000"
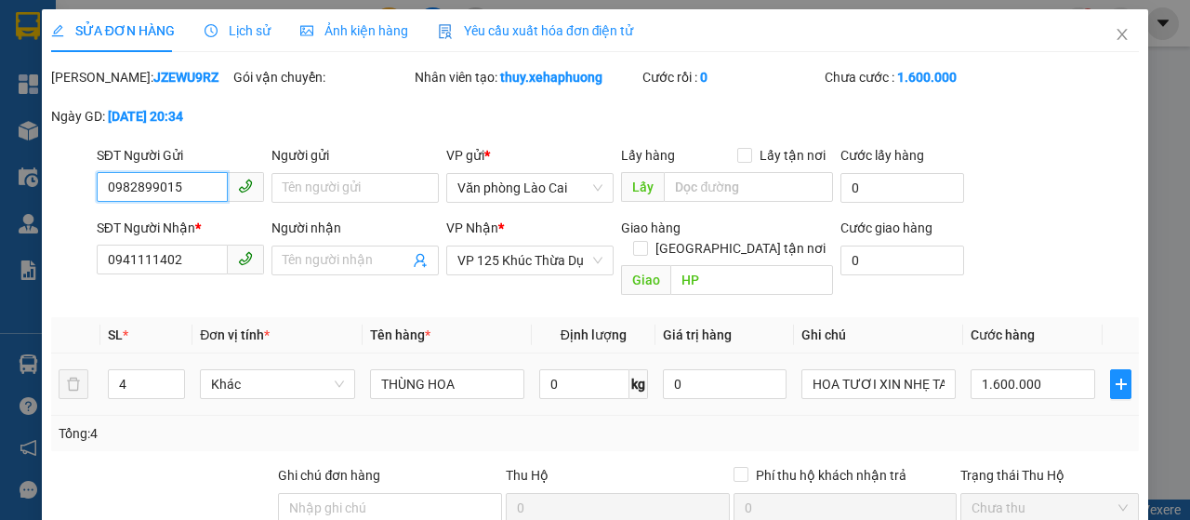
scroll to position [93, 0]
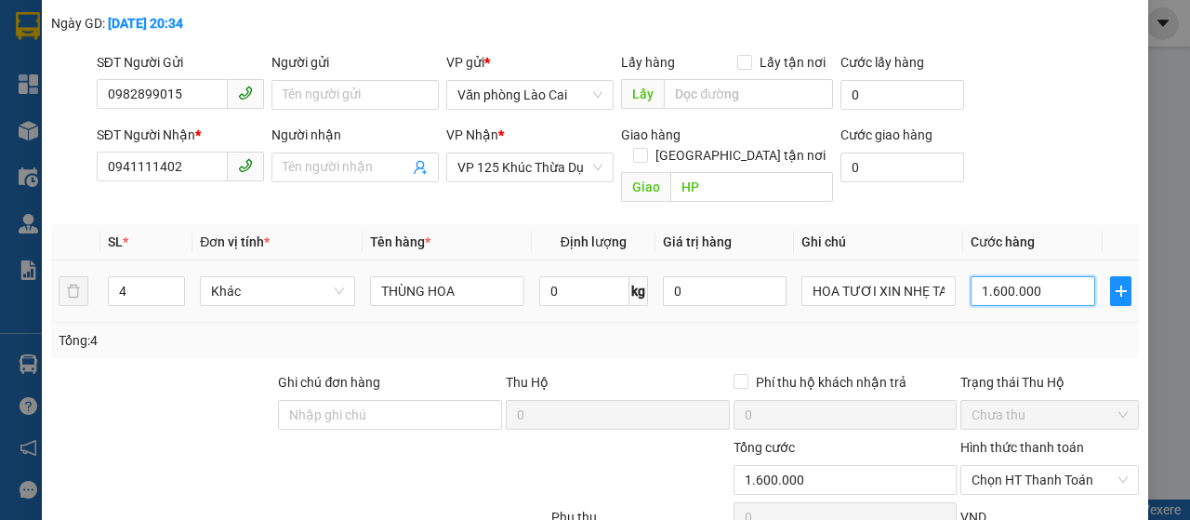
click at [1041, 294] on input "1.600.000" at bounding box center [1033, 291] width 125 height 30
type input "0"
click at [971, 290] on input "0" at bounding box center [1033, 291] width 125 height 30
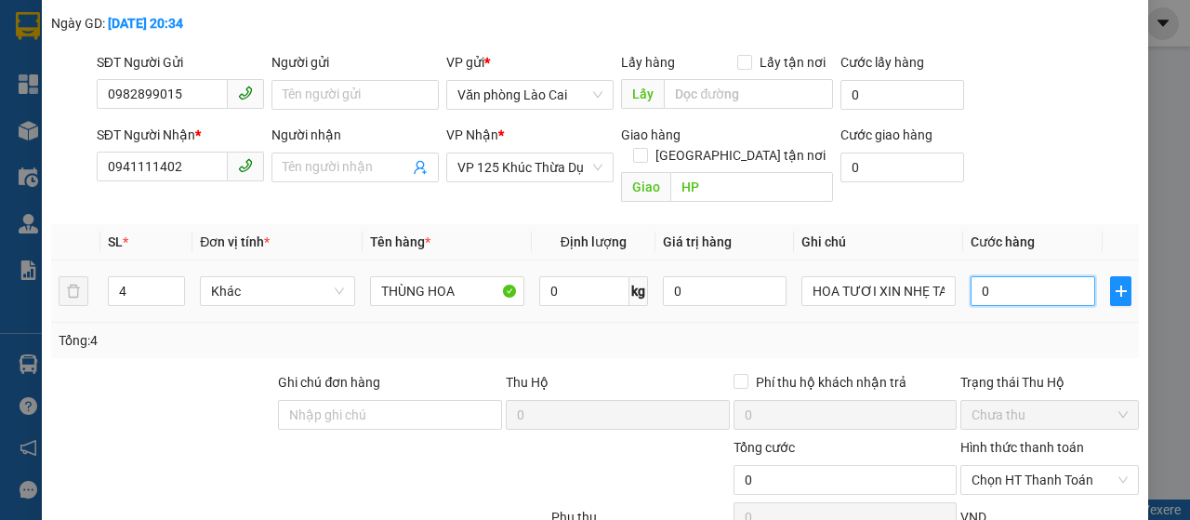
type input "10"
type input "170"
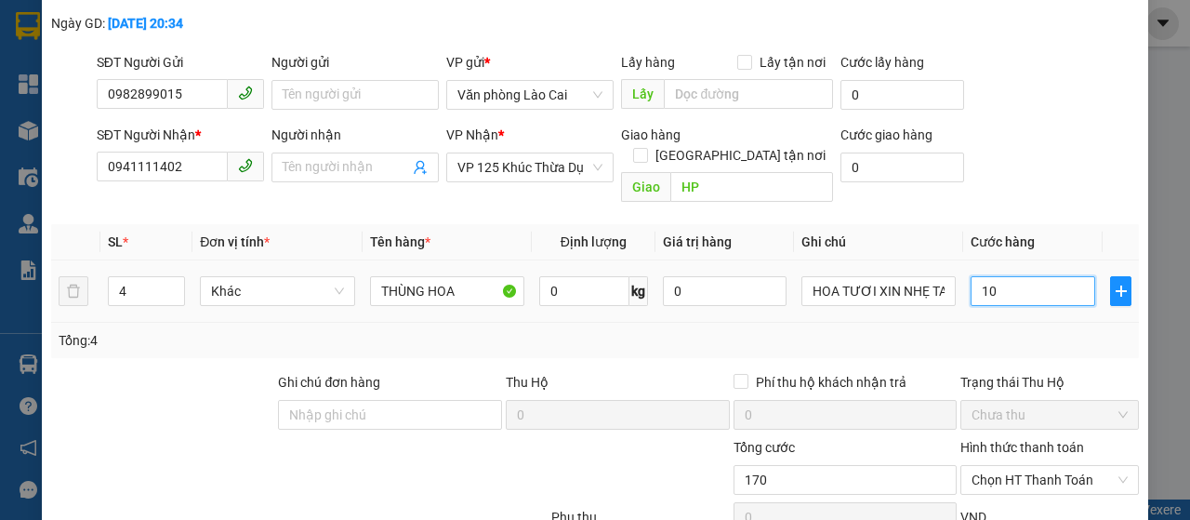
type input "170"
type input "1.700"
type input "17.000"
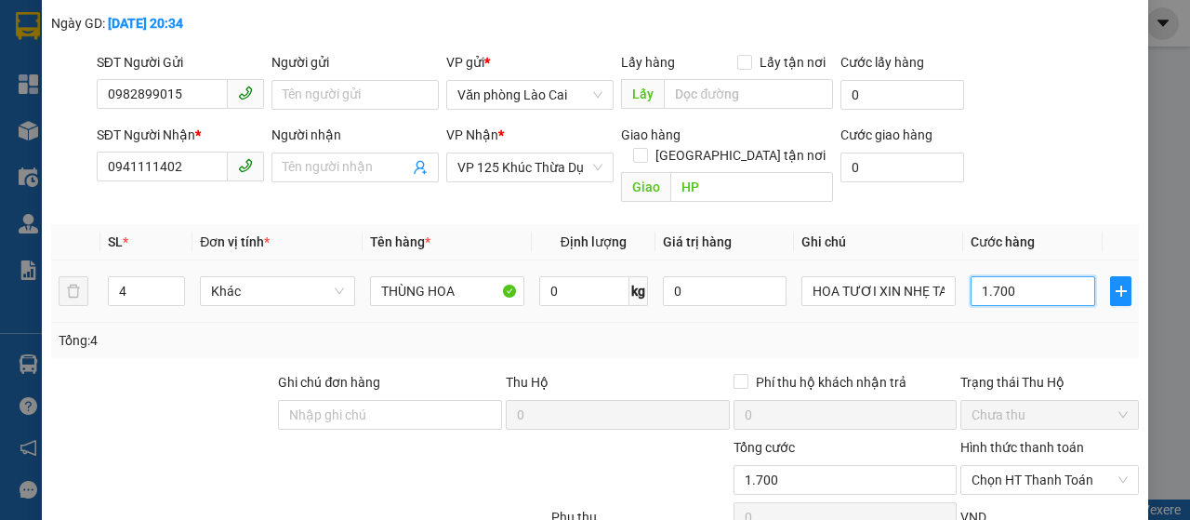
type input "17.000"
type input "170.000"
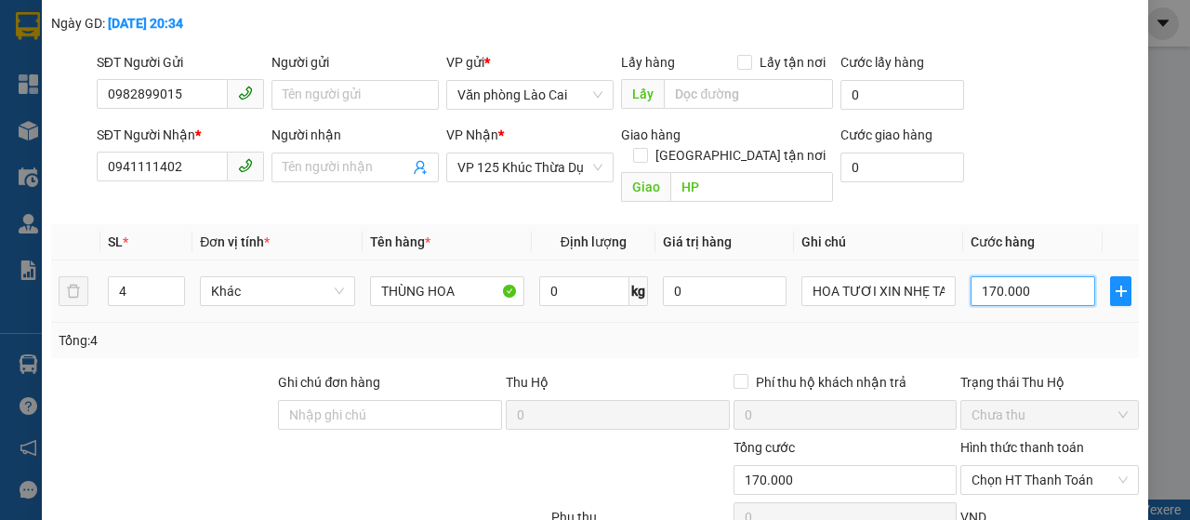
type input "1.700.000"
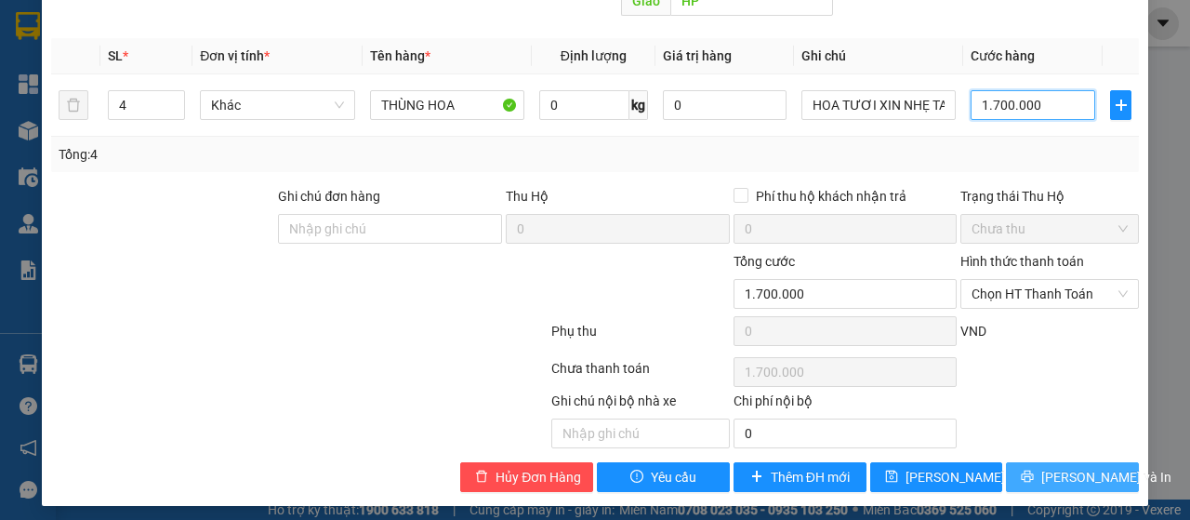
type input "1.700.000"
click at [1073, 468] on span "Lưu và In" at bounding box center [1106, 477] width 130 height 20
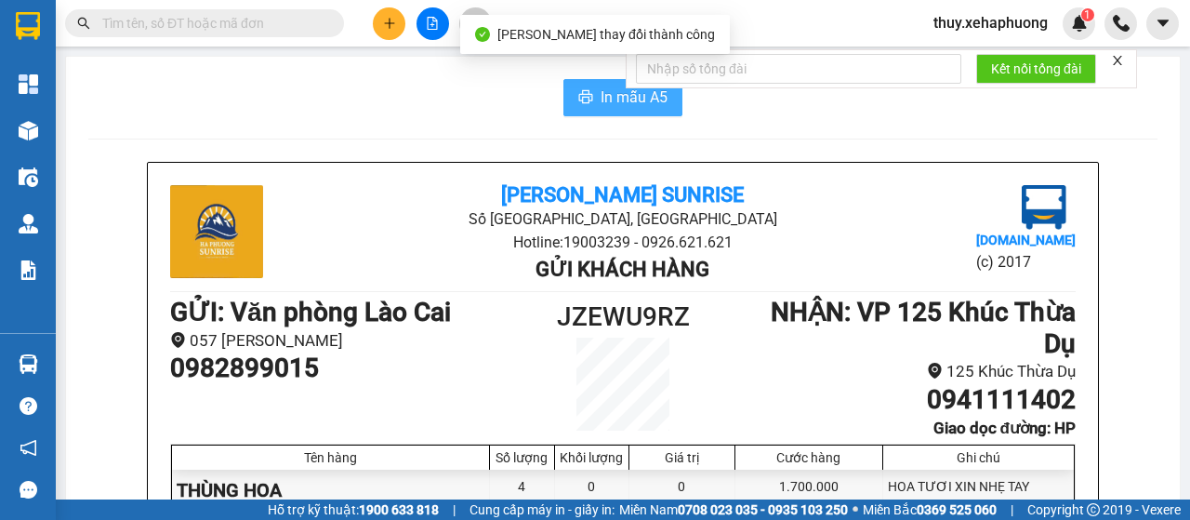
click at [586, 93] on button "In mẫu A5" at bounding box center [622, 97] width 119 height 37
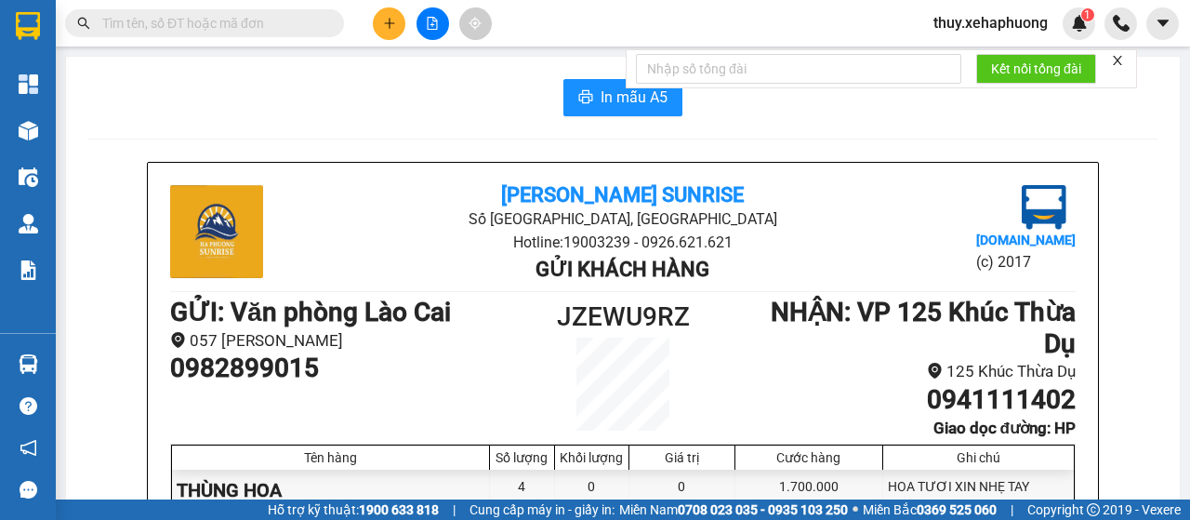
scroll to position [186, 0]
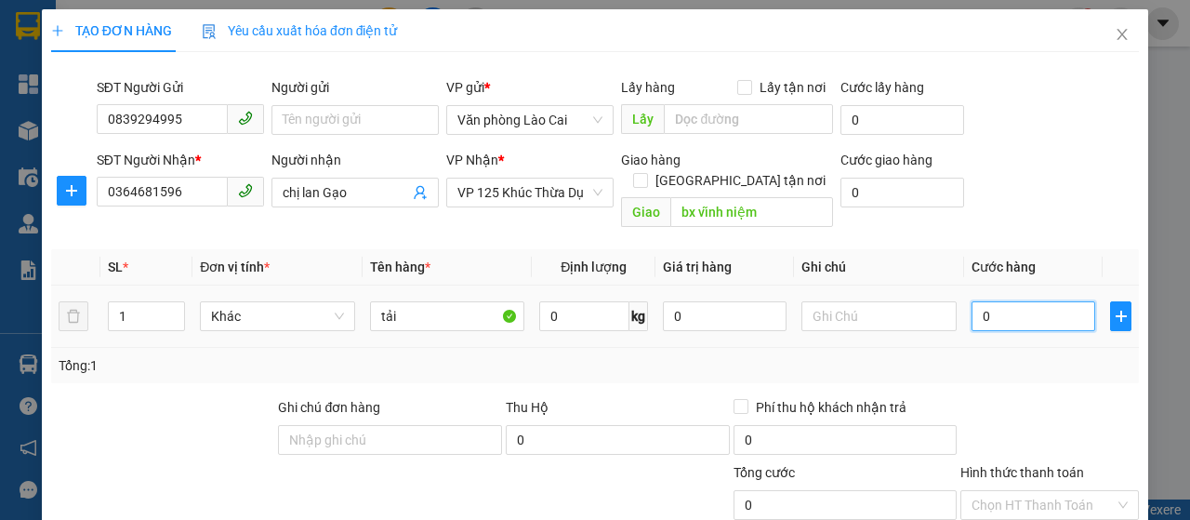
click at [971, 301] on input "0" at bounding box center [1033, 316] width 124 height 30
click at [994, 301] on input "0" at bounding box center [1033, 316] width 124 height 30
click at [971, 301] on input "0" at bounding box center [1033, 316] width 124 height 30
type input "80"
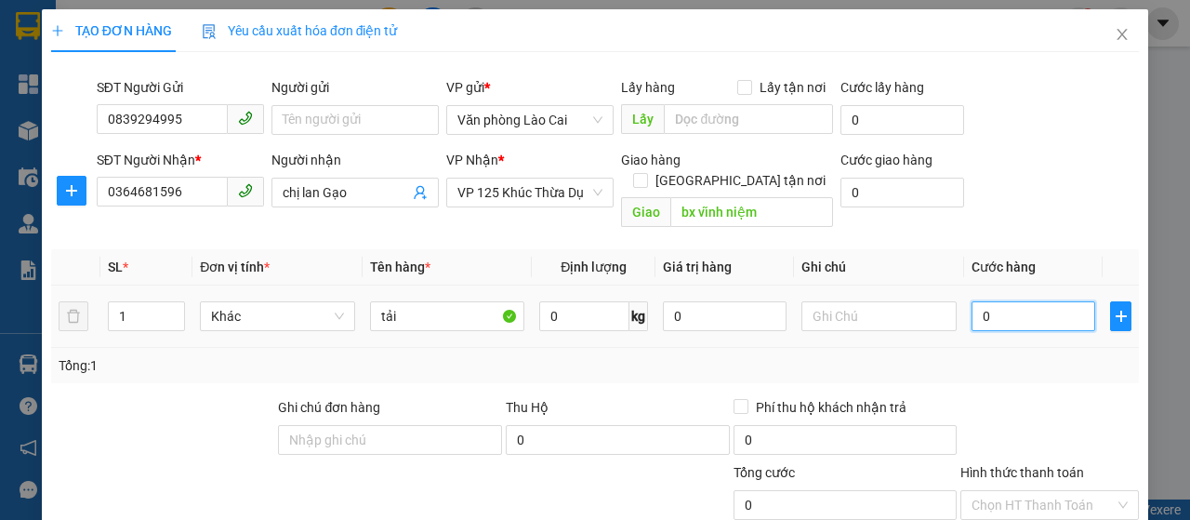
type input "80"
type input "800"
type input "8.000"
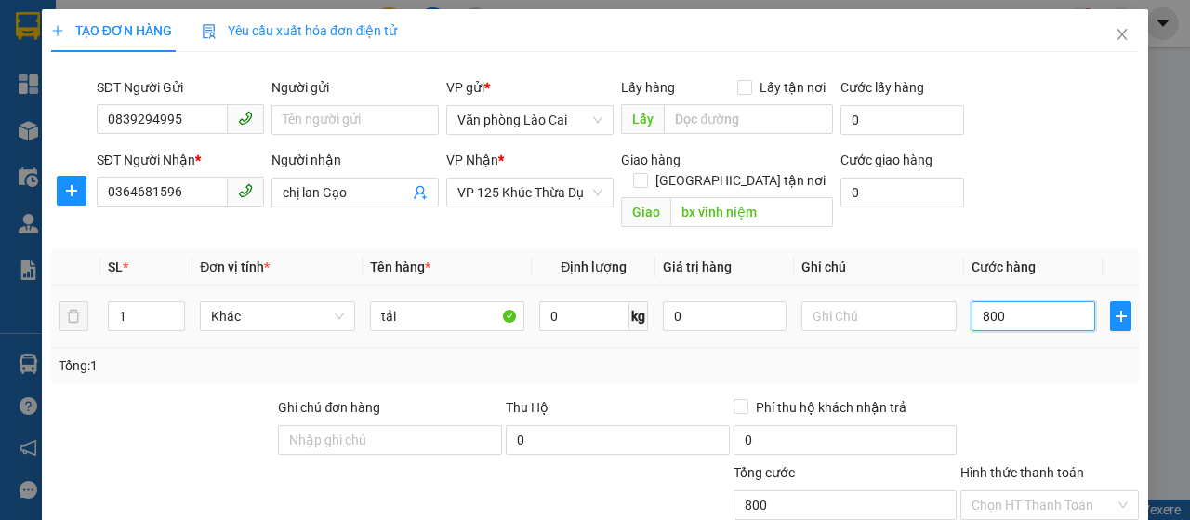
type input "8.000"
type input "80.000"
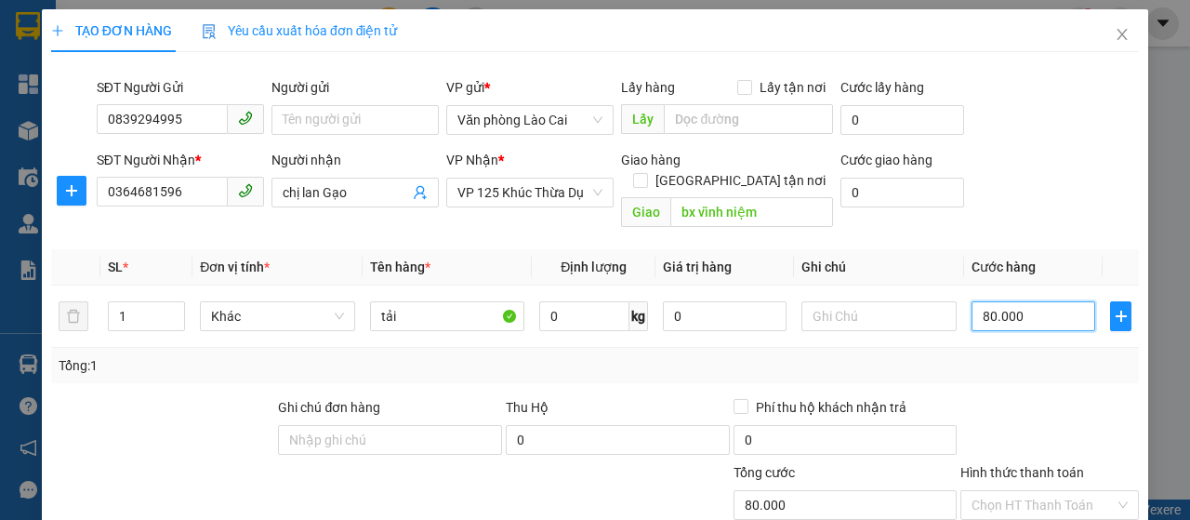
scroll to position [186, 0]
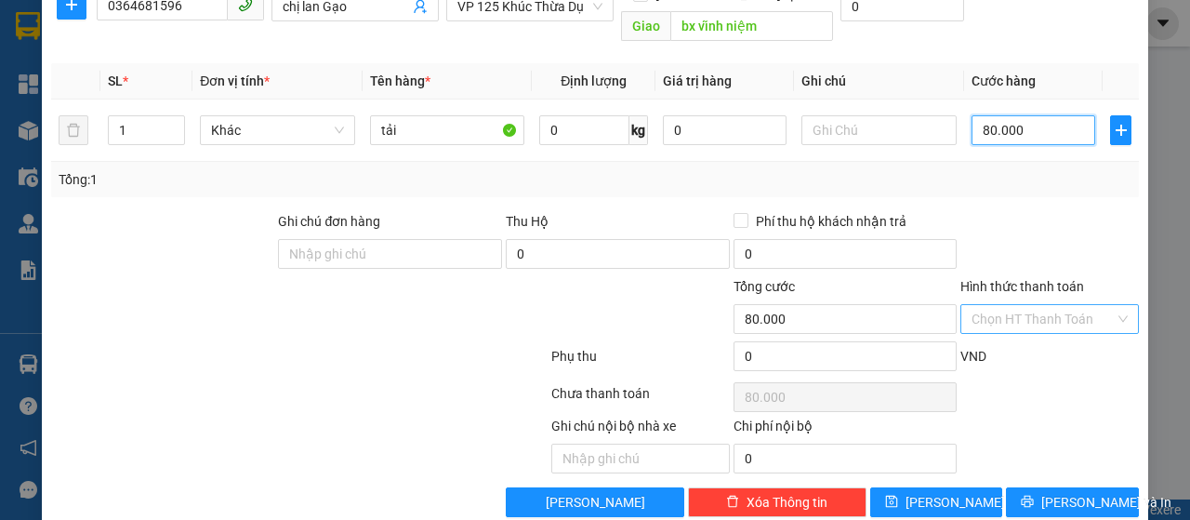
type input "80.000"
click at [1045, 305] on input "Hình thức thanh toán" at bounding box center [1042, 319] width 143 height 28
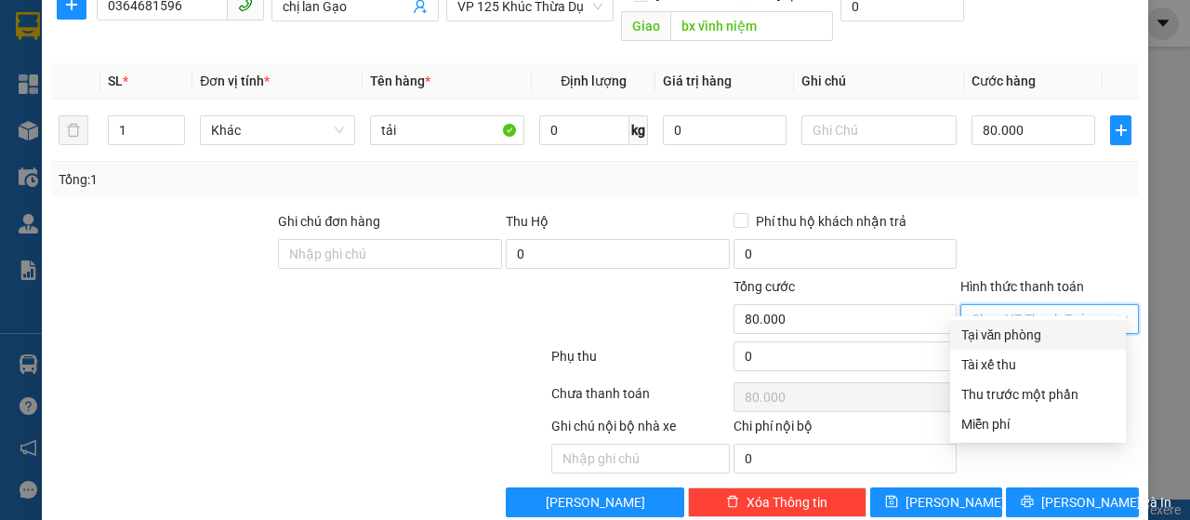
click at [1049, 336] on div "Tại văn phòng" at bounding box center [1037, 334] width 153 height 20
type input "0"
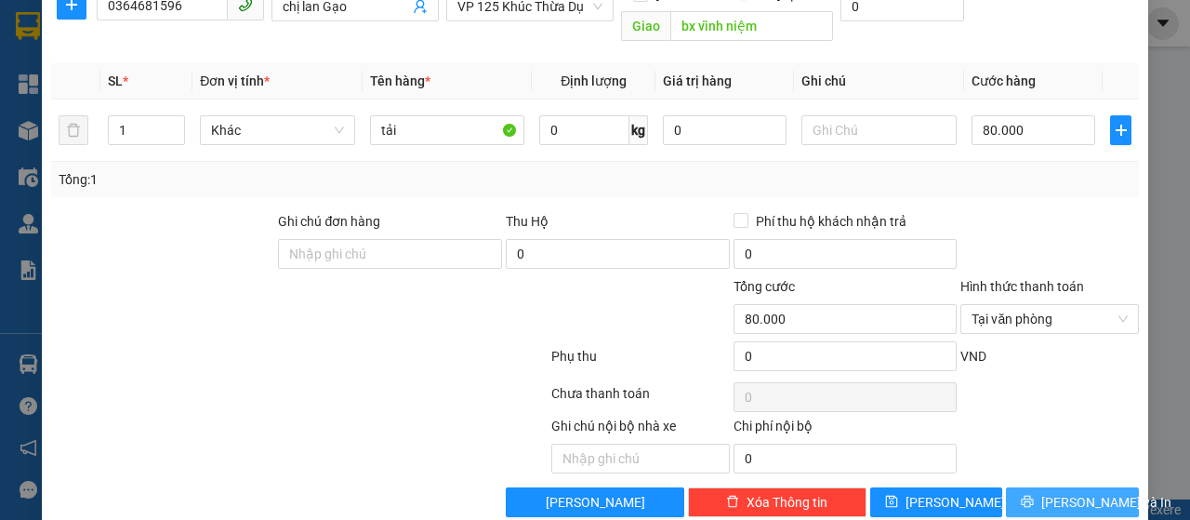
click at [1064, 492] on span "[PERSON_NAME] và In" at bounding box center [1106, 502] width 130 height 20
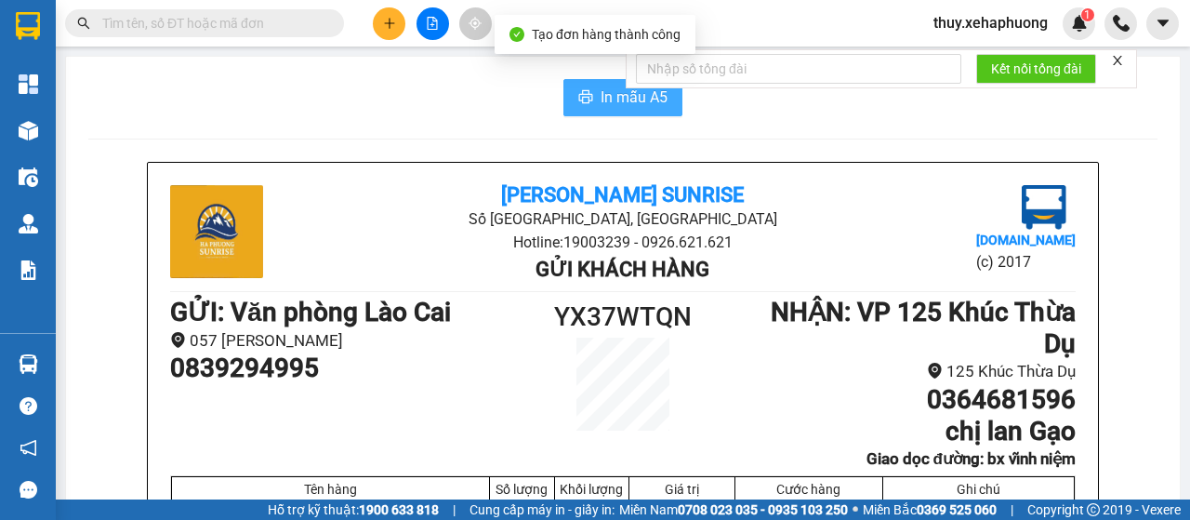
click at [592, 96] on button "In mẫu A5" at bounding box center [622, 97] width 119 height 37
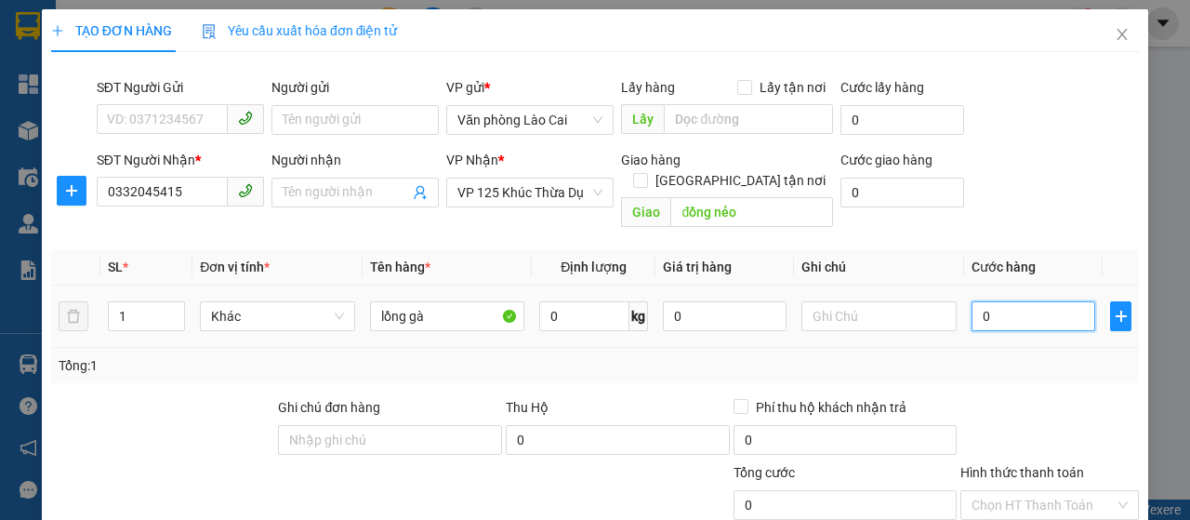
click at [971, 301] on input "0" at bounding box center [1033, 316] width 124 height 30
type input "80"
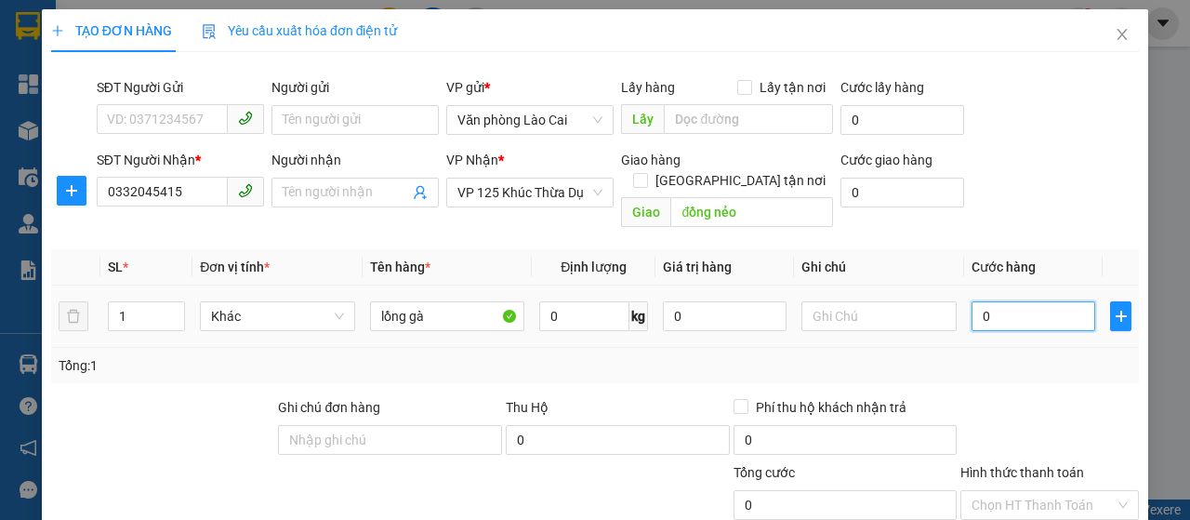
type input "80"
type input "800"
type input "8.000"
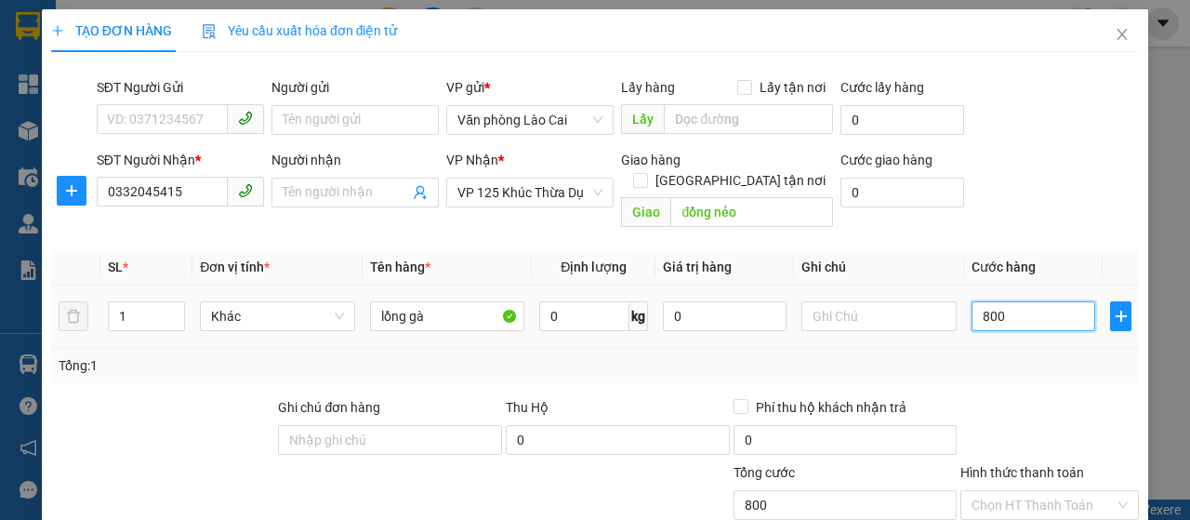
type input "8.000"
type input "80.000"
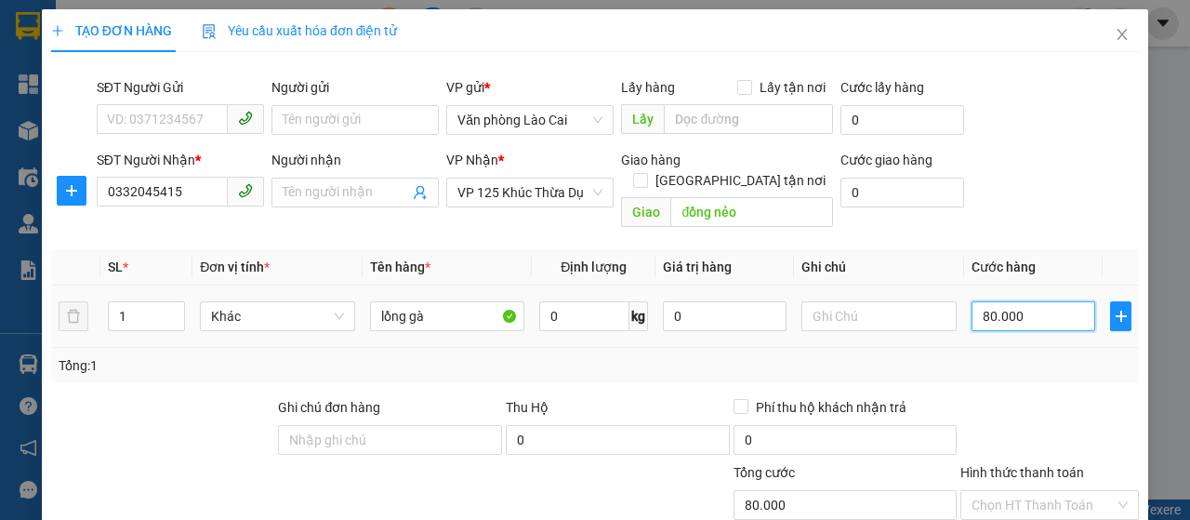
scroll to position [186, 0]
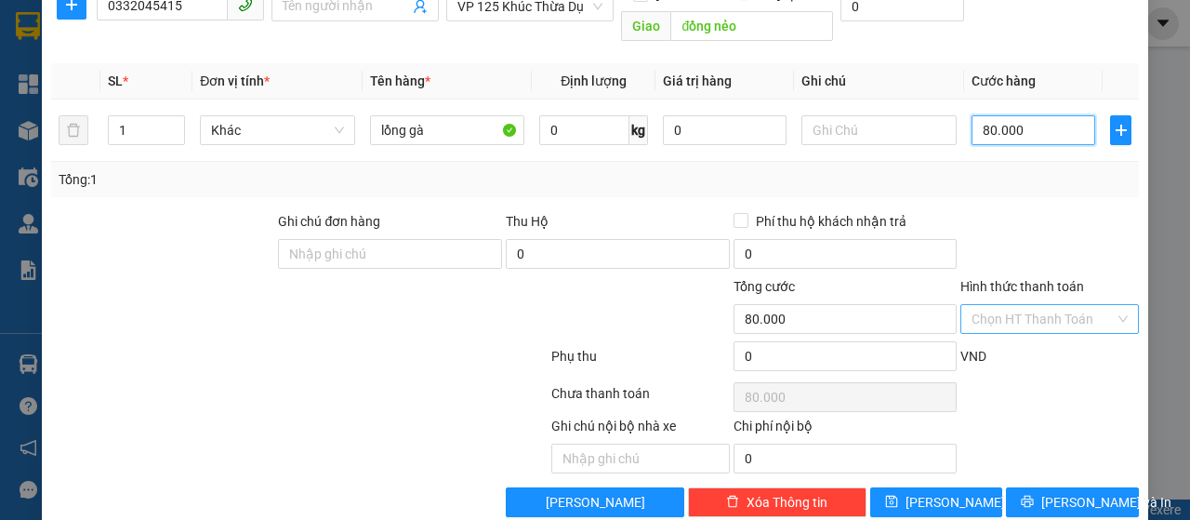
type input "80.000"
click at [1016, 305] on input "Hình thức thanh toán" at bounding box center [1042, 319] width 143 height 28
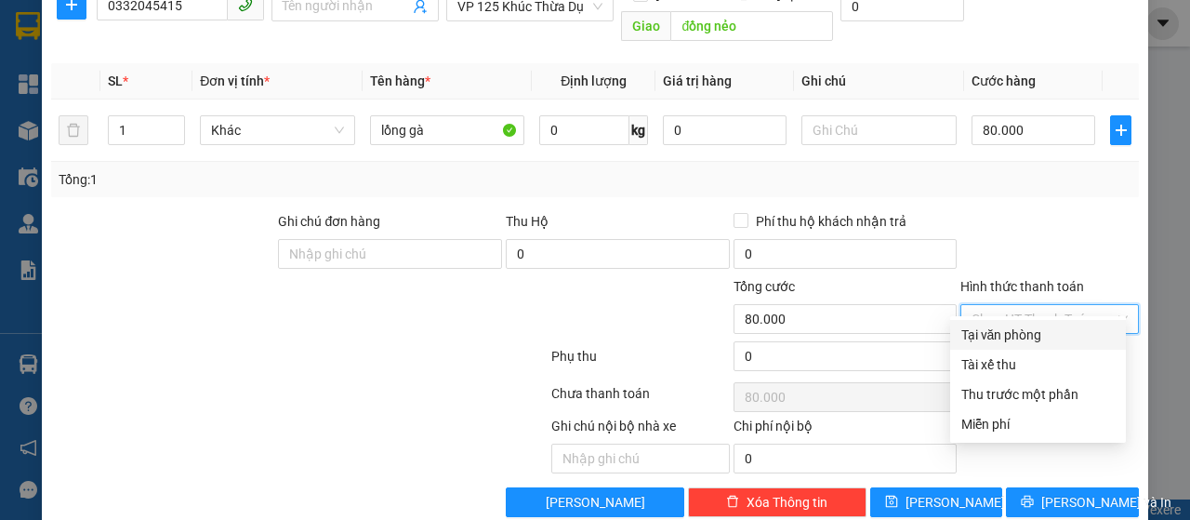
click at [1030, 337] on div "Tại văn phòng" at bounding box center [1037, 334] width 153 height 20
type input "0"
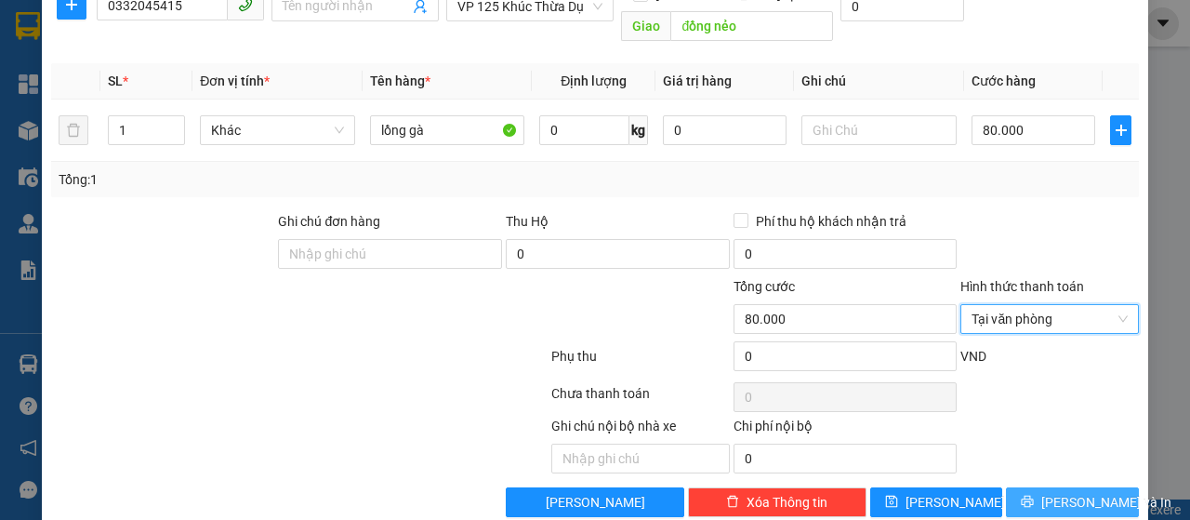
click at [1051, 492] on span "[PERSON_NAME] và In" at bounding box center [1106, 502] width 130 height 20
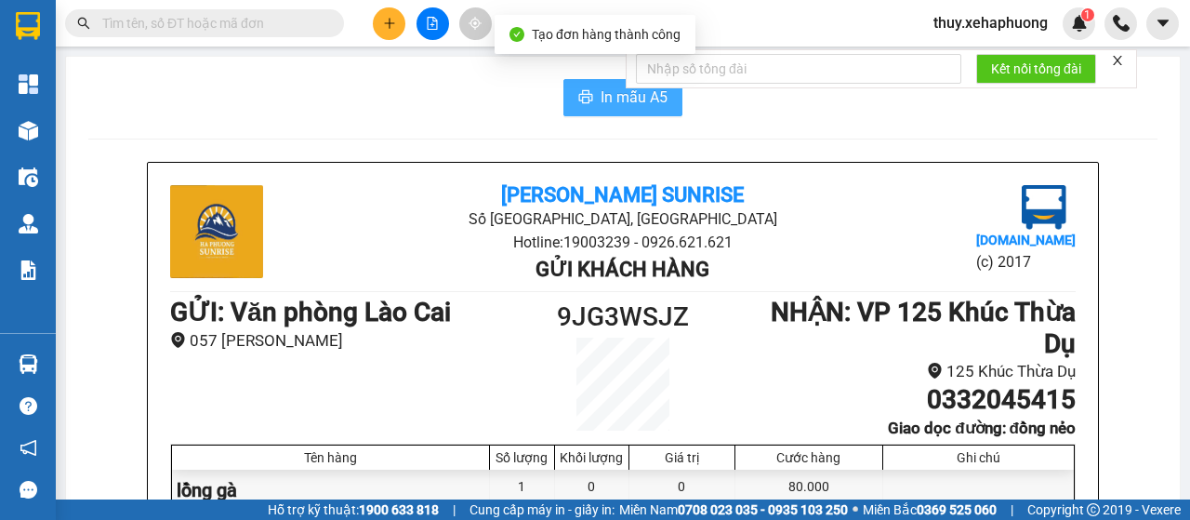
click at [612, 90] on span "In mẫu A5" at bounding box center [634, 97] width 67 height 23
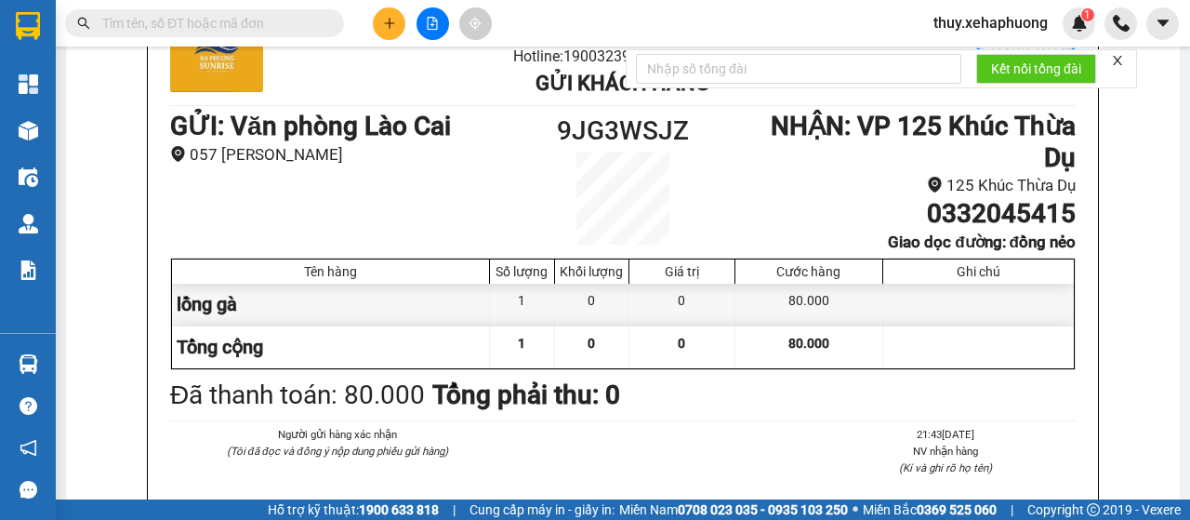
scroll to position [93, 0]
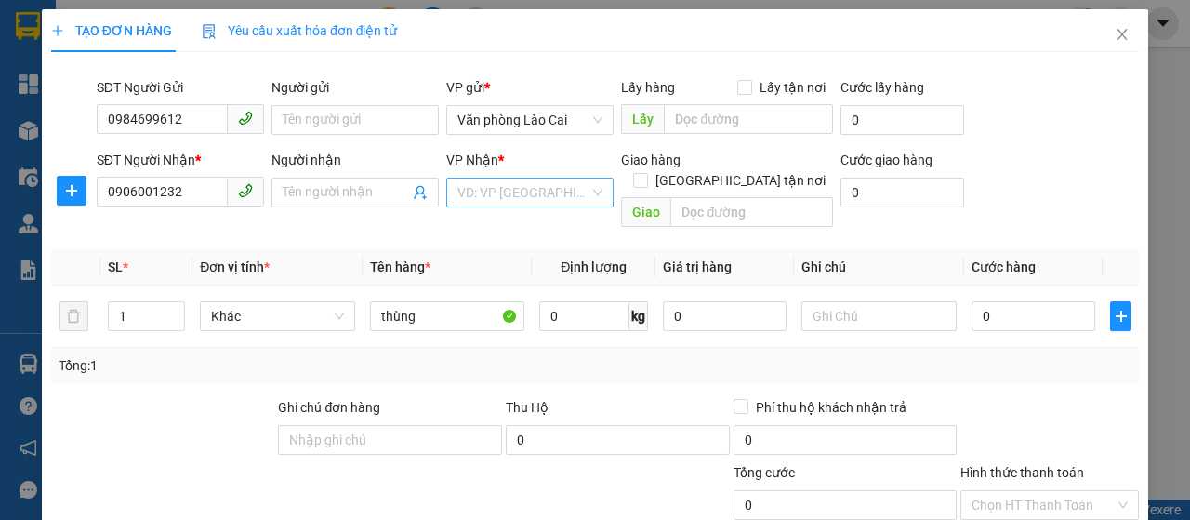
click at [509, 189] on input "search" at bounding box center [523, 192] width 132 height 28
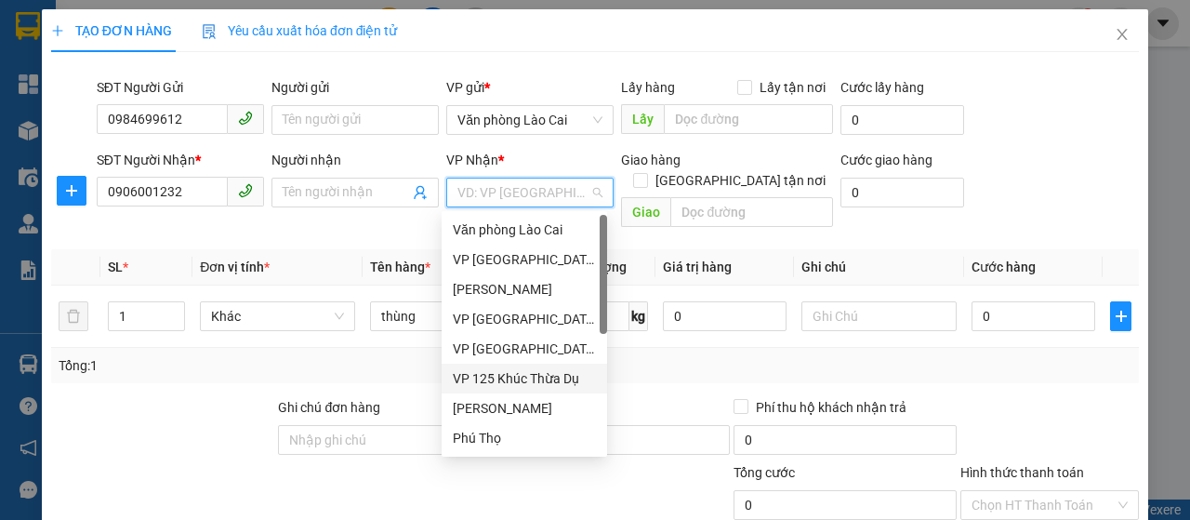
click at [545, 369] on div "VP 125 Khúc Thừa Dụ" at bounding box center [524, 378] width 143 height 20
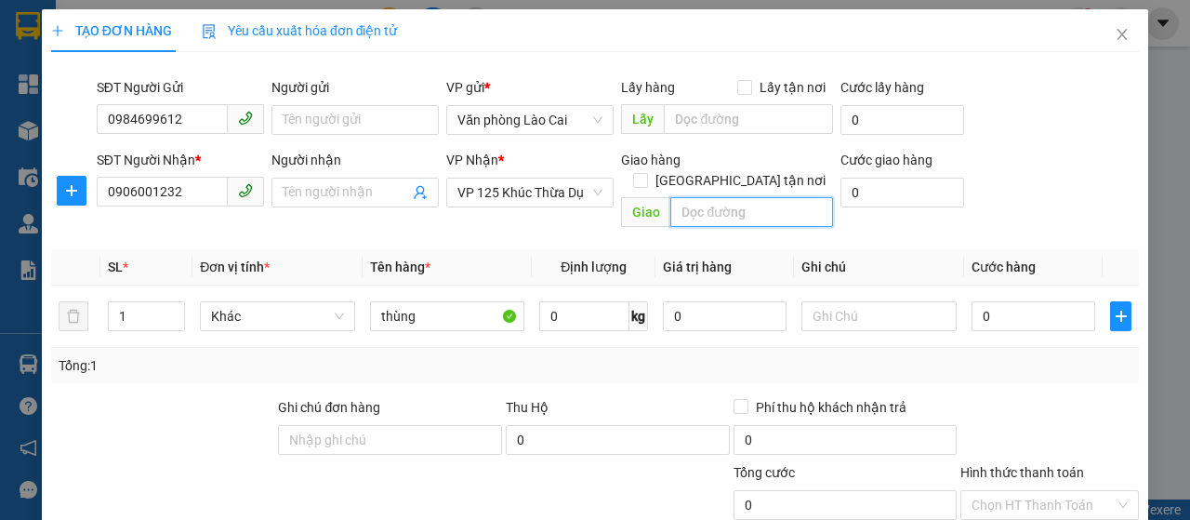
click at [720, 197] on input "text" at bounding box center [751, 212] width 162 height 30
type input "HP, lxe gọi hỏi khách"
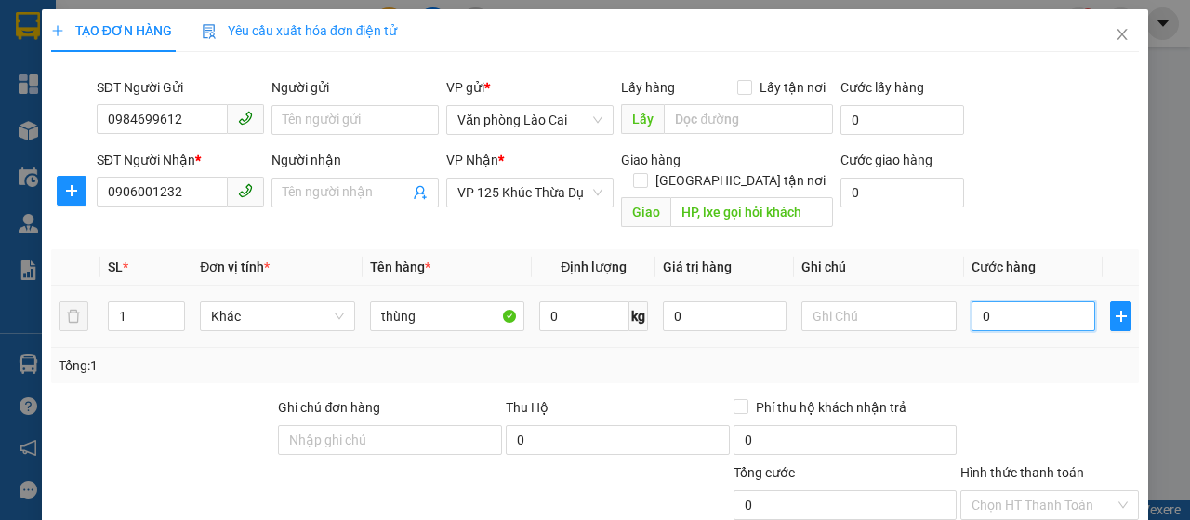
click at [971, 301] on input "0" at bounding box center [1033, 316] width 124 height 30
type input "80"
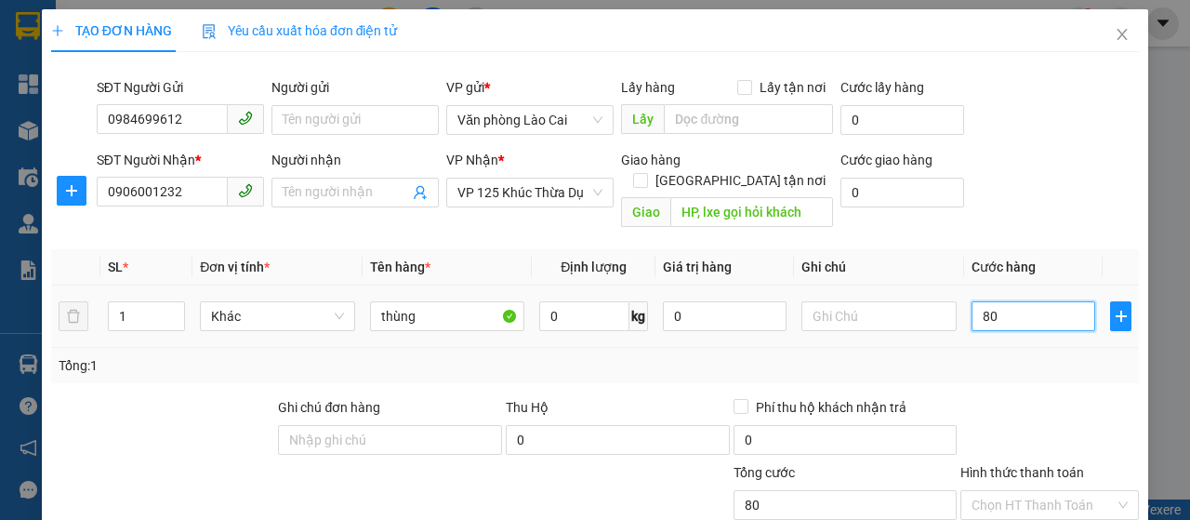
type input "800"
type input "8.000"
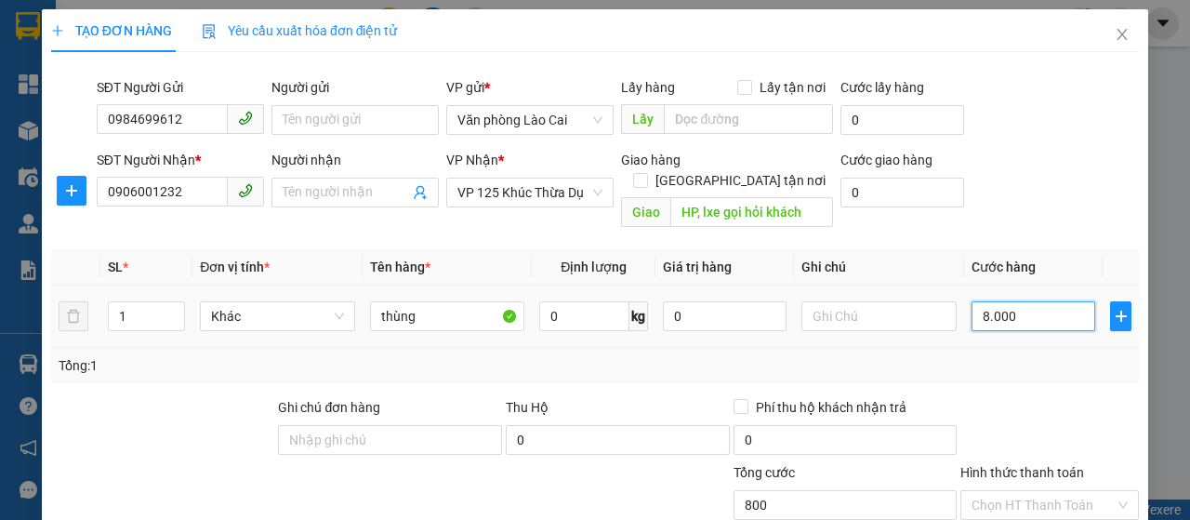
type input "8.000"
type input "80.000"
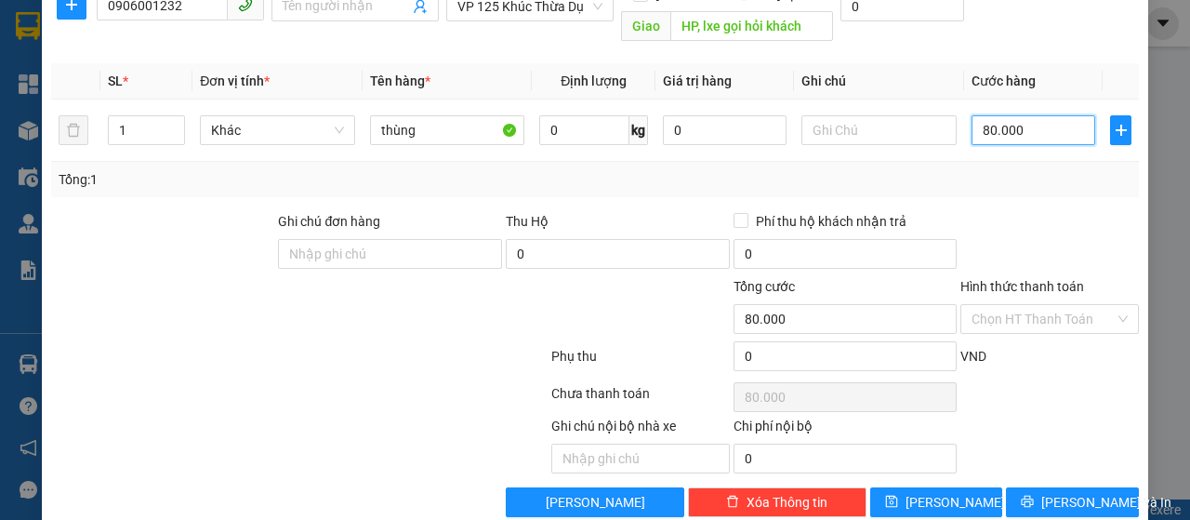
scroll to position [93, 0]
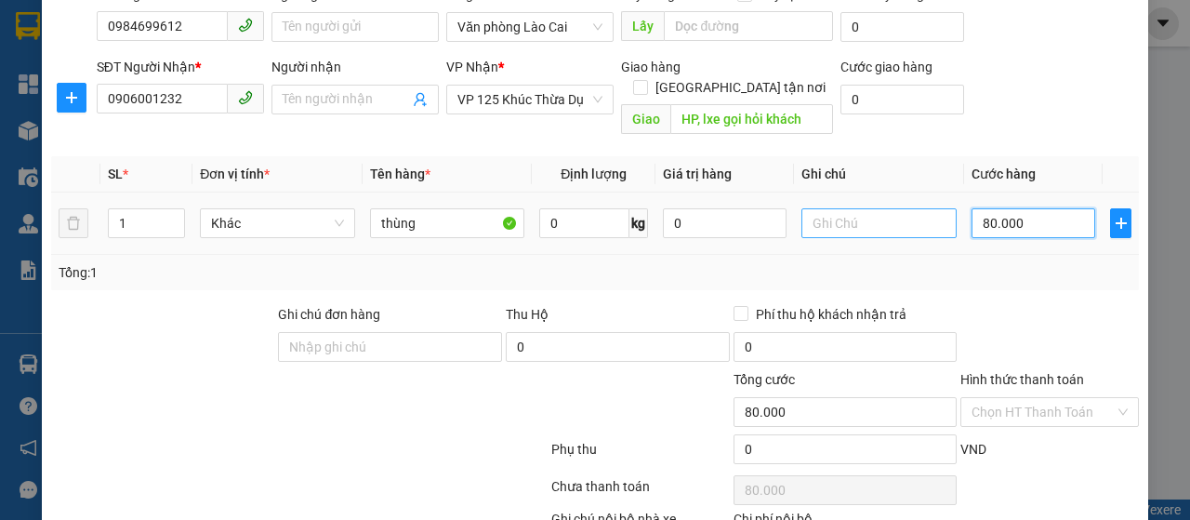
type input "80.000"
click at [811, 208] on input "text" at bounding box center [878, 223] width 155 height 30
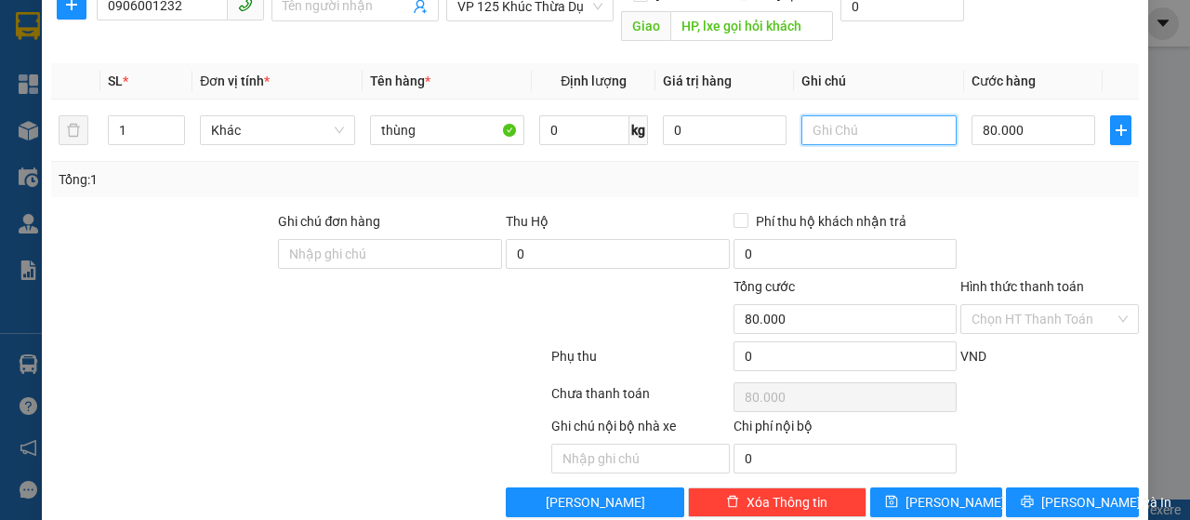
scroll to position [197, 0]
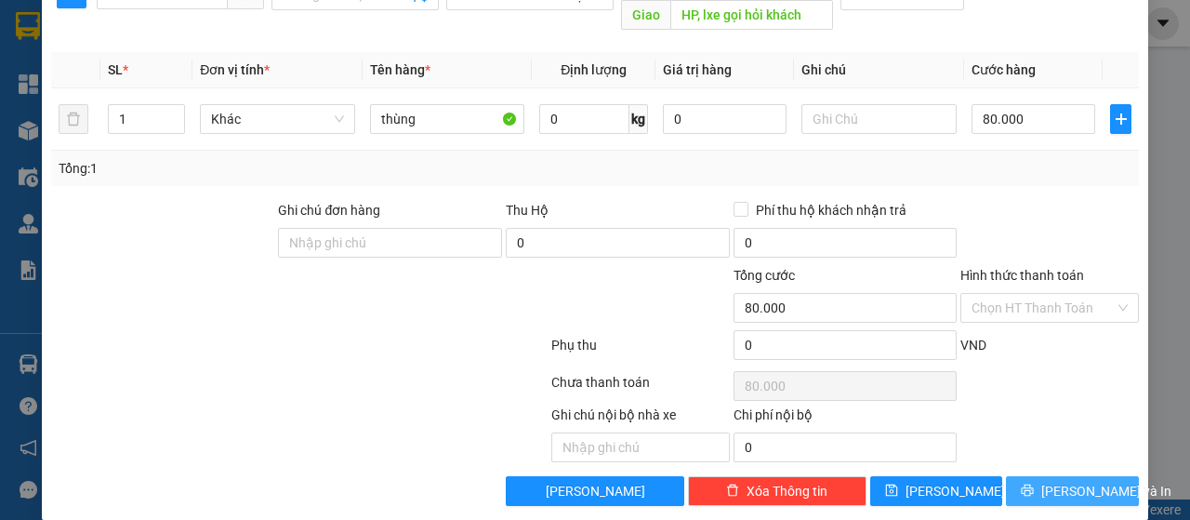
click at [1041, 476] on button "Lưu và In" at bounding box center [1072, 491] width 133 height 30
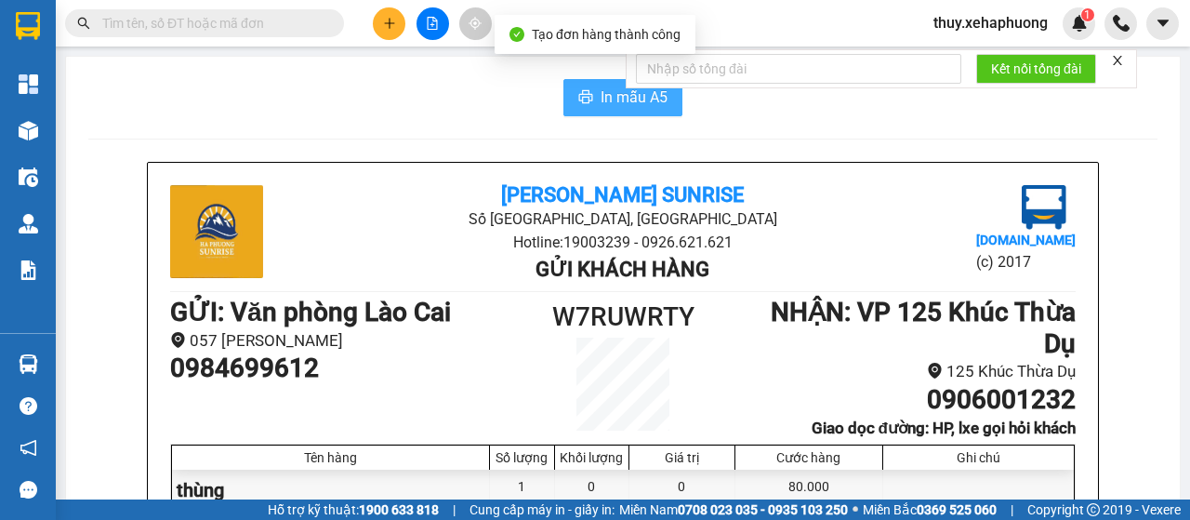
click at [585, 95] on icon "printer" at bounding box center [585, 96] width 15 height 15
